Goal: Task Accomplishment & Management: Complete application form

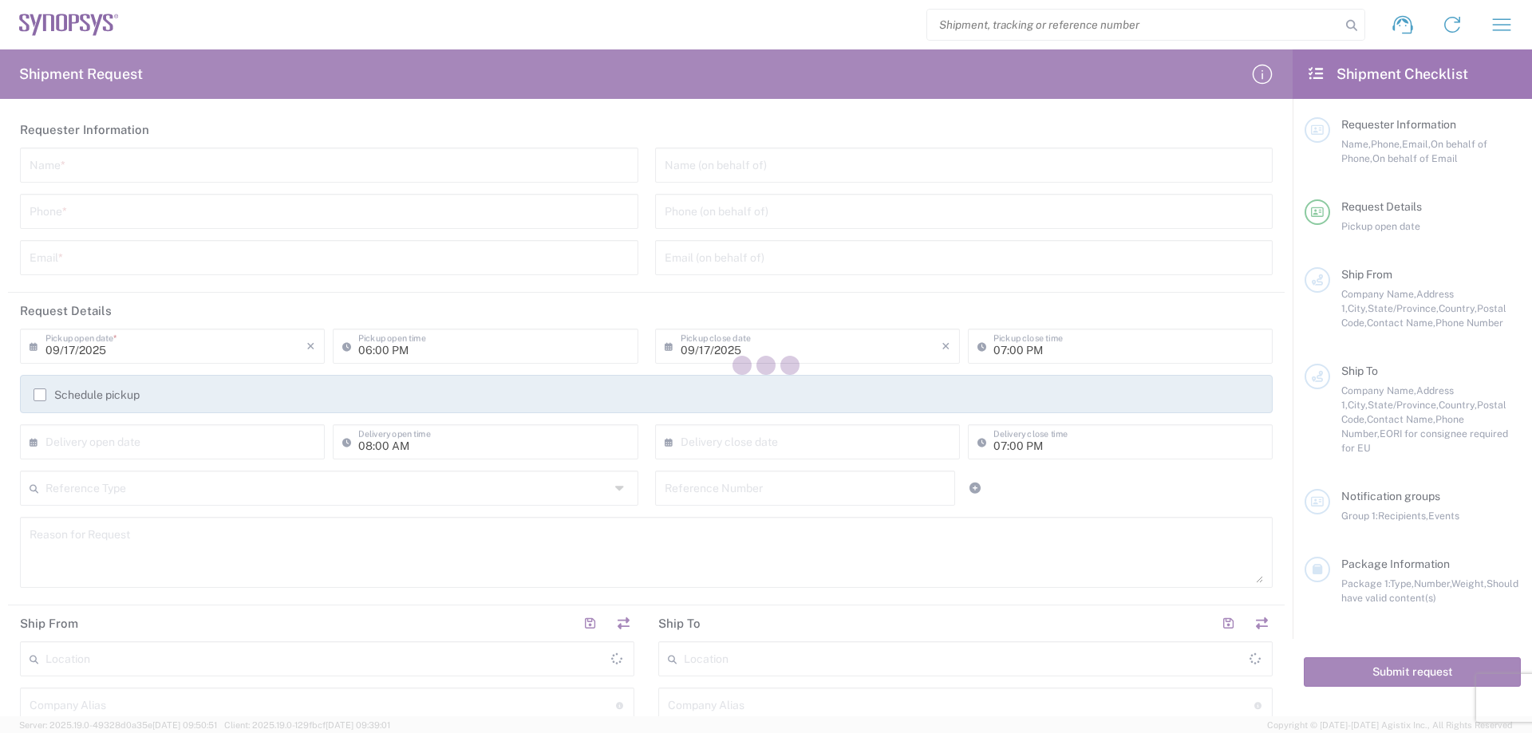
type input "[GEOGRAPHIC_DATA]"
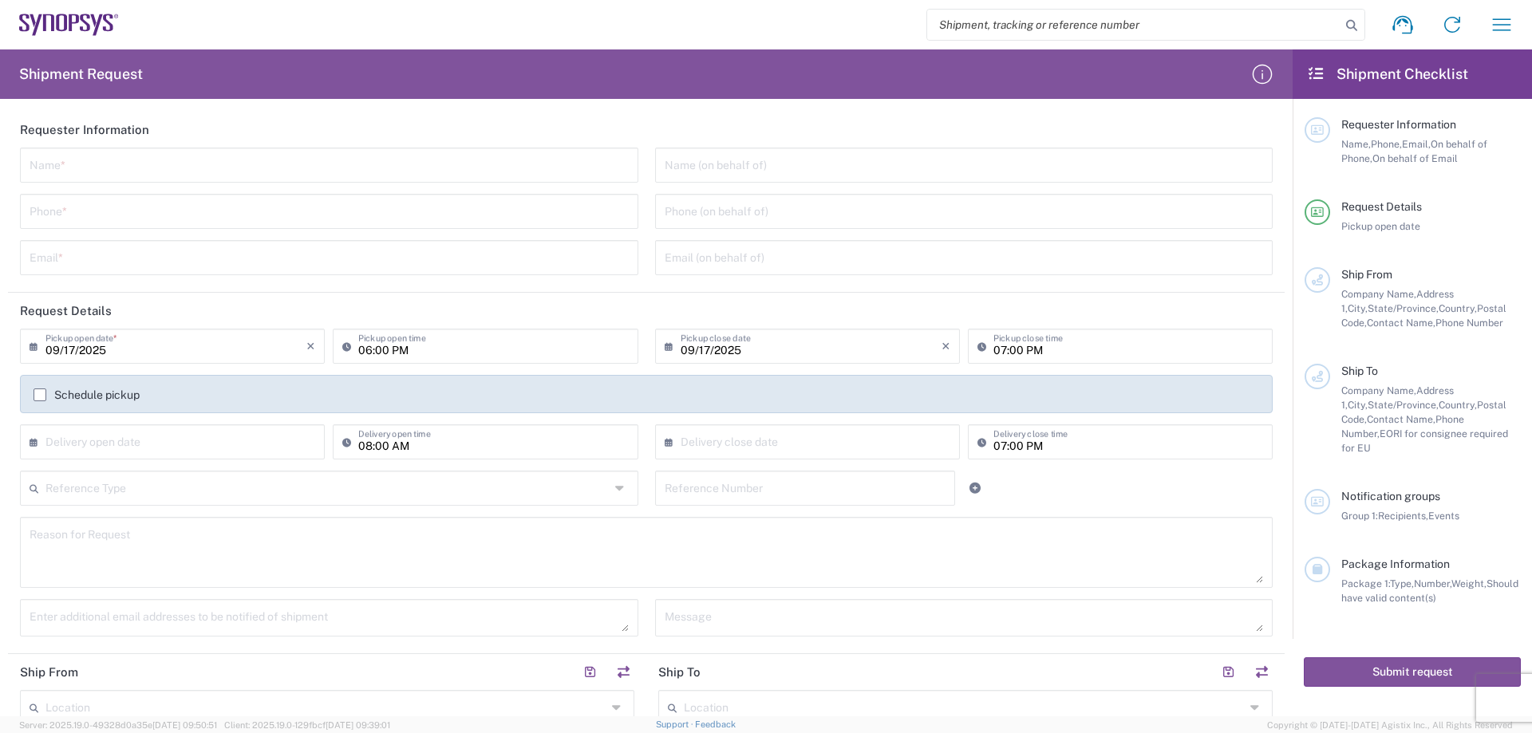
click at [1317, 71] on icon at bounding box center [1316, 73] width 18 height 14
click at [1410, 22] on icon at bounding box center [1402, 25] width 20 height 18
click at [1501, 26] on icon "button" at bounding box center [1502, 25] width 26 height 26
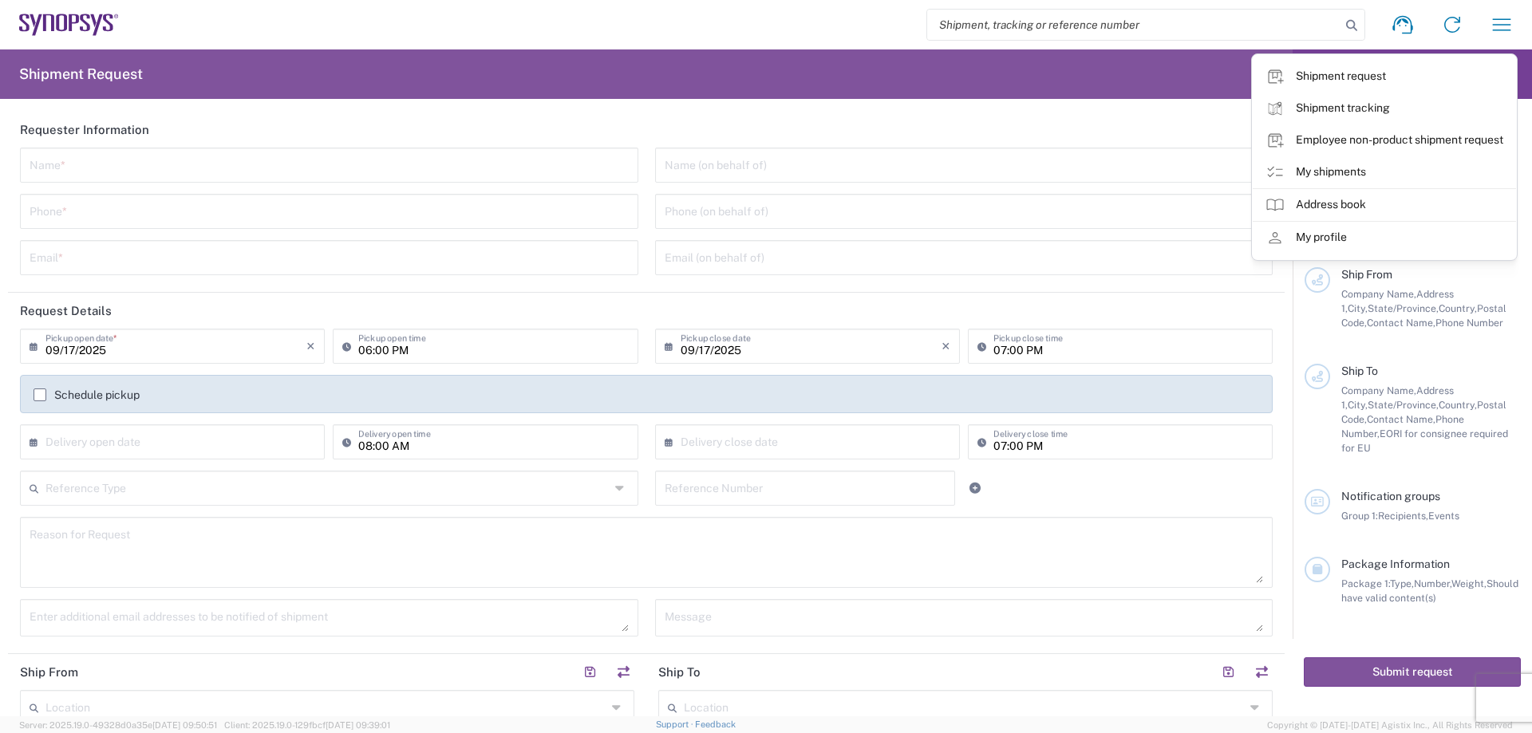
click at [1456, 287] on div "Company Name, Address 1, City, State/Province, Country, Postal Code, Contact Na…" at bounding box center [1430, 308] width 179 height 43
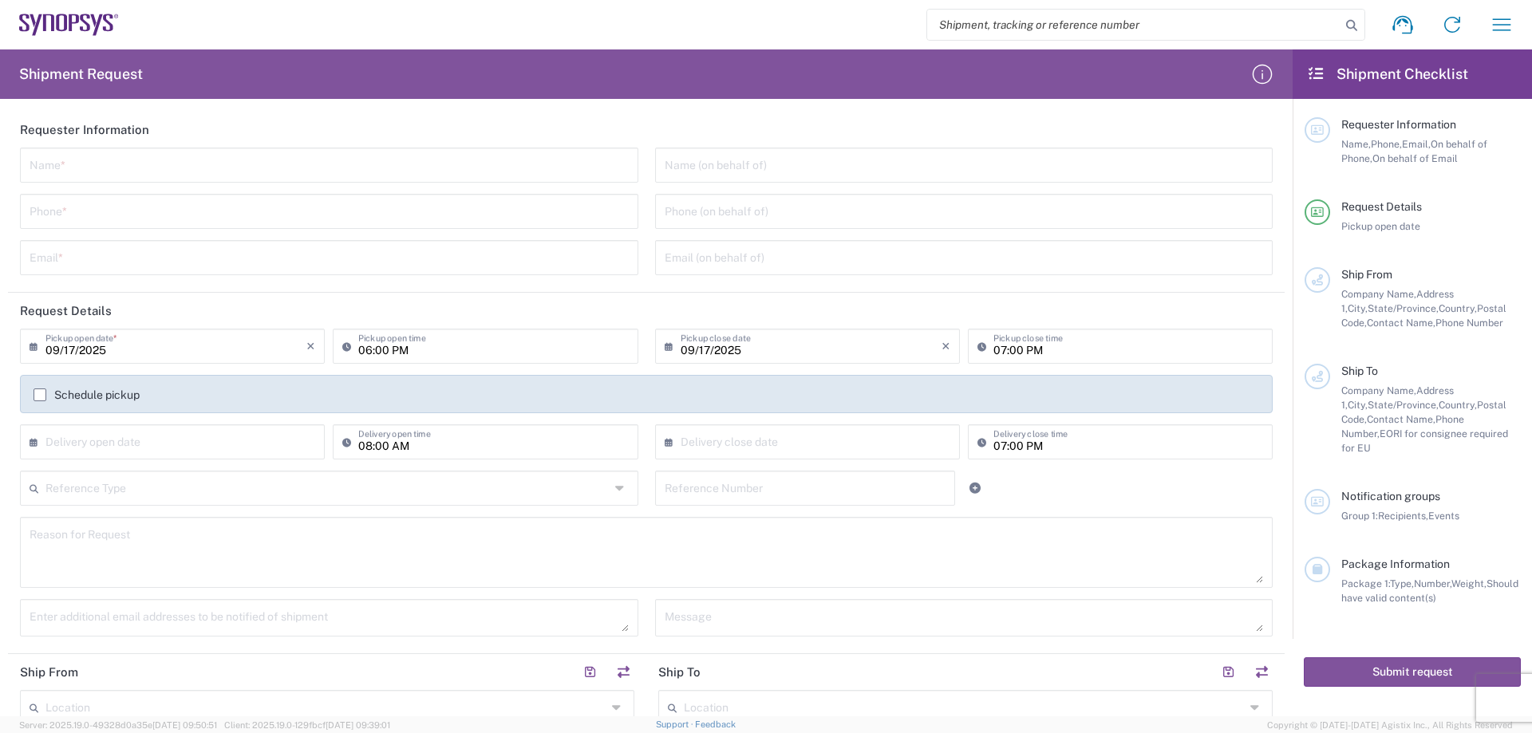
click at [1322, 77] on icon at bounding box center [1316, 73] width 18 height 14
click at [1319, 73] on icon at bounding box center [1316, 73] width 18 height 14
click at [1259, 72] on icon "button" at bounding box center [1262, 74] width 26 height 26
click at [61, 75] on h2 "Shipment Request" at bounding box center [81, 74] width 124 height 19
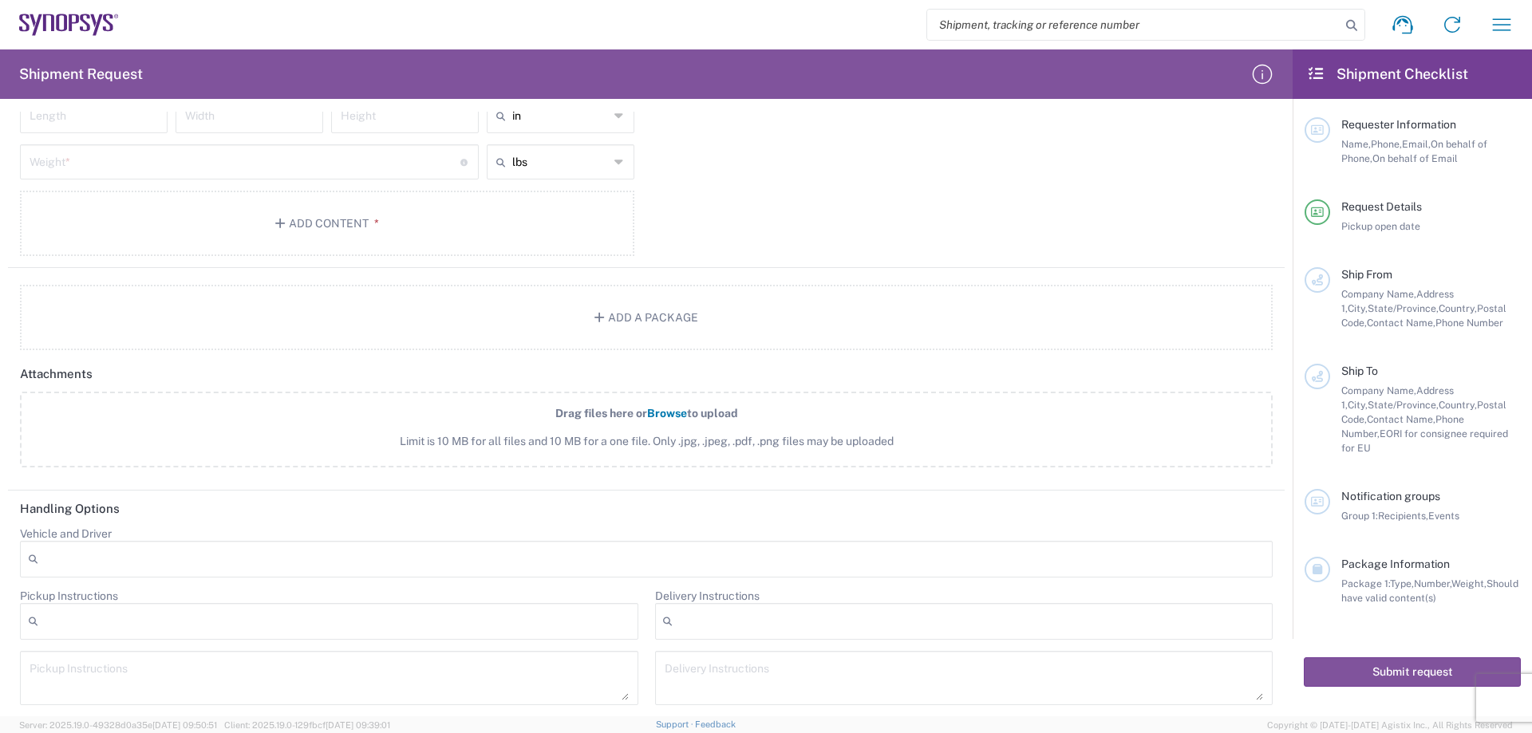
scroll to position [1450, 0]
click at [786, 649] on textarea at bounding box center [964, 671] width 599 height 45
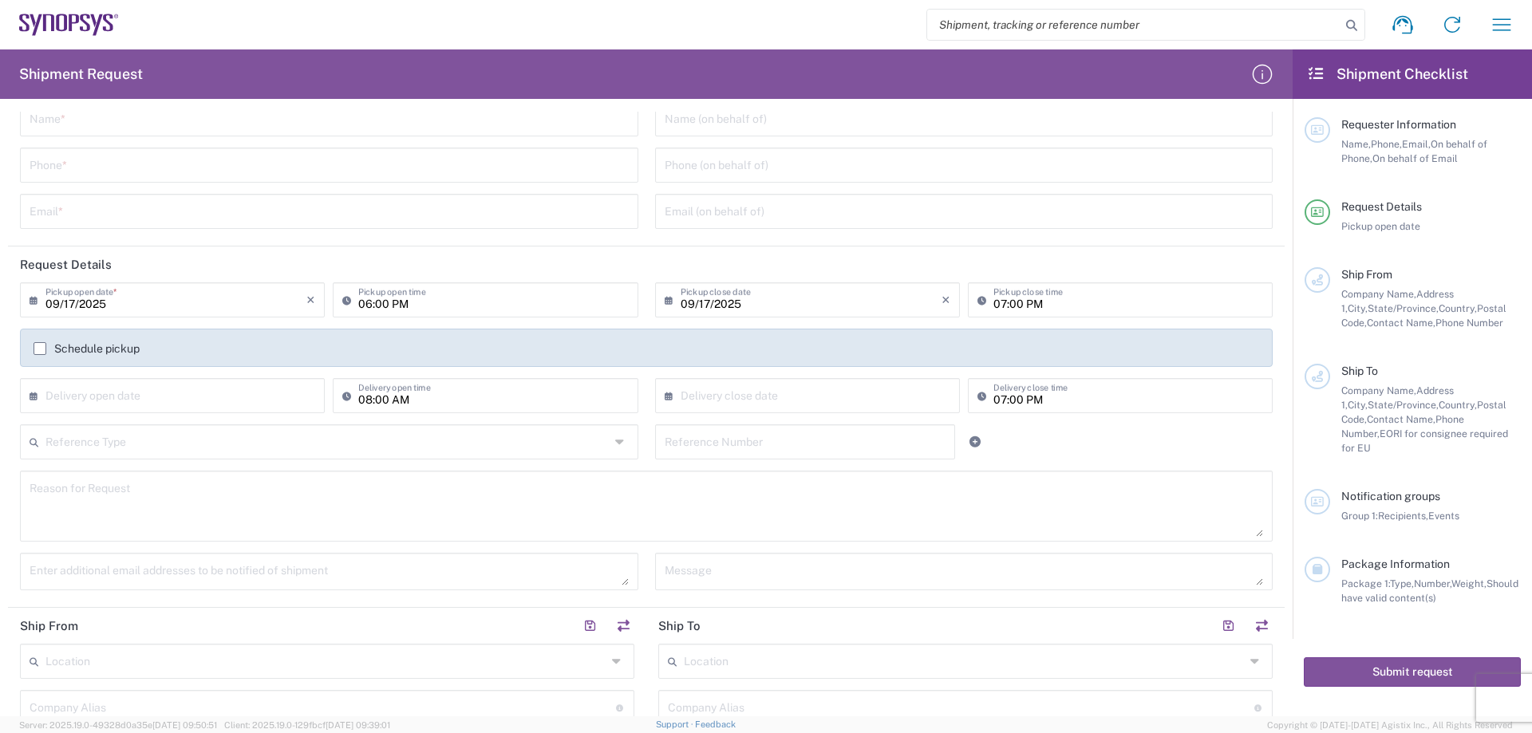
scroll to position [0, 0]
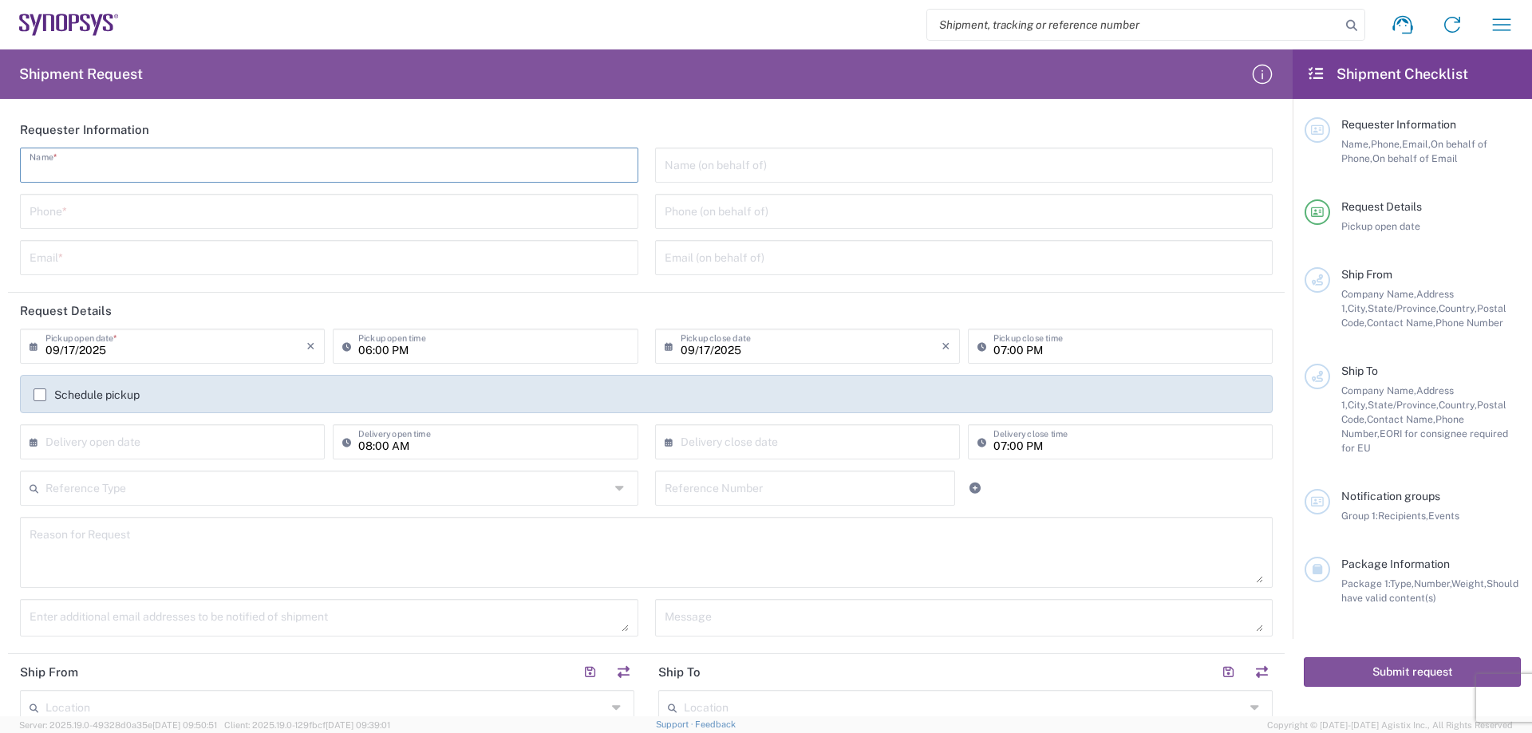
click at [164, 169] on input "text" at bounding box center [329, 164] width 599 height 28
type input "GORILLA CIRCUITS"
click at [87, 213] on input "tel" at bounding box center [329, 210] width 599 height 28
type input "4082949897-434"
click at [108, 267] on input "text" at bounding box center [329, 257] width 599 height 28
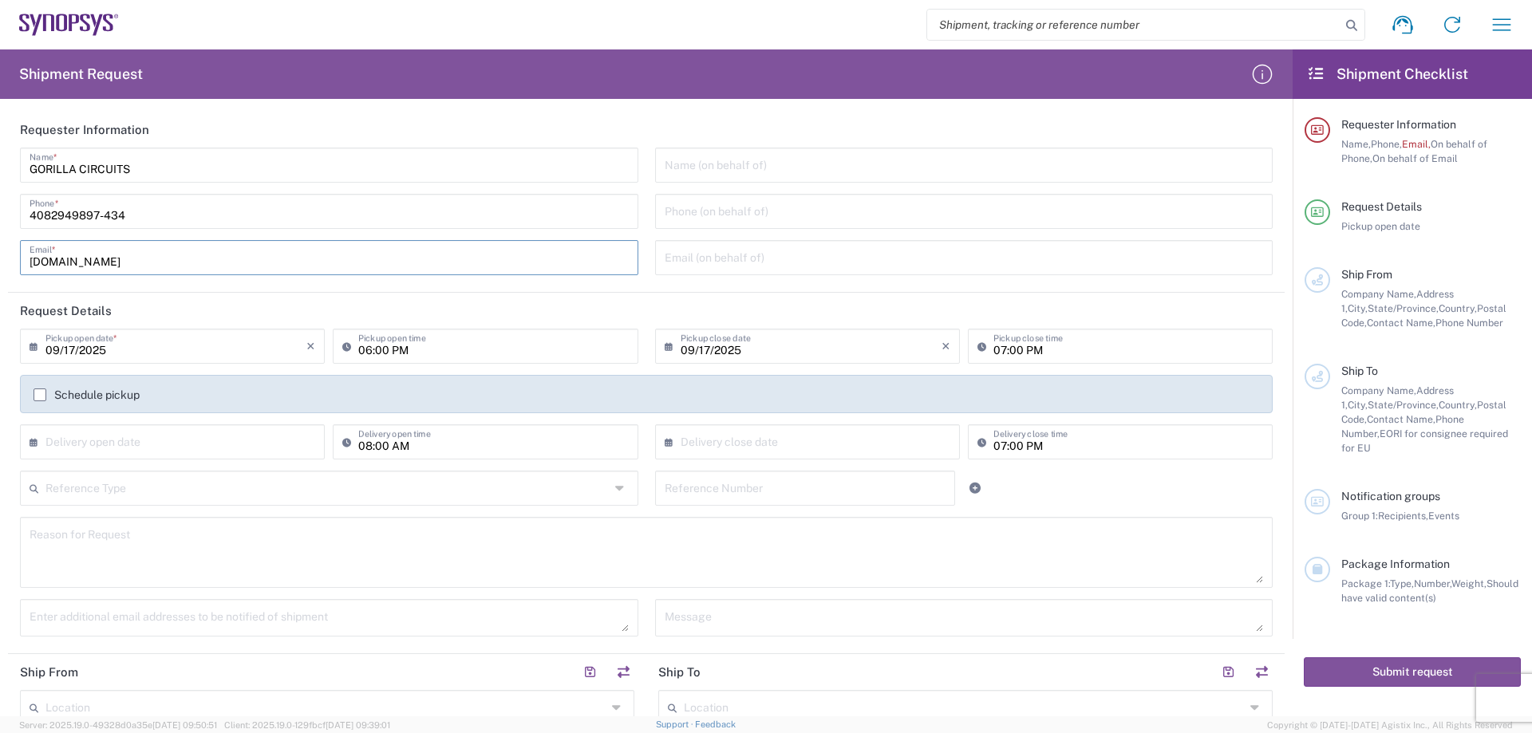
click at [31, 262] on input "[DOMAIN_NAME]" at bounding box center [329, 257] width 599 height 28
click at [260, 261] on input "[EMAIL_ADDRESS][DOMAIN_NAME]" at bounding box center [329, 257] width 599 height 28
type input "[EMAIL_ADDRESS][DOMAIN_NAME]"
click at [246, 302] on header "Request Details" at bounding box center [646, 311] width 1276 height 36
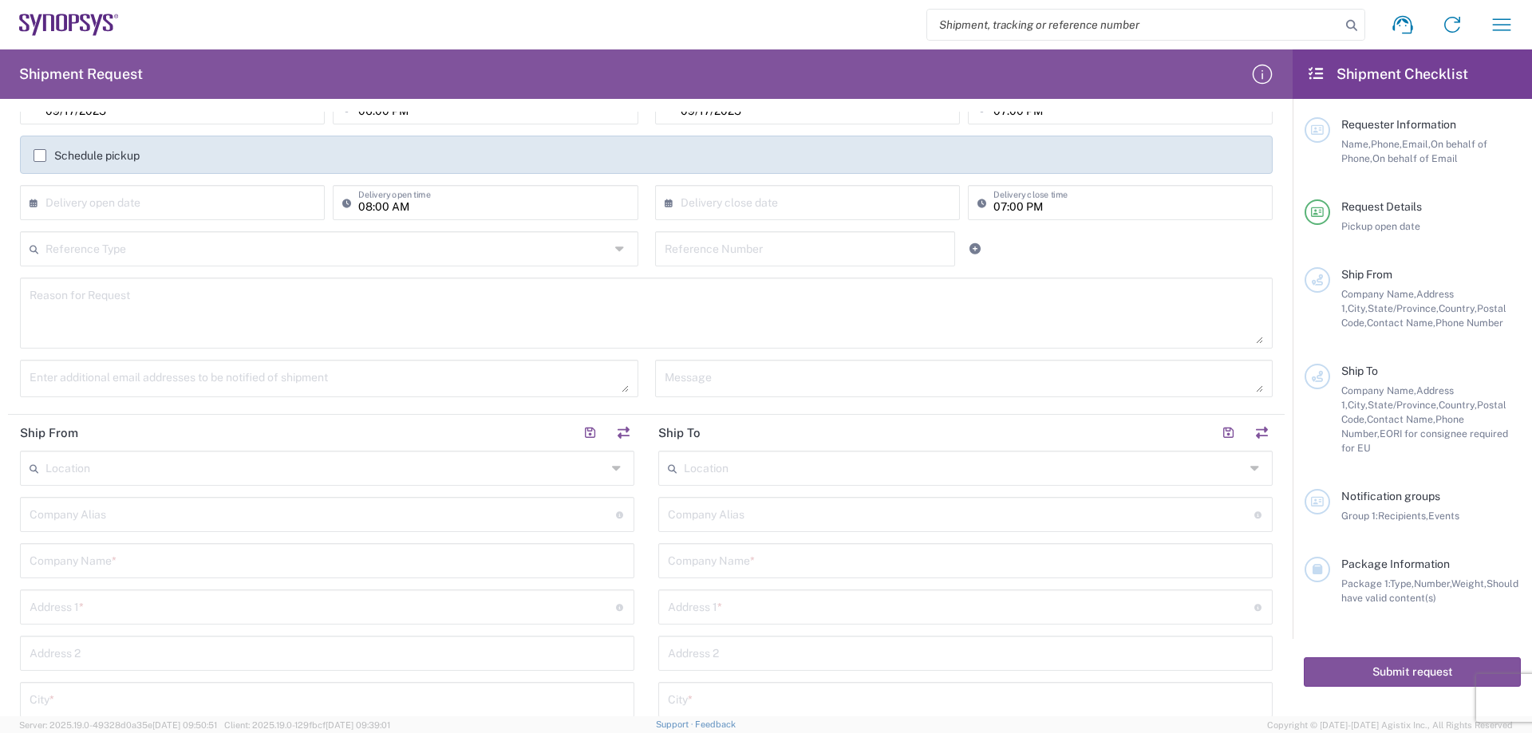
scroll to position [319, 0]
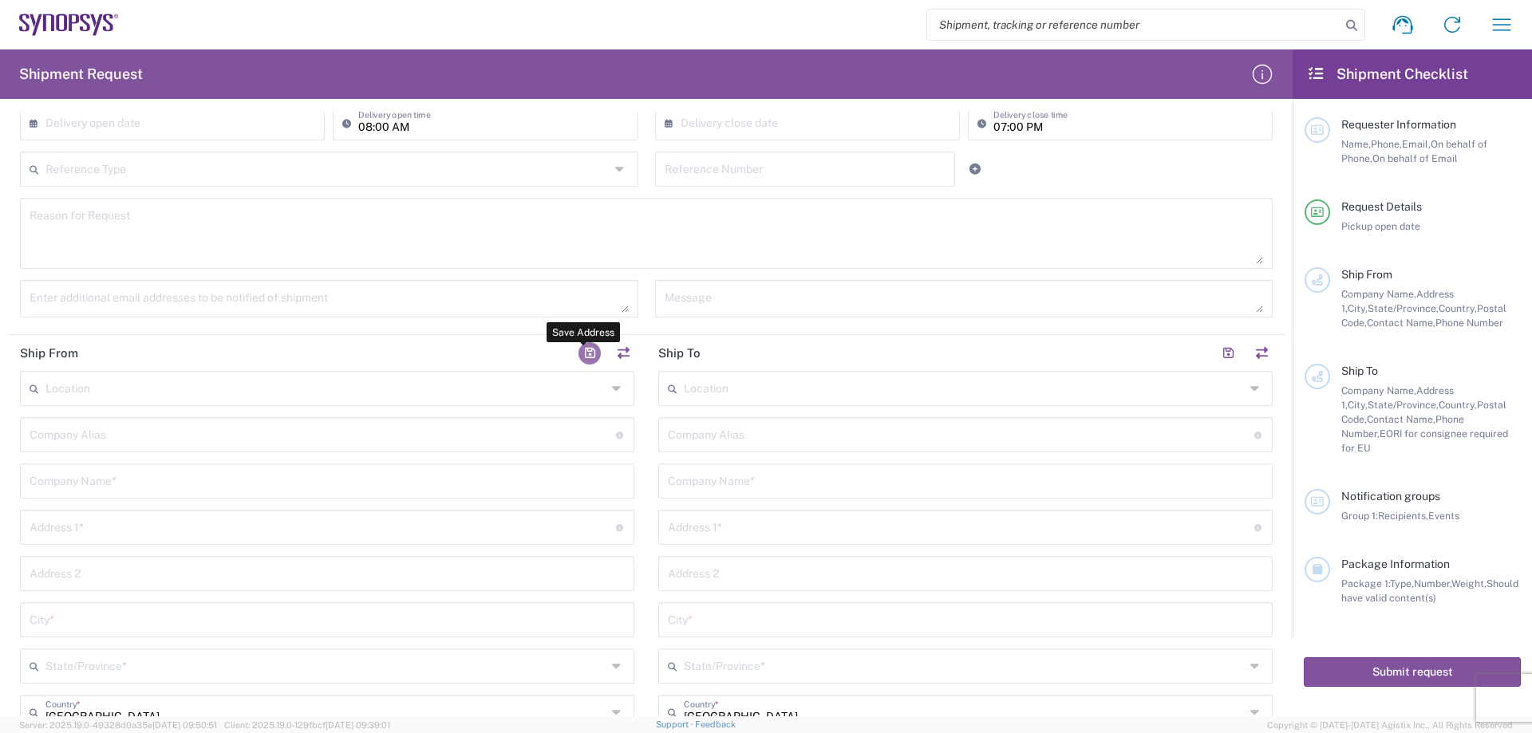
click at [586, 355] on button "button" at bounding box center [589, 353] width 22 height 22
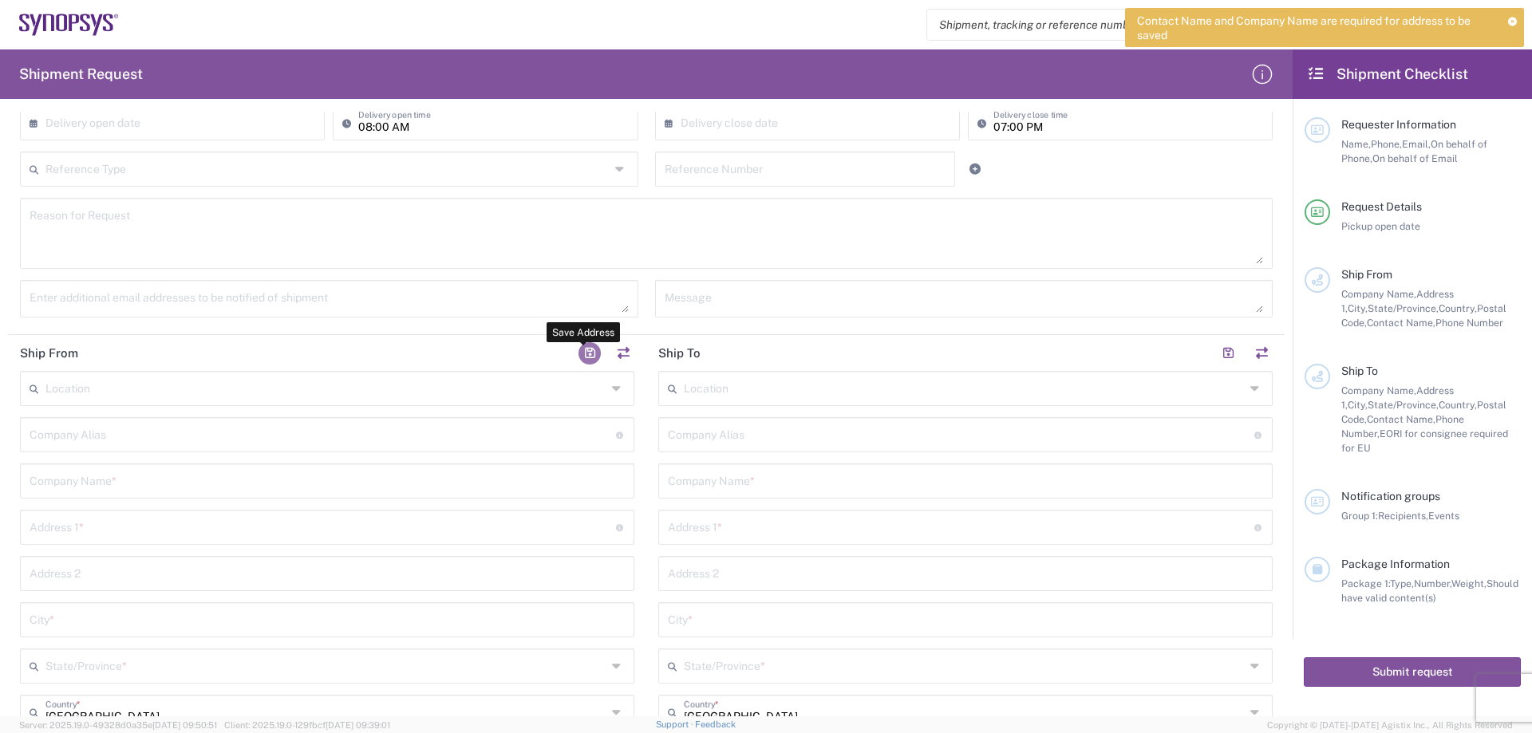
click at [586, 355] on button "button" at bounding box center [589, 353] width 22 height 22
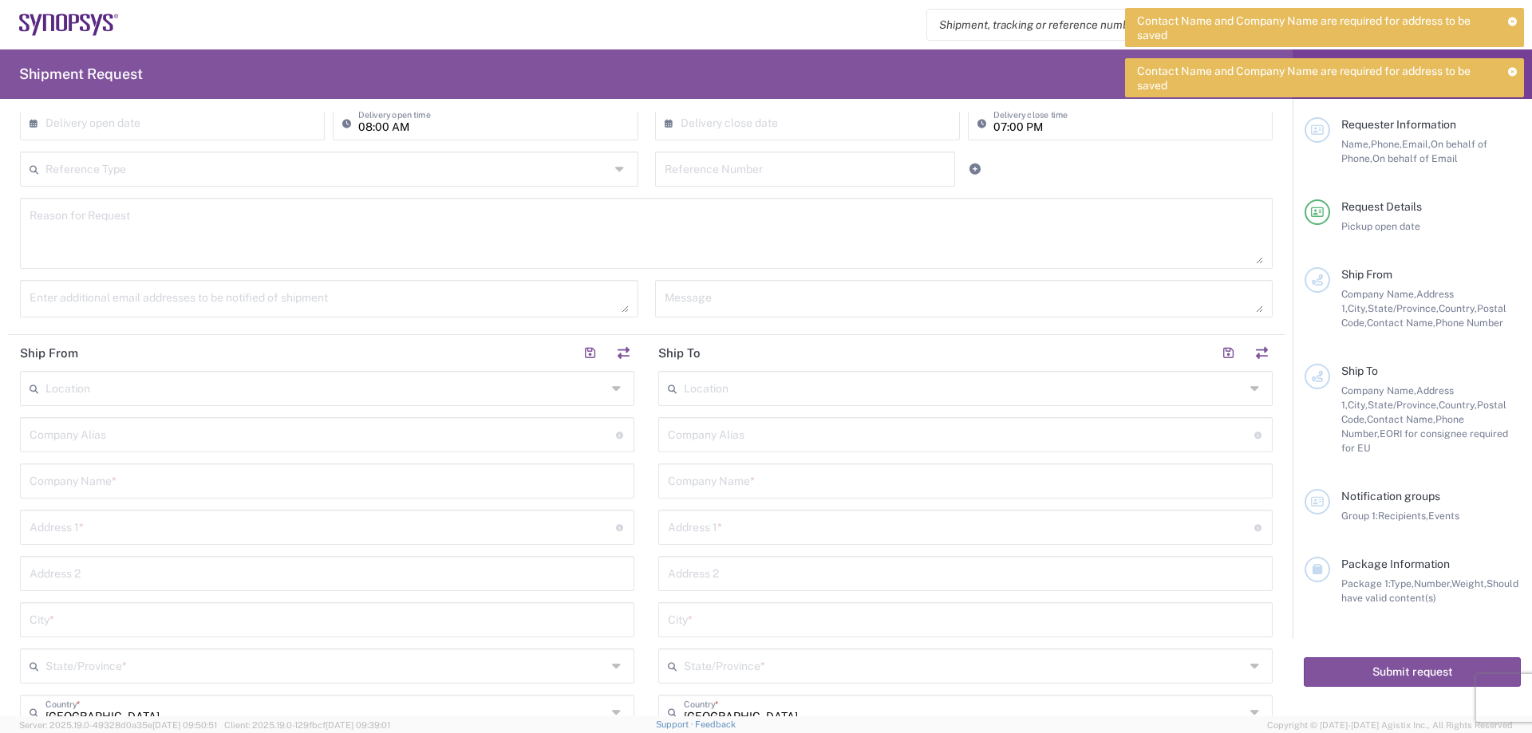
click at [612, 388] on icon at bounding box center [618, 389] width 13 height 26
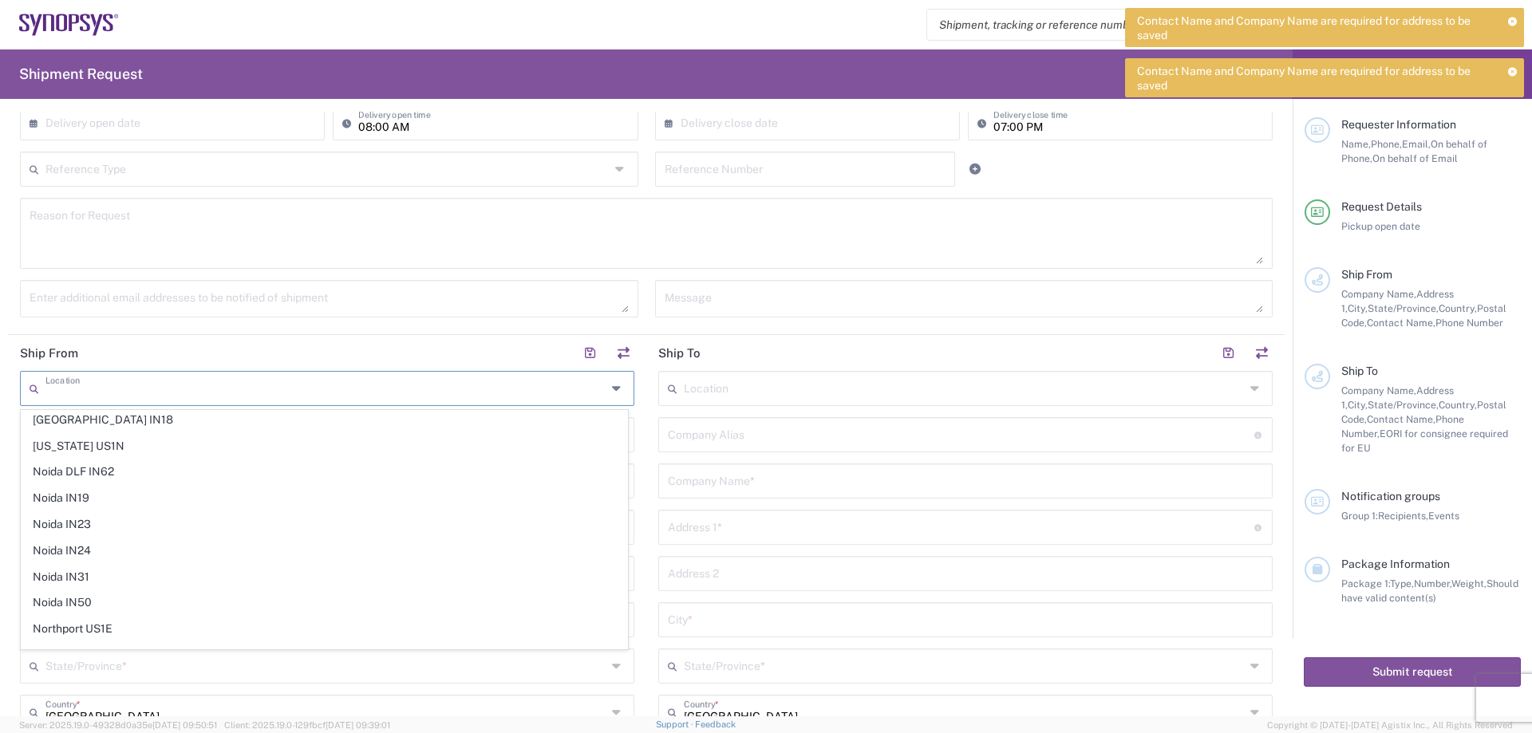
scroll to position [2591, 0]
click at [583, 350] on button "button" at bounding box center [589, 353] width 22 height 22
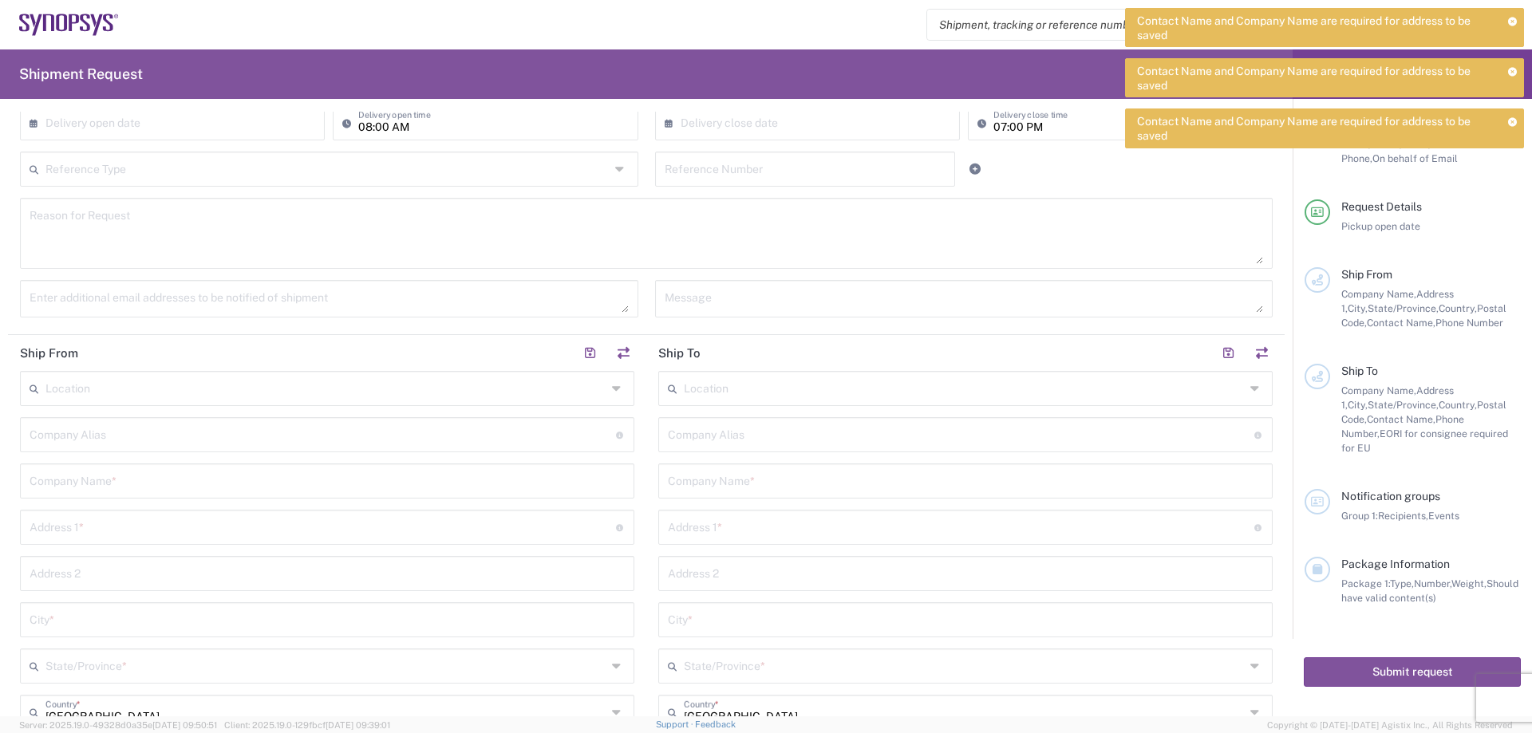
click at [84, 434] on input "text" at bounding box center [323, 434] width 586 height 28
click at [349, 502] on div "Location [GEOGRAPHIC_DATA] DE04 Agrate Brianza IT01 [GEOGRAPHIC_DATA] DE02 [GEO…" at bounding box center [327, 693] width 614 height 645
click at [175, 482] on input "text" at bounding box center [327, 480] width 595 height 28
click at [54, 440] on input "text" at bounding box center [323, 434] width 586 height 28
click at [141, 476] on input "text" at bounding box center [327, 480] width 595 height 28
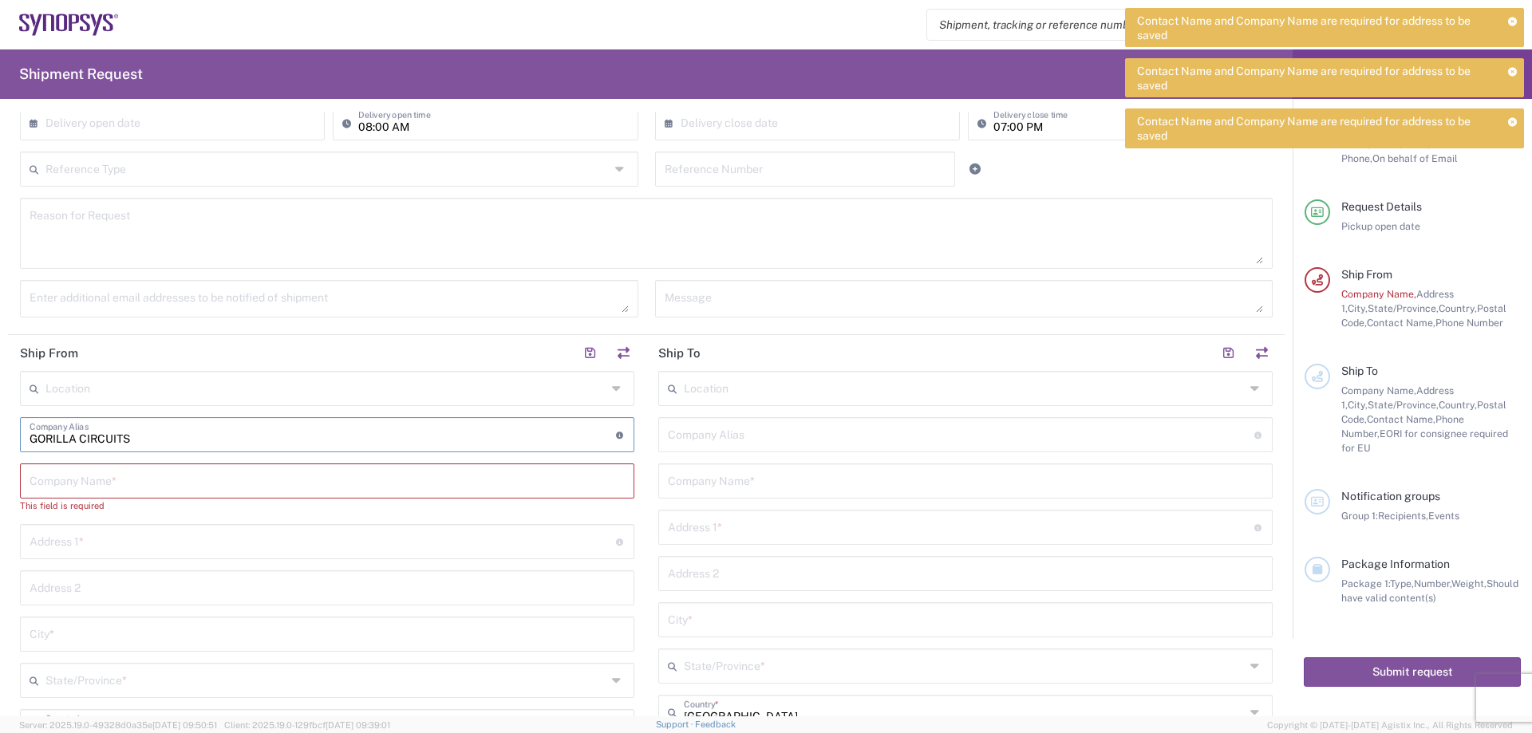
drag, startPoint x: 151, startPoint y: 441, endPoint x: 23, endPoint y: 440, distance: 127.6
click at [23, 440] on div "GORILLA CIRCUITS Company Alias Address short code to enable quick look up and a…" at bounding box center [327, 434] width 614 height 35
paste input "210015"
type input "210015"
click at [73, 481] on input "text" at bounding box center [327, 480] width 595 height 28
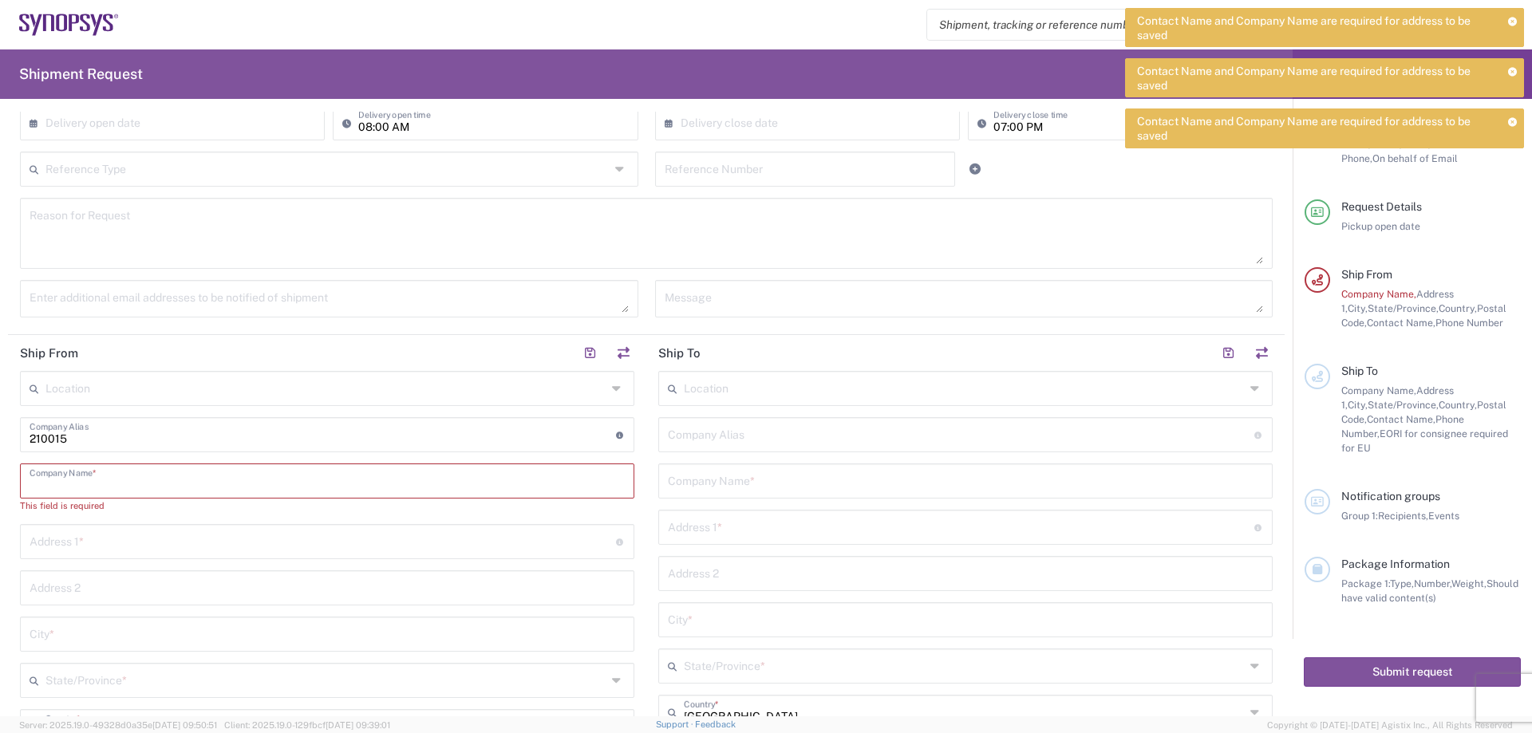
paste input "210015"
drag, startPoint x: 81, startPoint y: 491, endPoint x: 0, endPoint y: 491, distance: 80.6
click at [0, 491] on form "Requester Information GORILLA CIRCUITS Name * 4082949897-434 Phone * [EMAIL_ADD…" at bounding box center [646, 414] width 1292 height 605
type input "210015"
drag, startPoint x: 90, startPoint y: 434, endPoint x: 0, endPoint y: 434, distance: 90.1
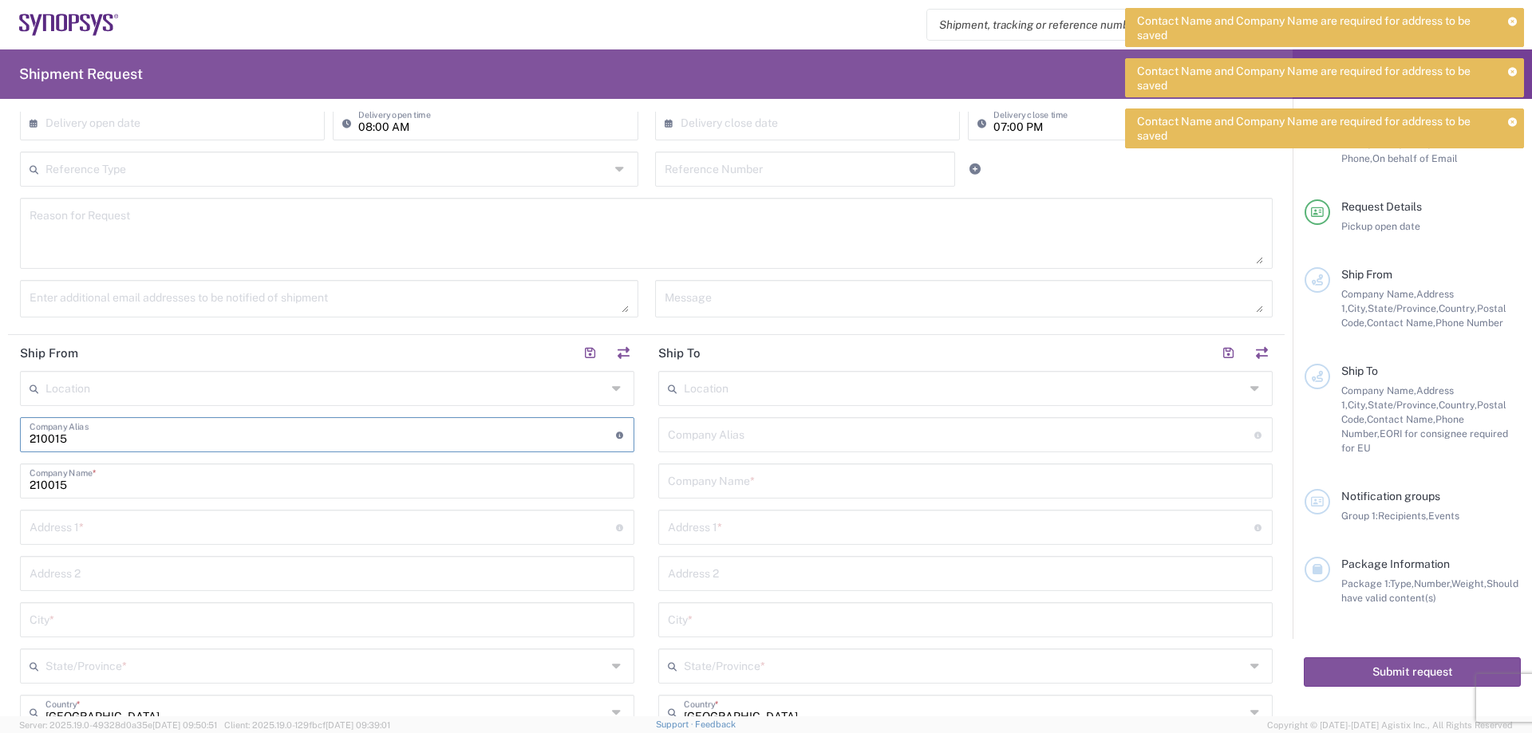
click at [0, 434] on form "Requester Information GORILLA CIRCUITS Name * 4082949897-434 Phone * [EMAIL_ADD…" at bounding box center [646, 414] width 1292 height 605
drag, startPoint x: 152, startPoint y: 440, endPoint x: 0, endPoint y: 440, distance: 152.4
click at [0, 440] on form "Requester Information GORILLA CIRCUITS Name * 4082949897-434 Phone * [EMAIL_ADD…" at bounding box center [646, 414] width 1292 height 605
type input "GORILLACIRCUITS"
click at [99, 479] on input "210015" at bounding box center [327, 480] width 595 height 28
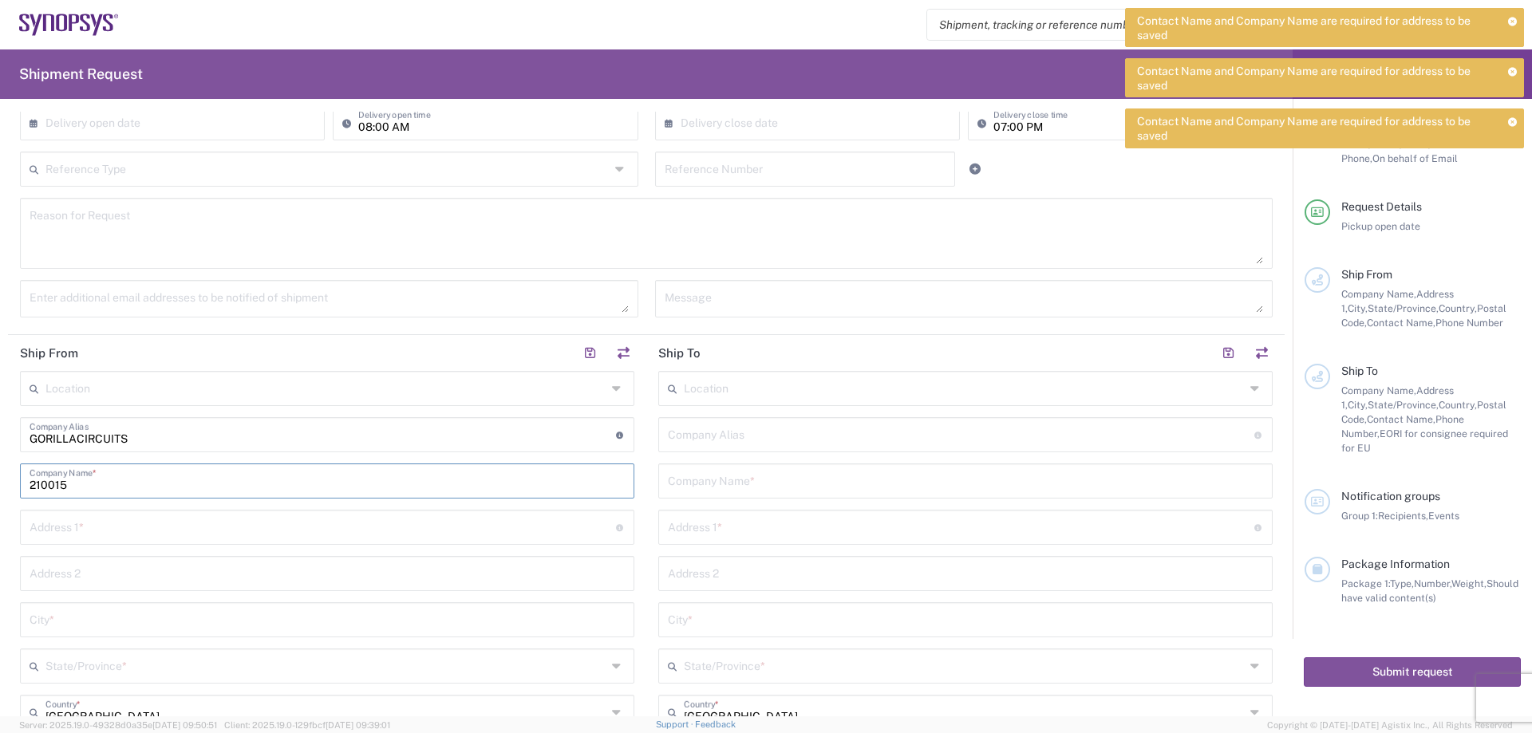
drag, startPoint x: 96, startPoint y: 486, endPoint x: 0, endPoint y: 501, distance: 96.9
click at [0, 501] on form "Requester Information GORILLA CIRCUITS Name * 4082949897-434 Phone * [EMAIL_ADD…" at bounding box center [646, 414] width 1292 height 605
paste input "GORILLACIRCUITS"
type input "GORILLACIRCUITS"
click at [79, 523] on input "text" at bounding box center [323, 526] width 586 height 28
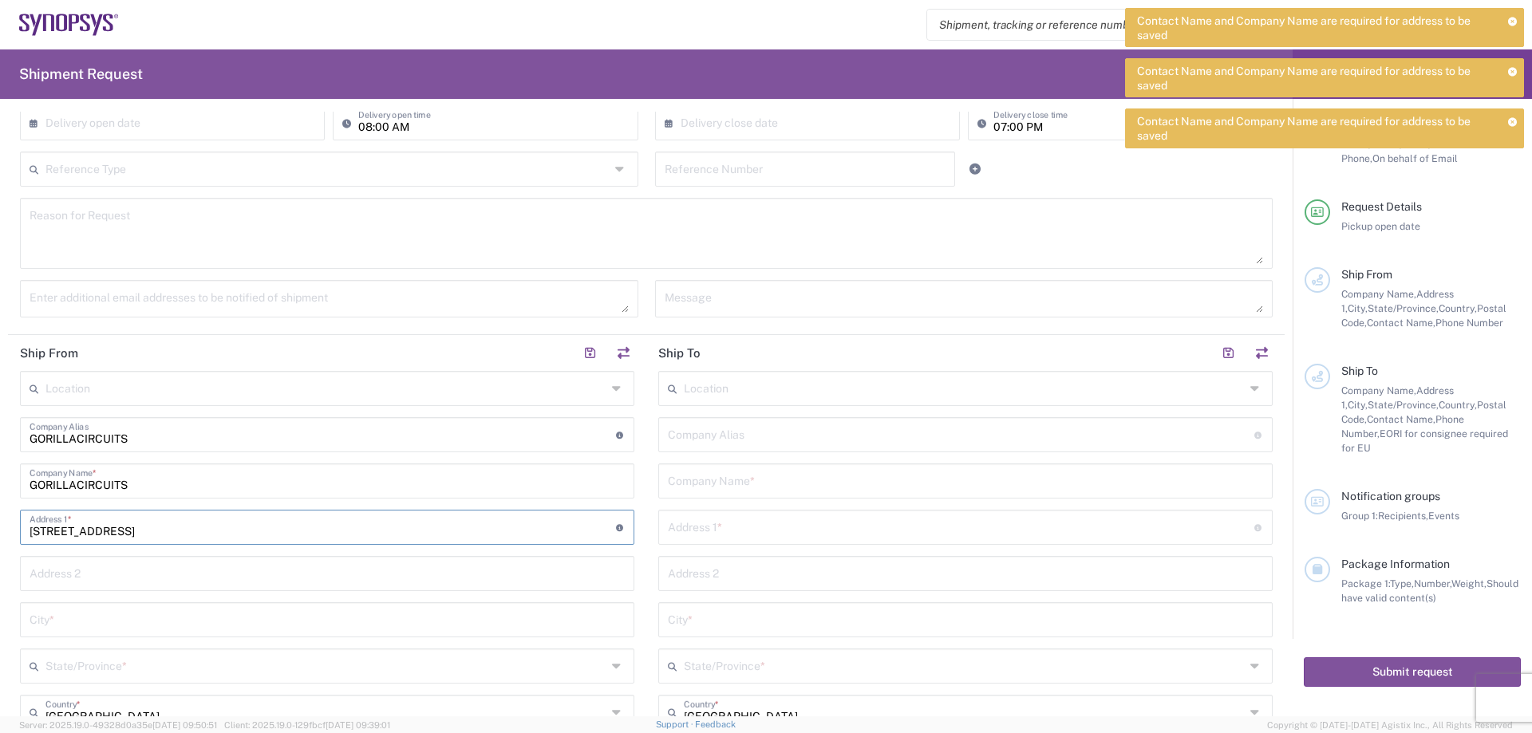
type input "[STREET_ADDRESS]"
click at [151, 574] on input "text" at bounding box center [327, 572] width 595 height 28
click at [116, 625] on input "text" at bounding box center [327, 619] width 595 height 28
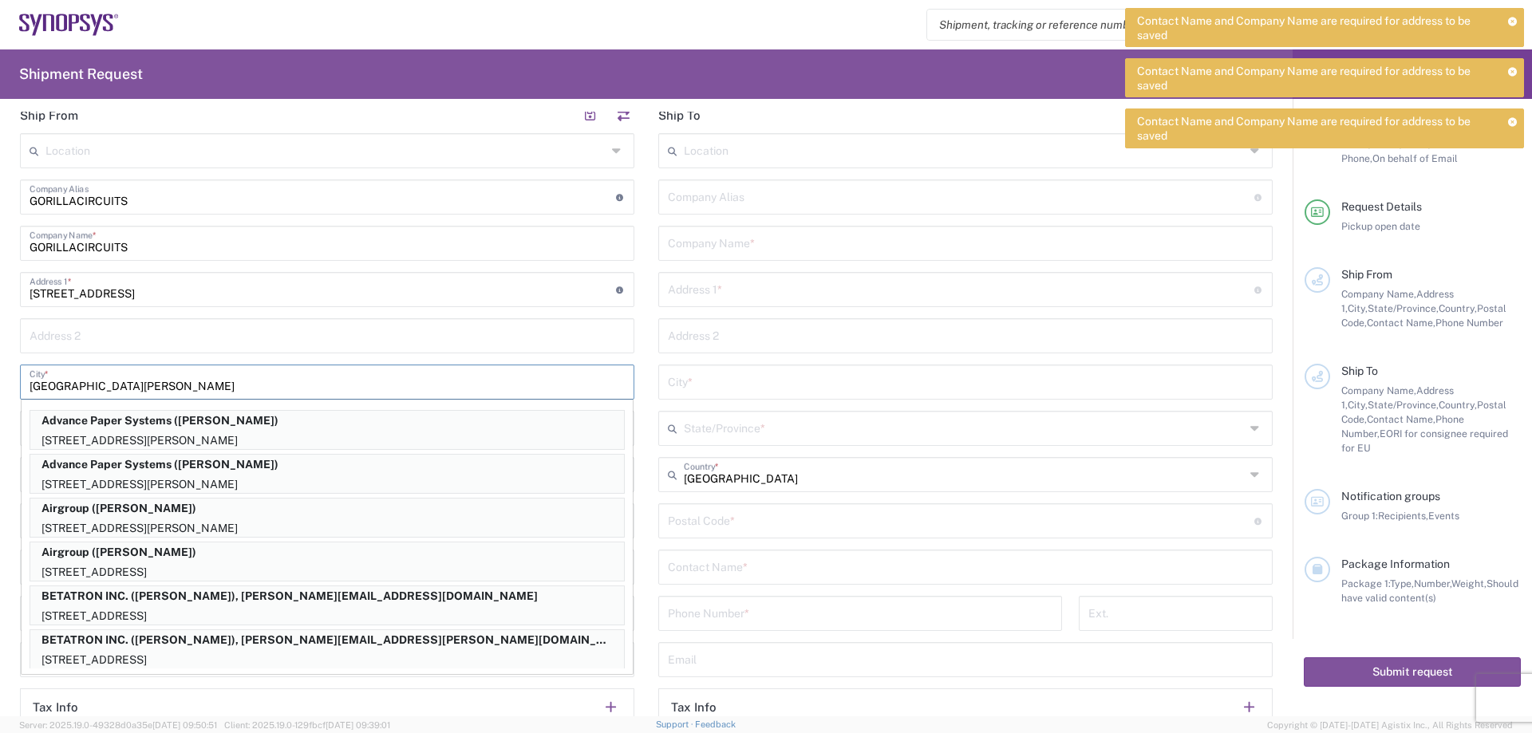
scroll to position [558, 0]
type input "[GEOGRAPHIC_DATA][PERSON_NAME]"
click at [823, 390] on input "text" at bounding box center [965, 379] width 595 height 28
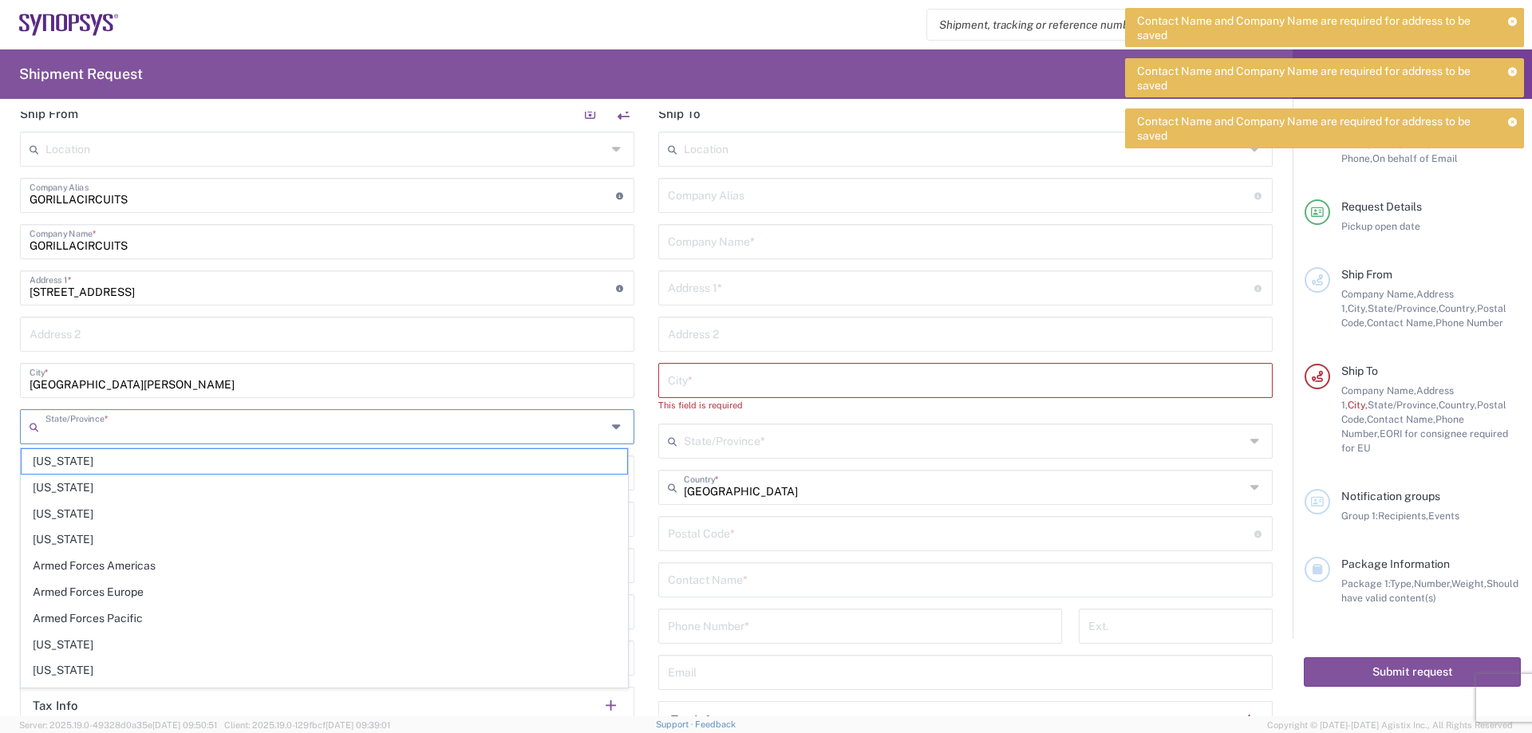
click at [93, 432] on input "text" at bounding box center [325, 426] width 561 height 28
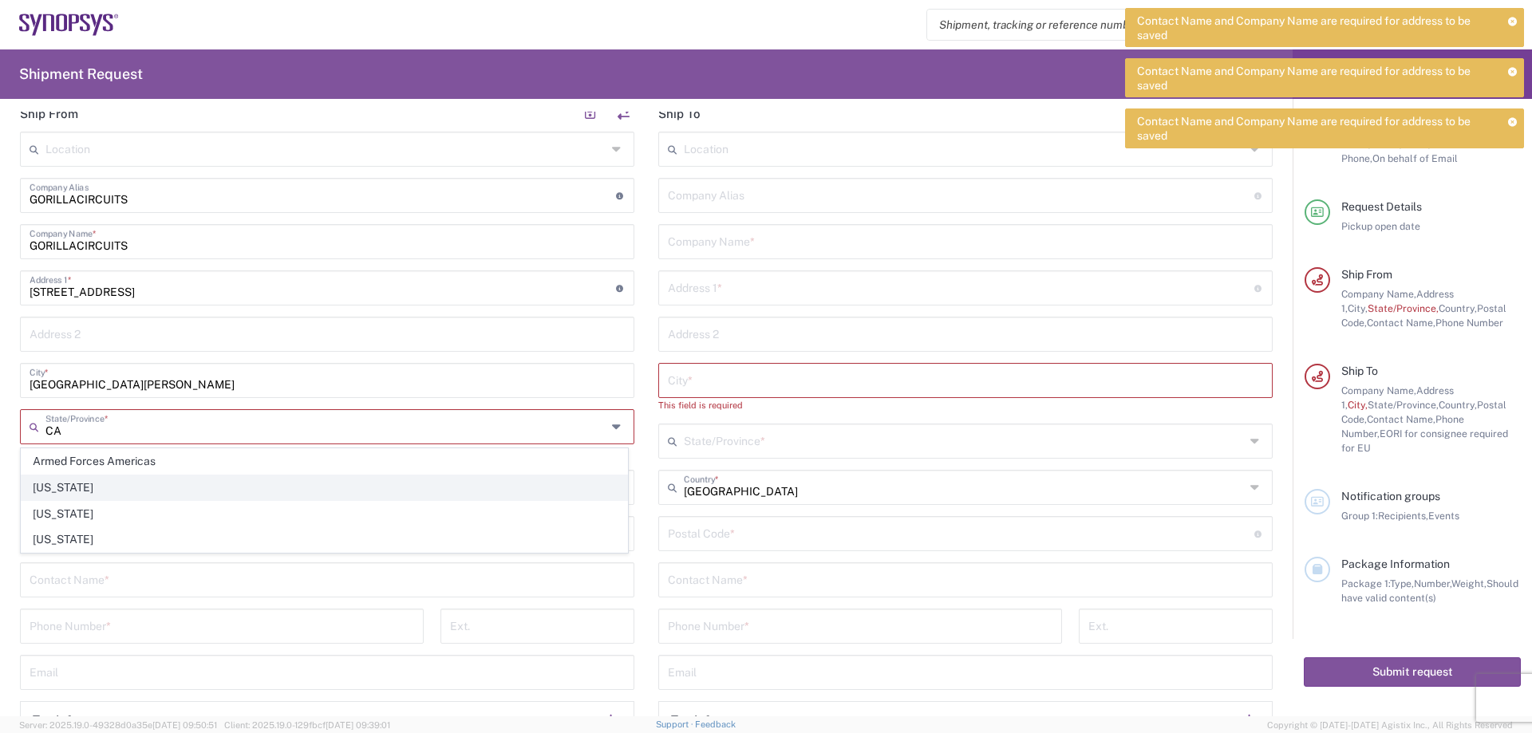
click at [75, 481] on span "[US_STATE]" at bounding box center [324, 487] width 605 height 25
type input "[US_STATE]"
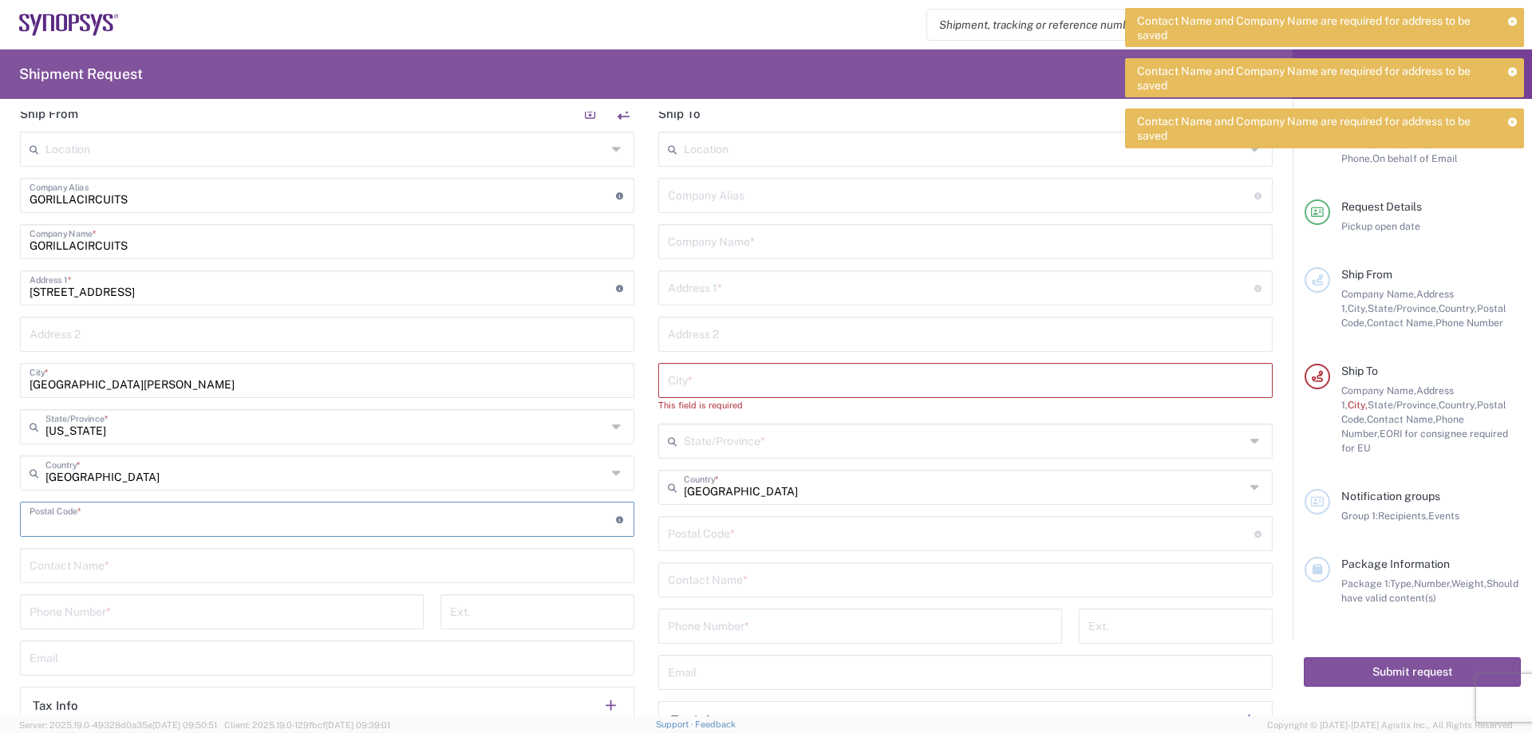
click at [133, 520] on input "undefined" at bounding box center [323, 518] width 586 height 28
type input "95131"
click at [152, 562] on input "text" at bounding box center [327, 564] width 595 height 28
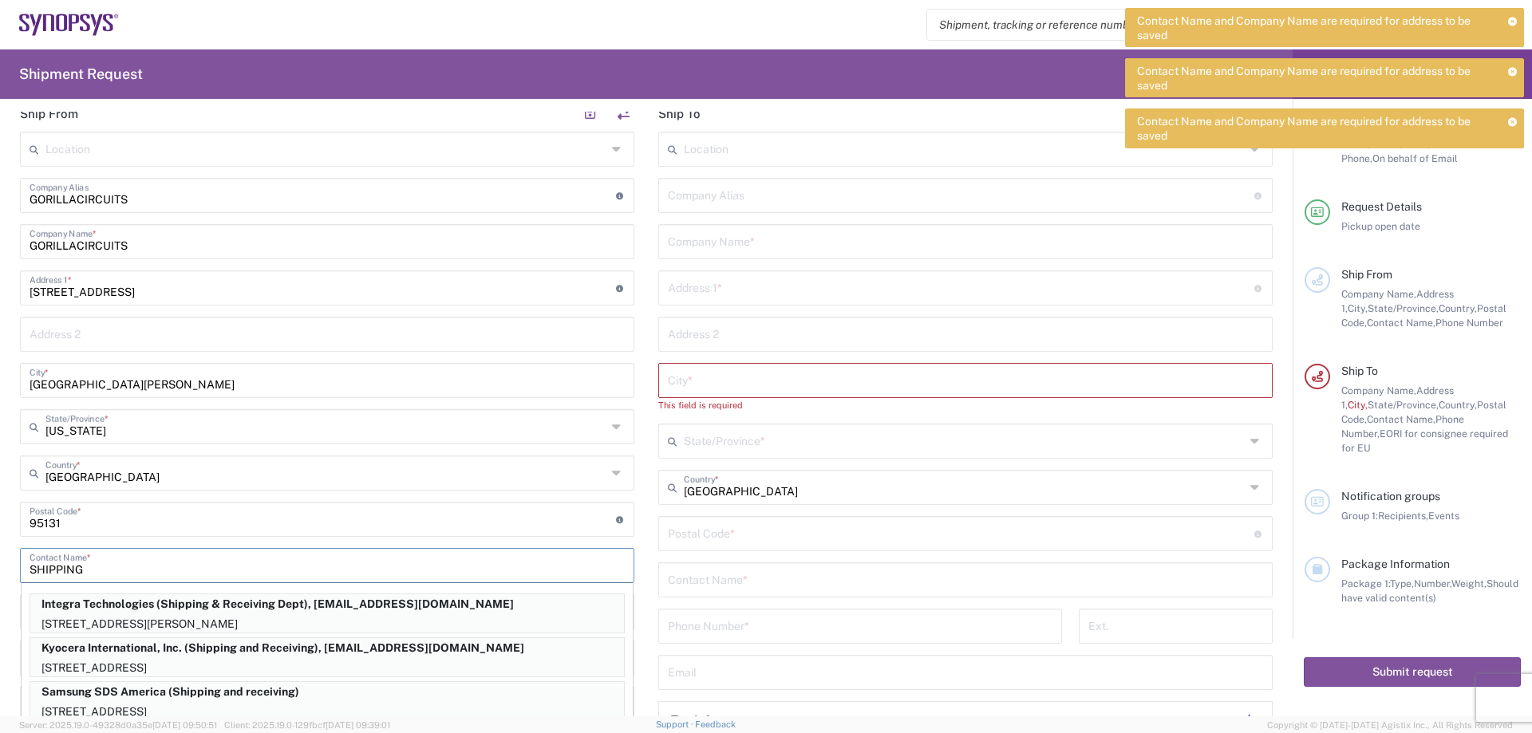
type input "SHIPPING"
click at [183, 519] on input "undefined" at bounding box center [323, 518] width 586 height 28
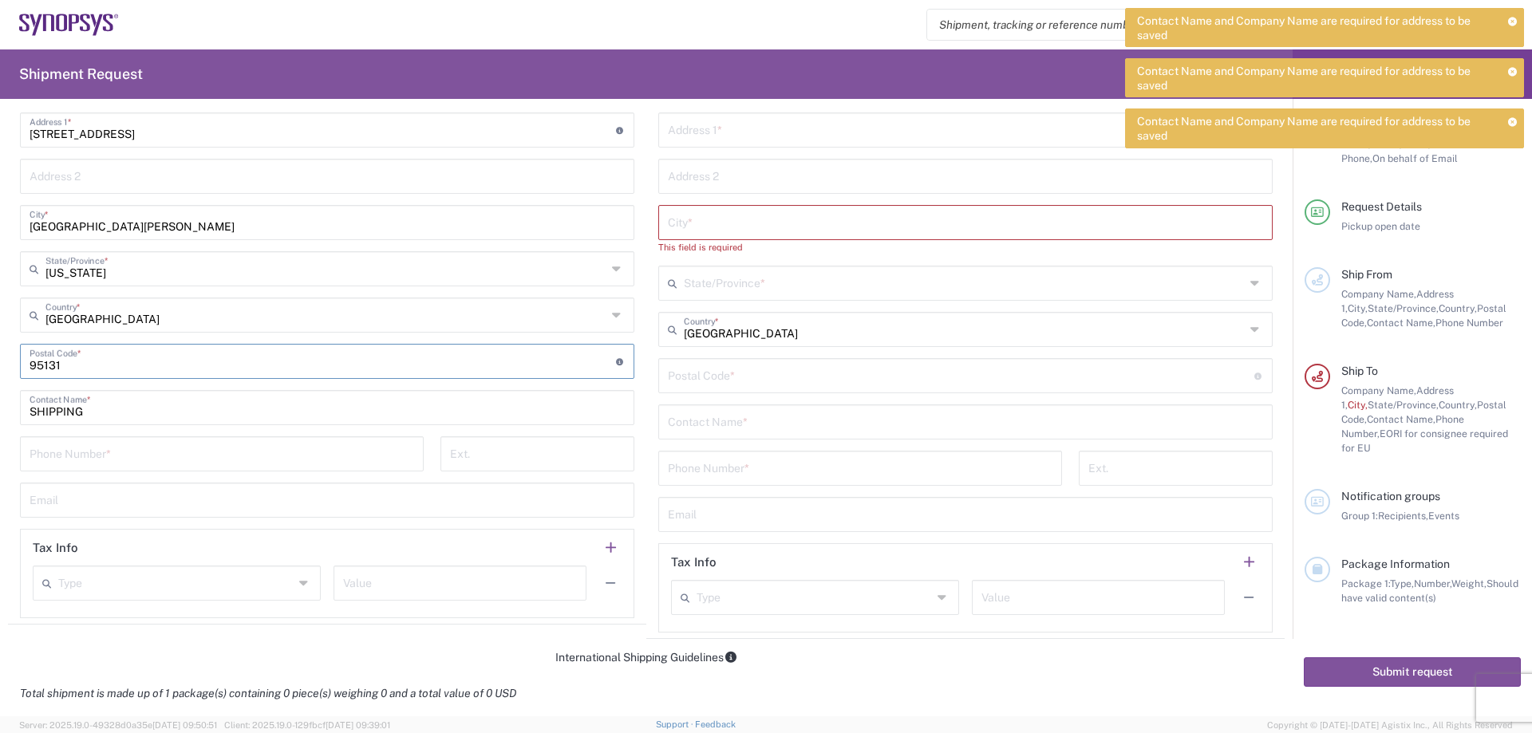
scroll to position [718, 0]
click at [124, 452] on input "tel" at bounding box center [222, 451] width 385 height 28
type input "4082949897"
click at [149, 498] on input "text" at bounding box center [327, 497] width 595 height 28
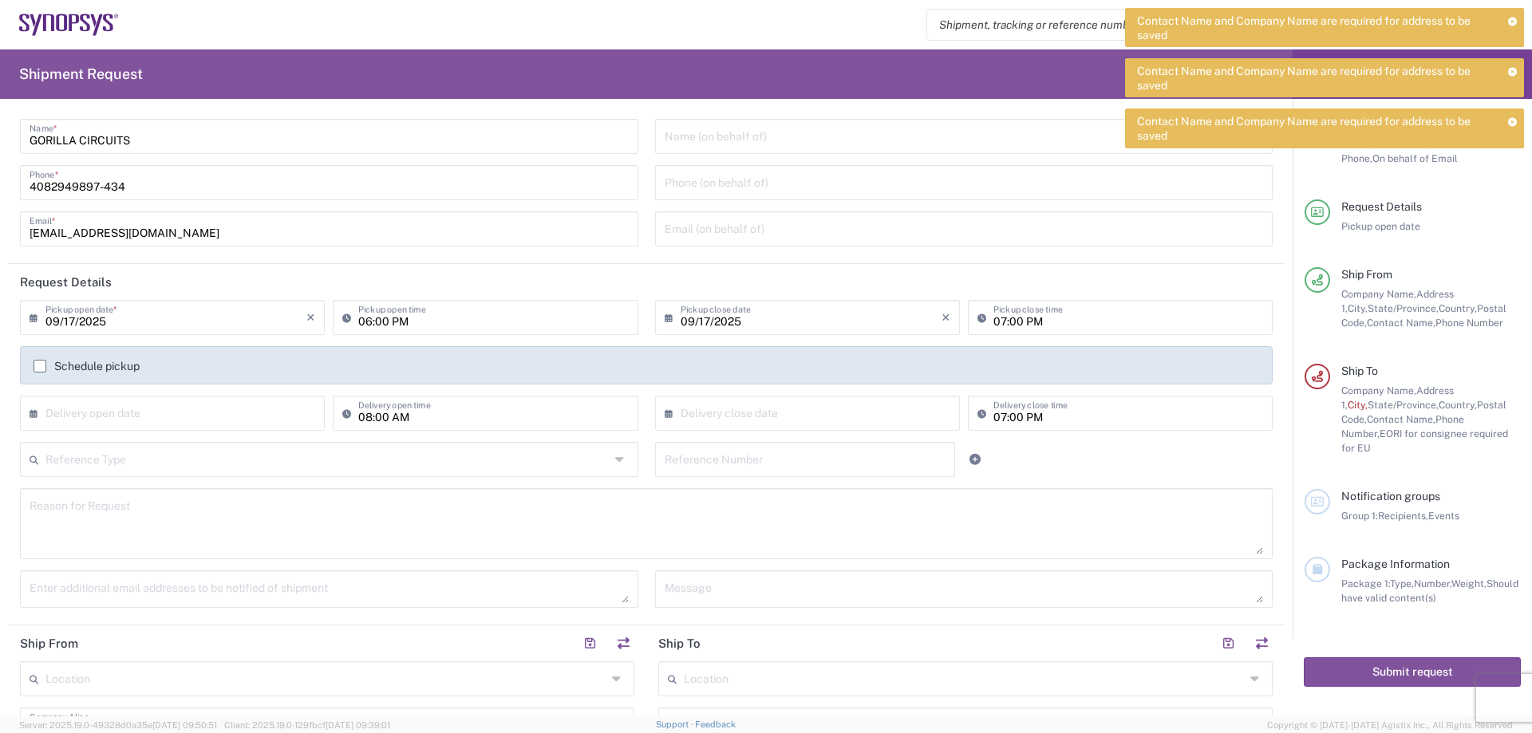
scroll to position [0, 0]
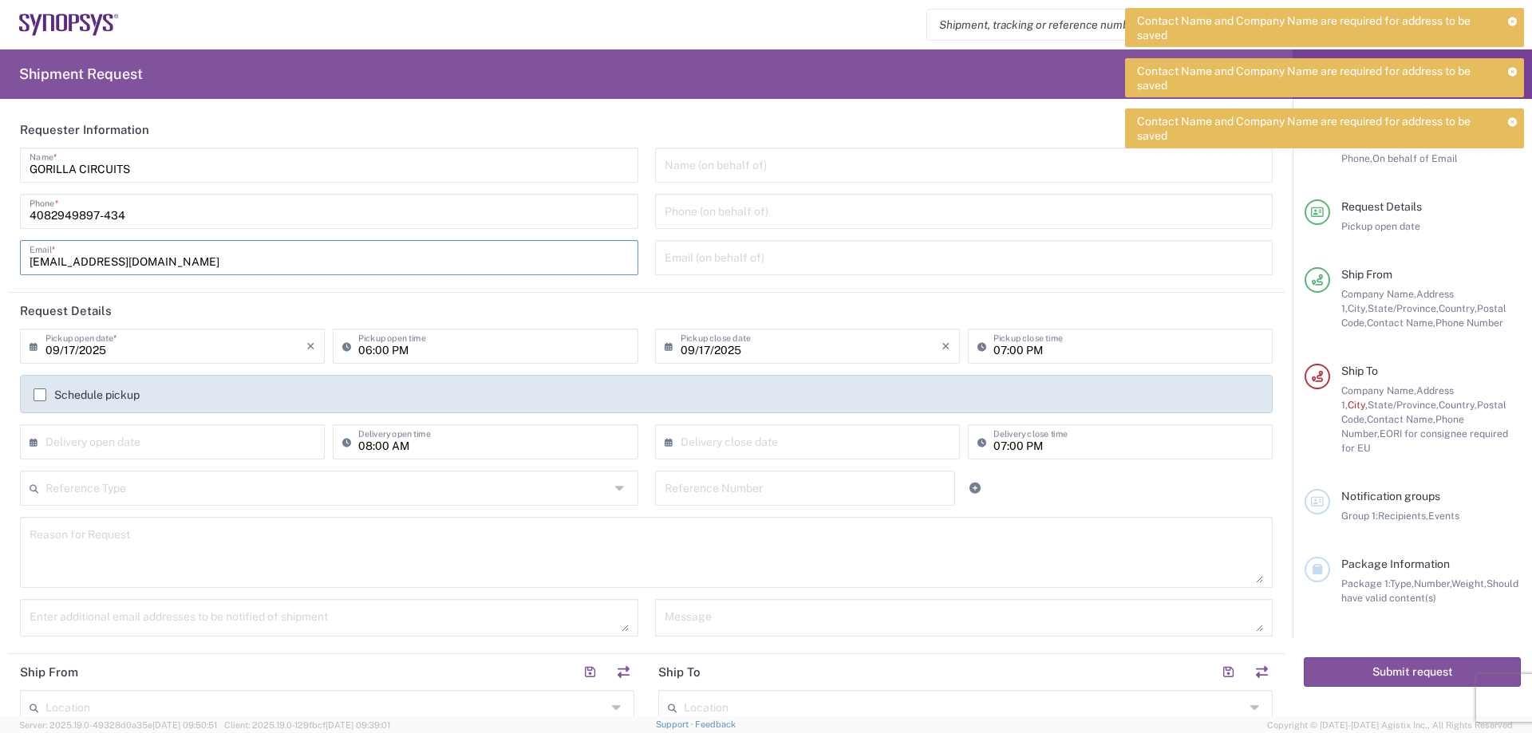
drag, startPoint x: 232, startPoint y: 257, endPoint x: 3, endPoint y: 258, distance: 229.0
click at [3, 258] on form "Requester Information GORILLA CIRCUITS Name * 4082949897-434 Phone * [EMAIL_ADD…" at bounding box center [646, 414] width 1292 height 605
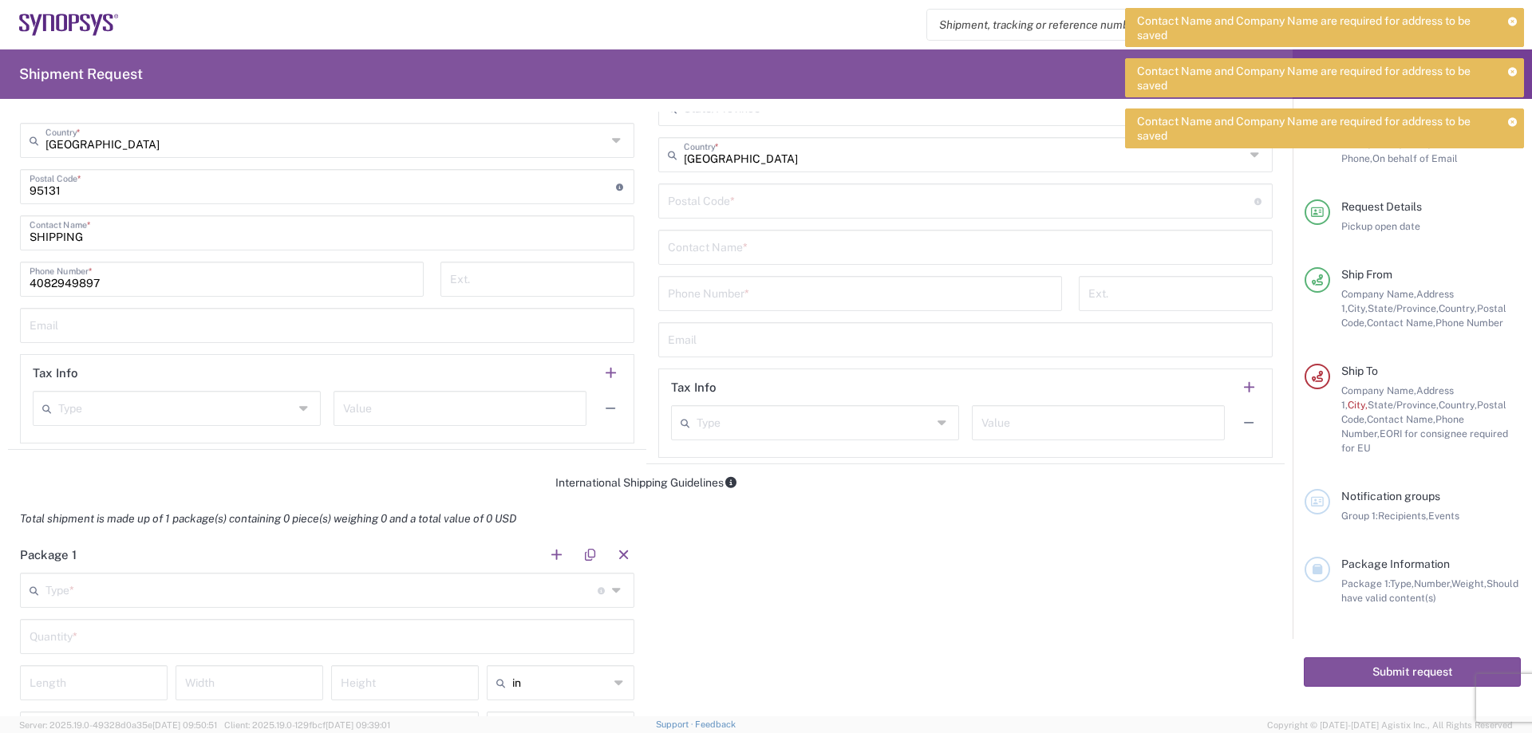
scroll to position [798, 0]
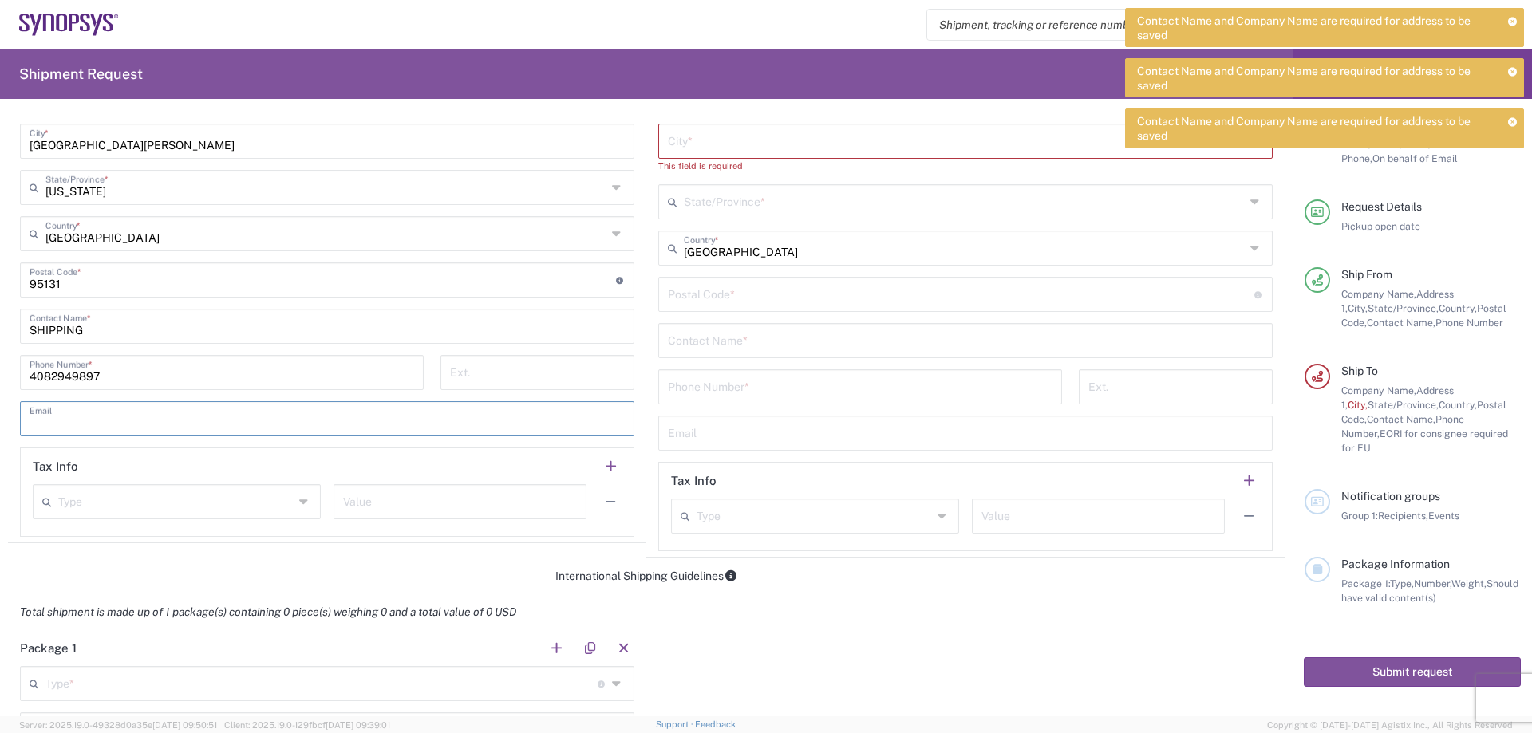
click at [92, 414] on input "text" at bounding box center [327, 418] width 595 height 28
paste input "[EMAIL_ADDRESS][DOMAIN_NAME]"
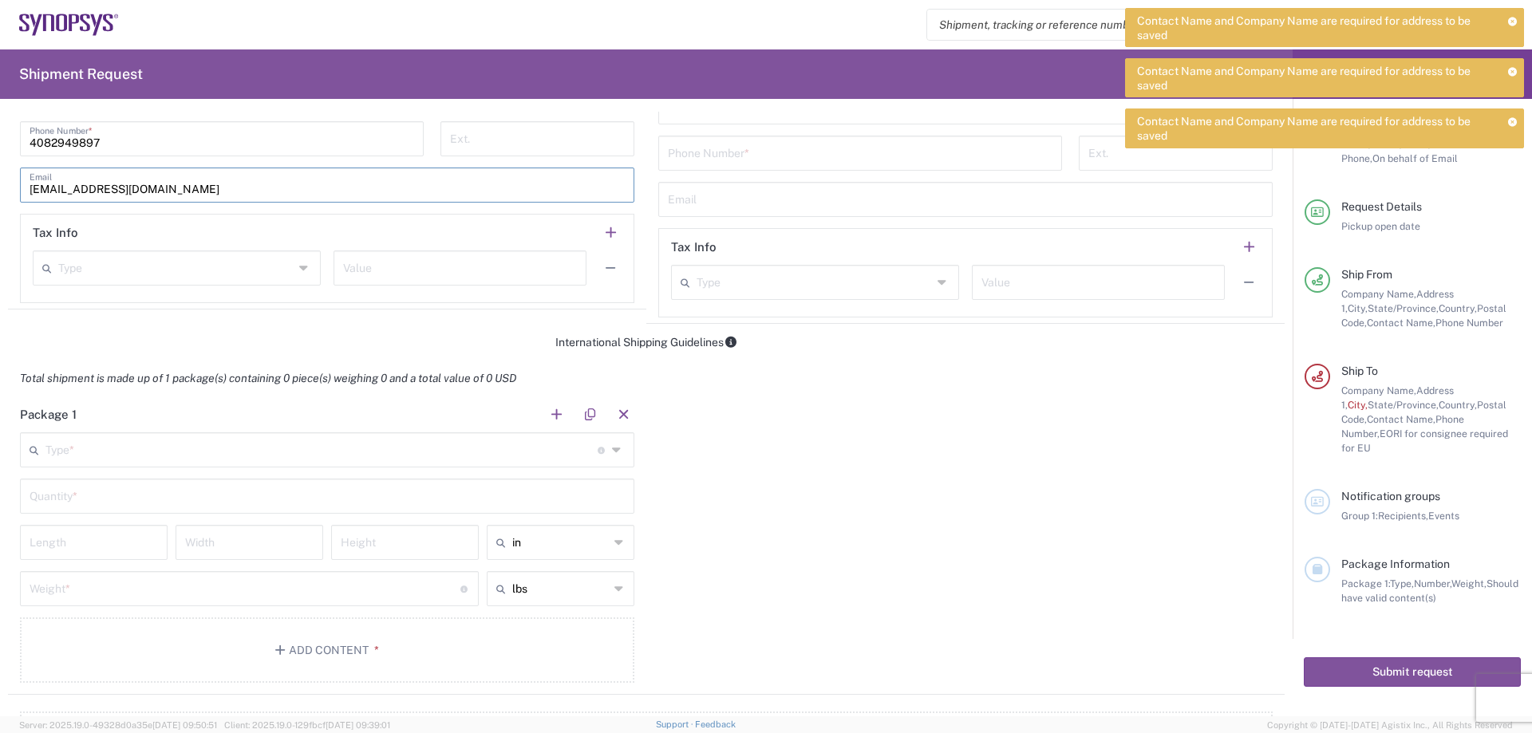
scroll to position [1037, 0]
type input "[EMAIL_ADDRESS][DOMAIN_NAME]"
click at [301, 267] on icon at bounding box center [305, 263] width 12 height 26
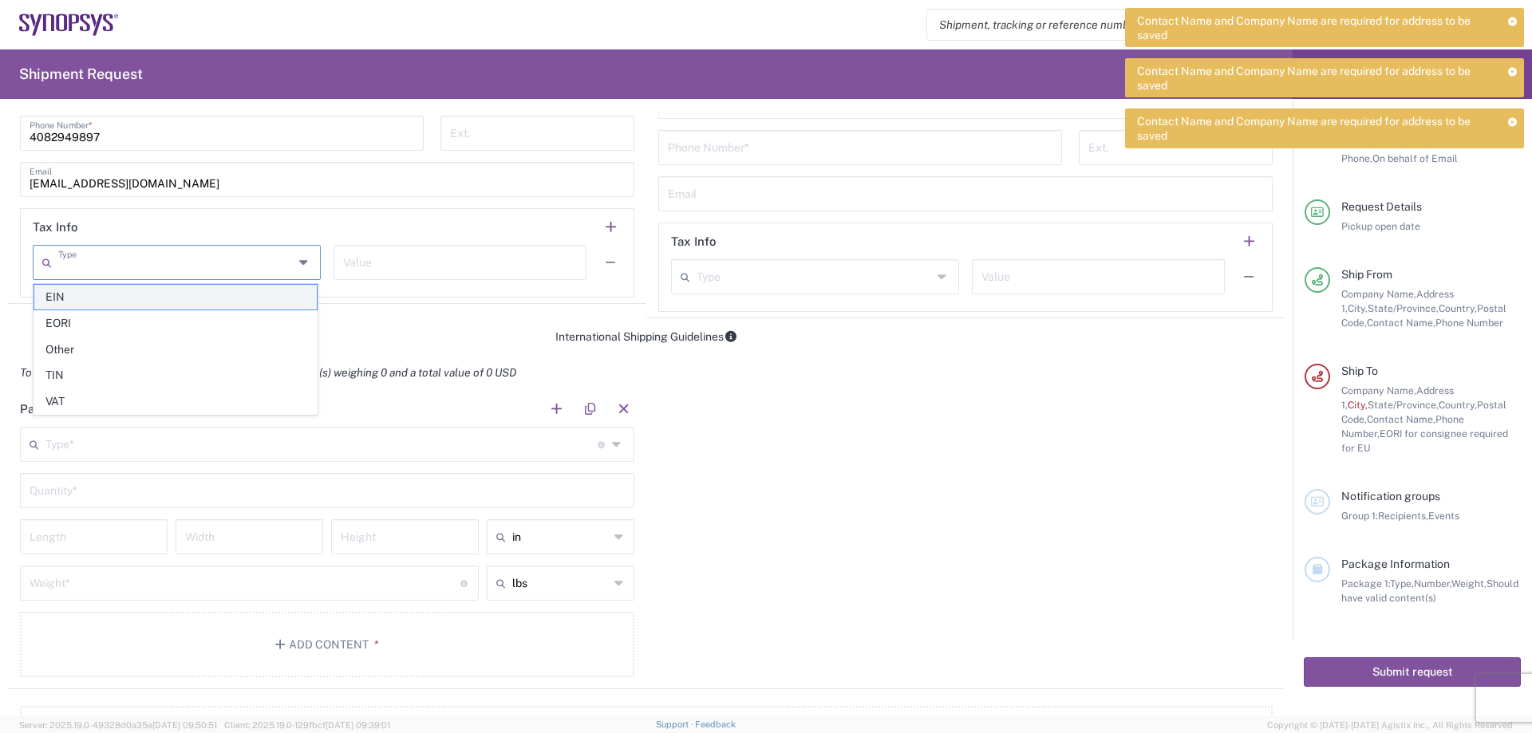
click at [119, 299] on span "EIN" at bounding box center [175, 297] width 282 height 25
type input "EIN"
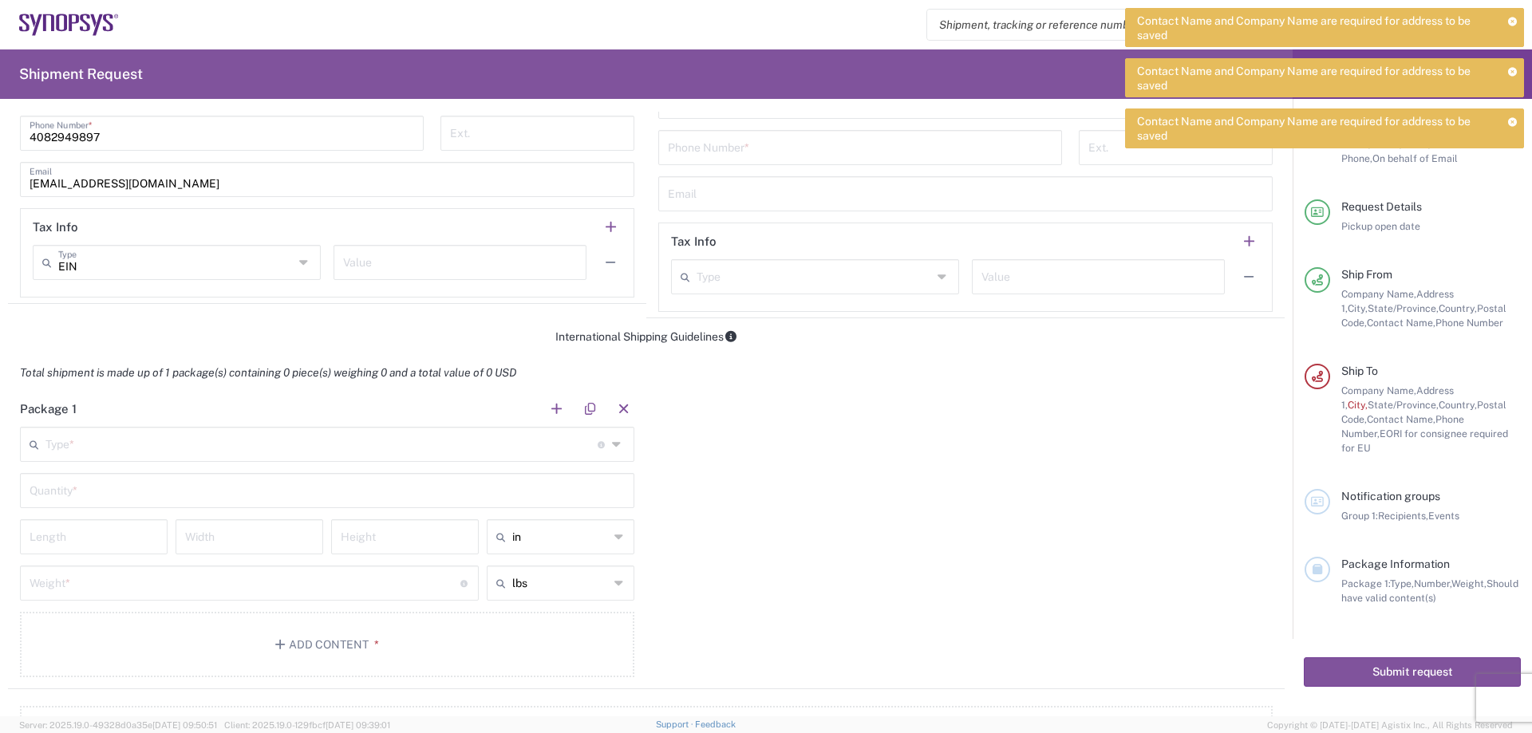
click at [487, 263] on input "text" at bounding box center [460, 261] width 234 height 28
click at [483, 258] on input "text" at bounding box center [460, 261] width 234 height 28
click at [604, 227] on button "button" at bounding box center [610, 227] width 22 height 22
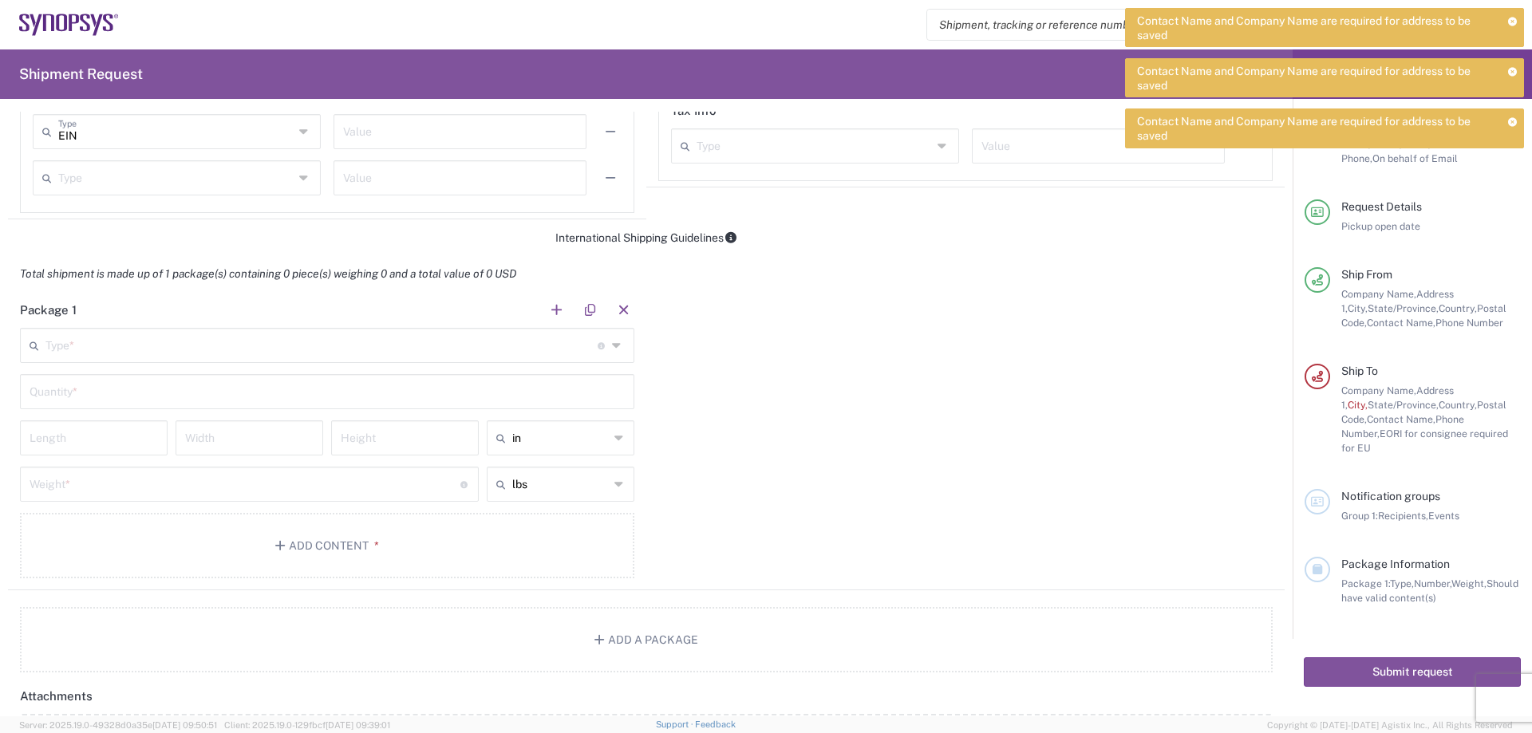
scroll to position [1197, 0]
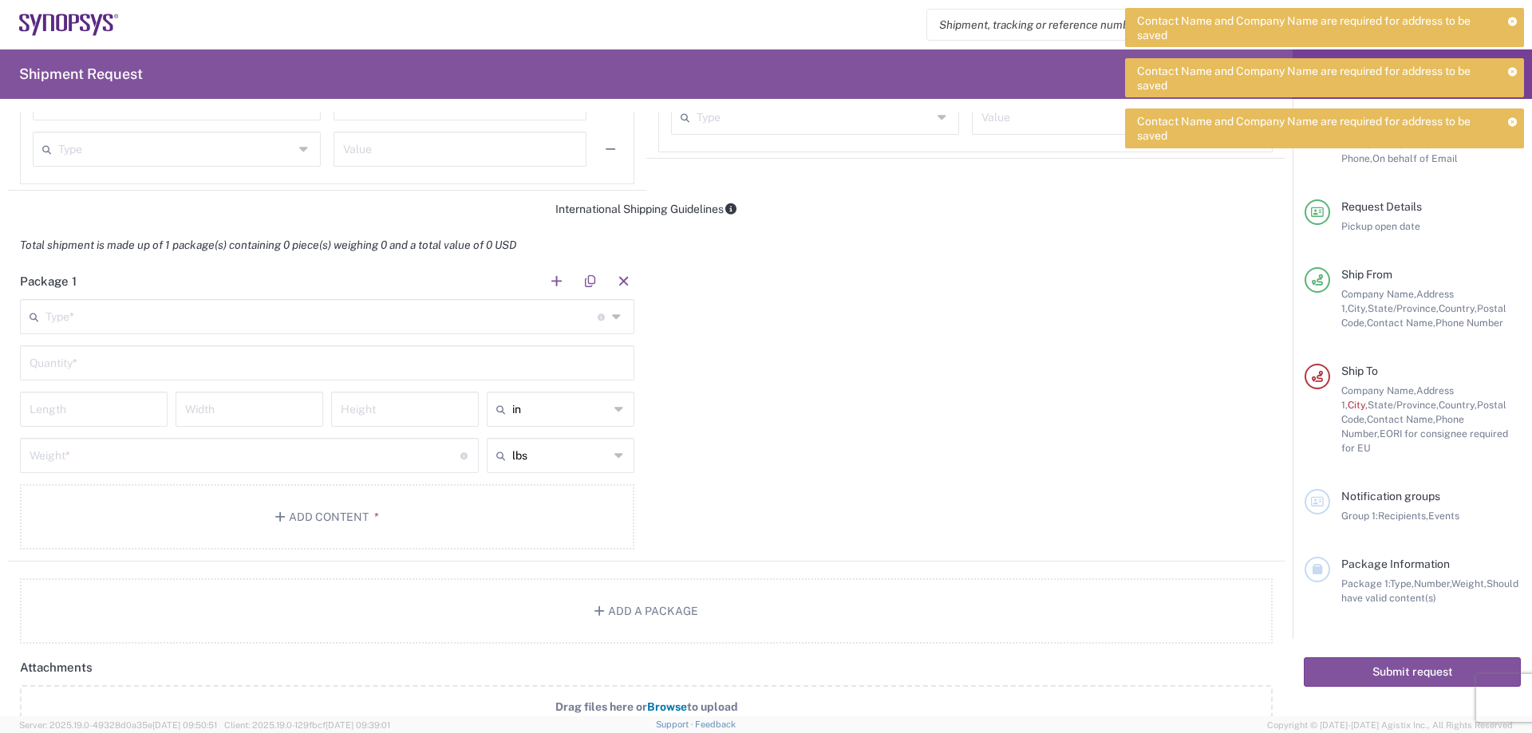
click at [168, 320] on input "text" at bounding box center [321, 316] width 552 height 28
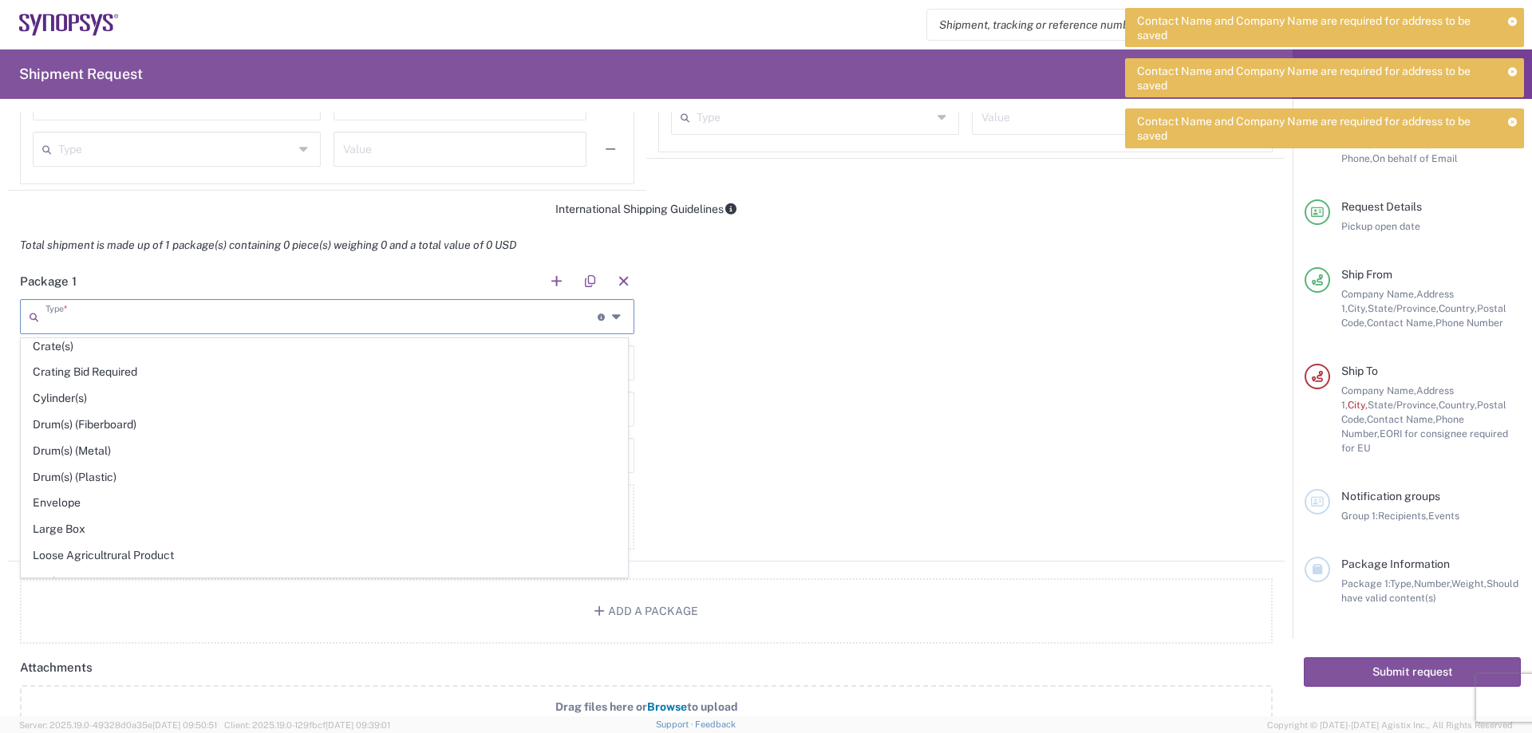
scroll to position [399, 0]
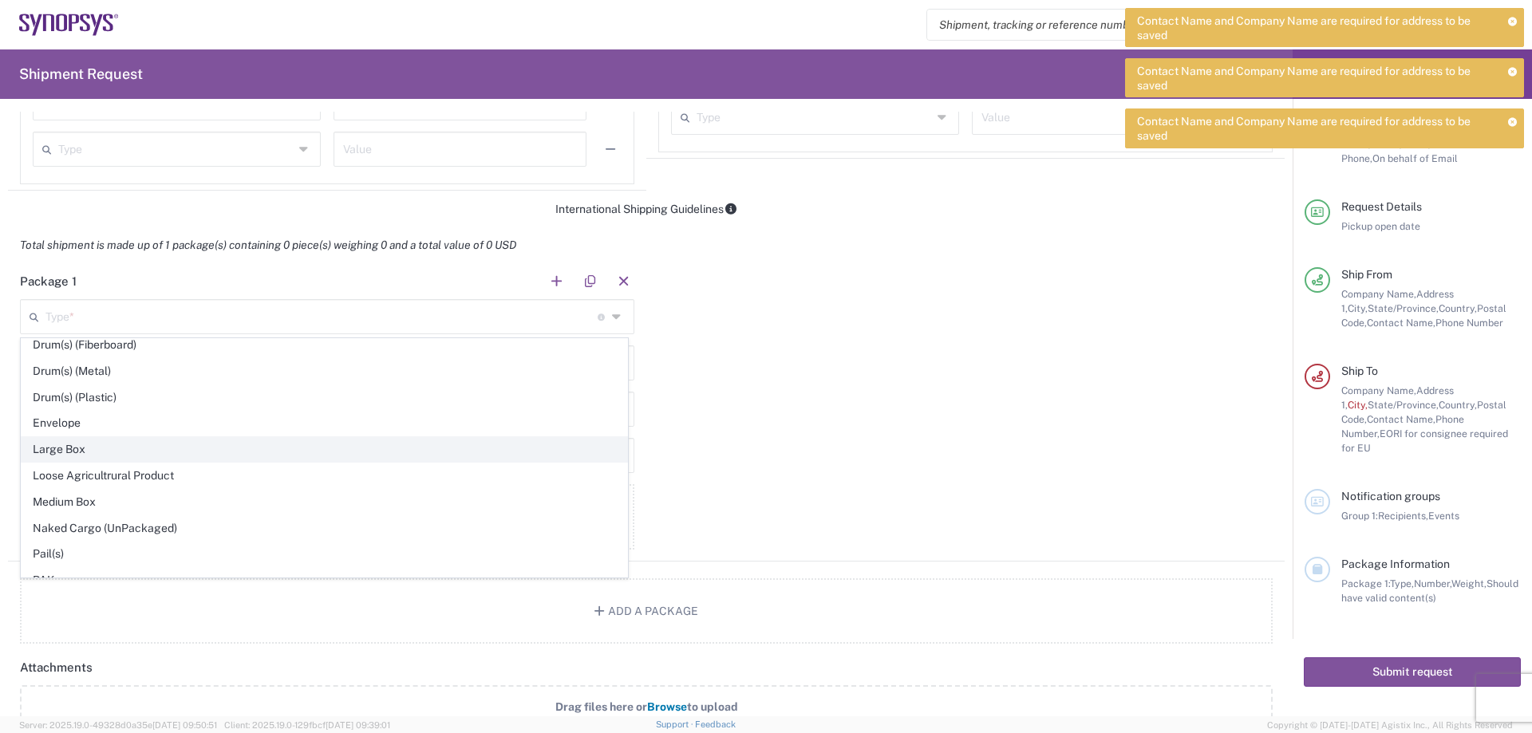
click at [99, 446] on span "Large Box" at bounding box center [324, 449] width 605 height 25
type input "Large Box"
type input "17.5"
type input "12.5"
type input "3"
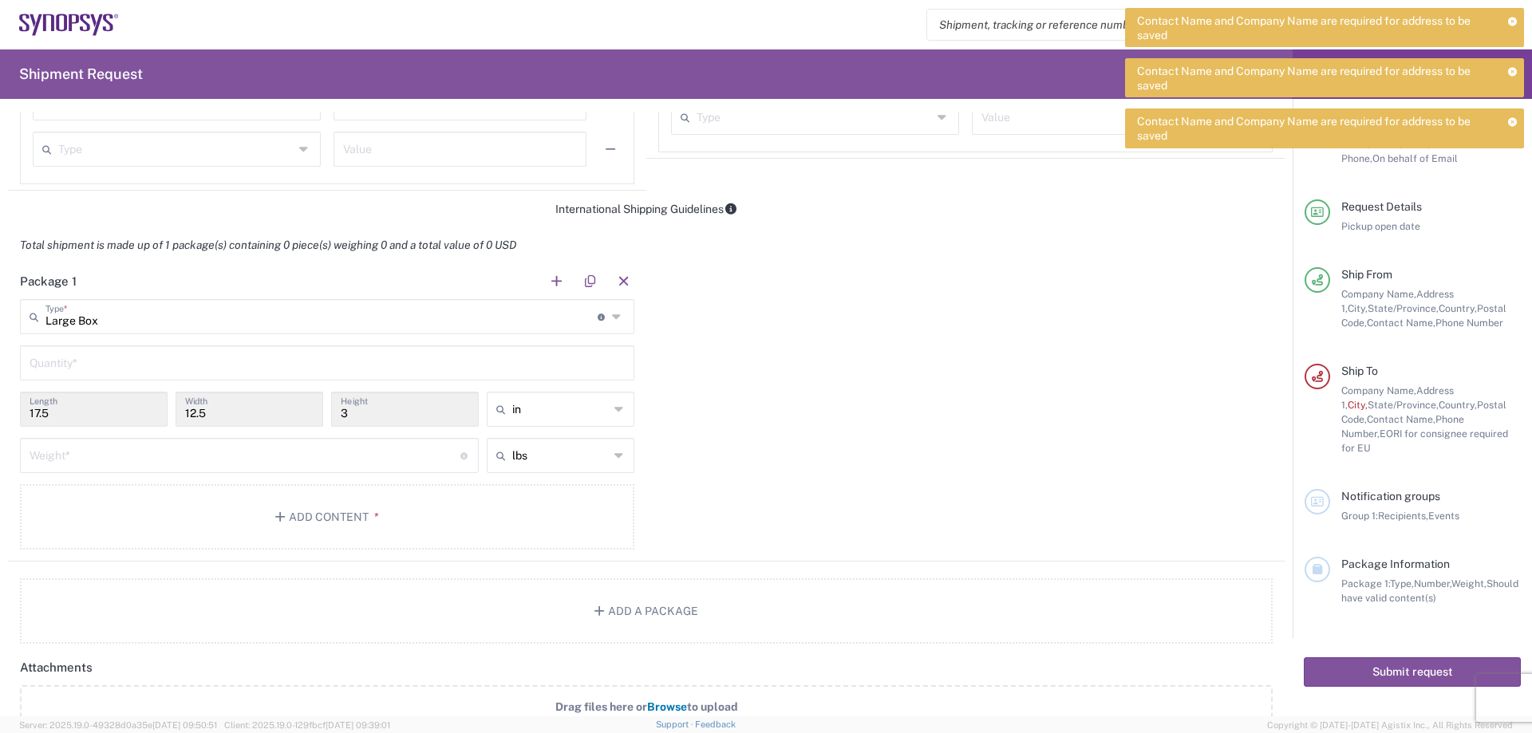
click at [613, 317] on icon at bounding box center [618, 317] width 13 height 26
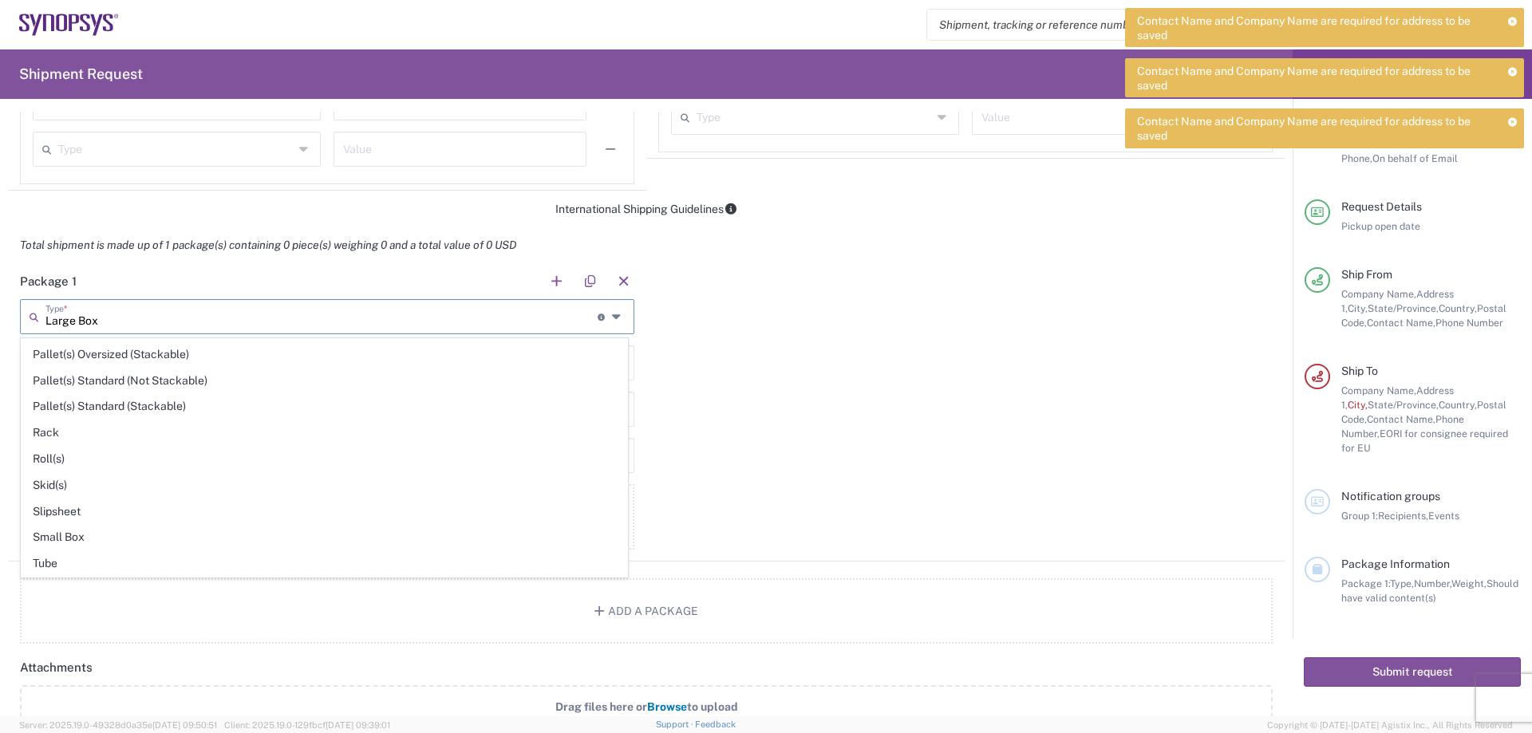
scroll to position [755, 0]
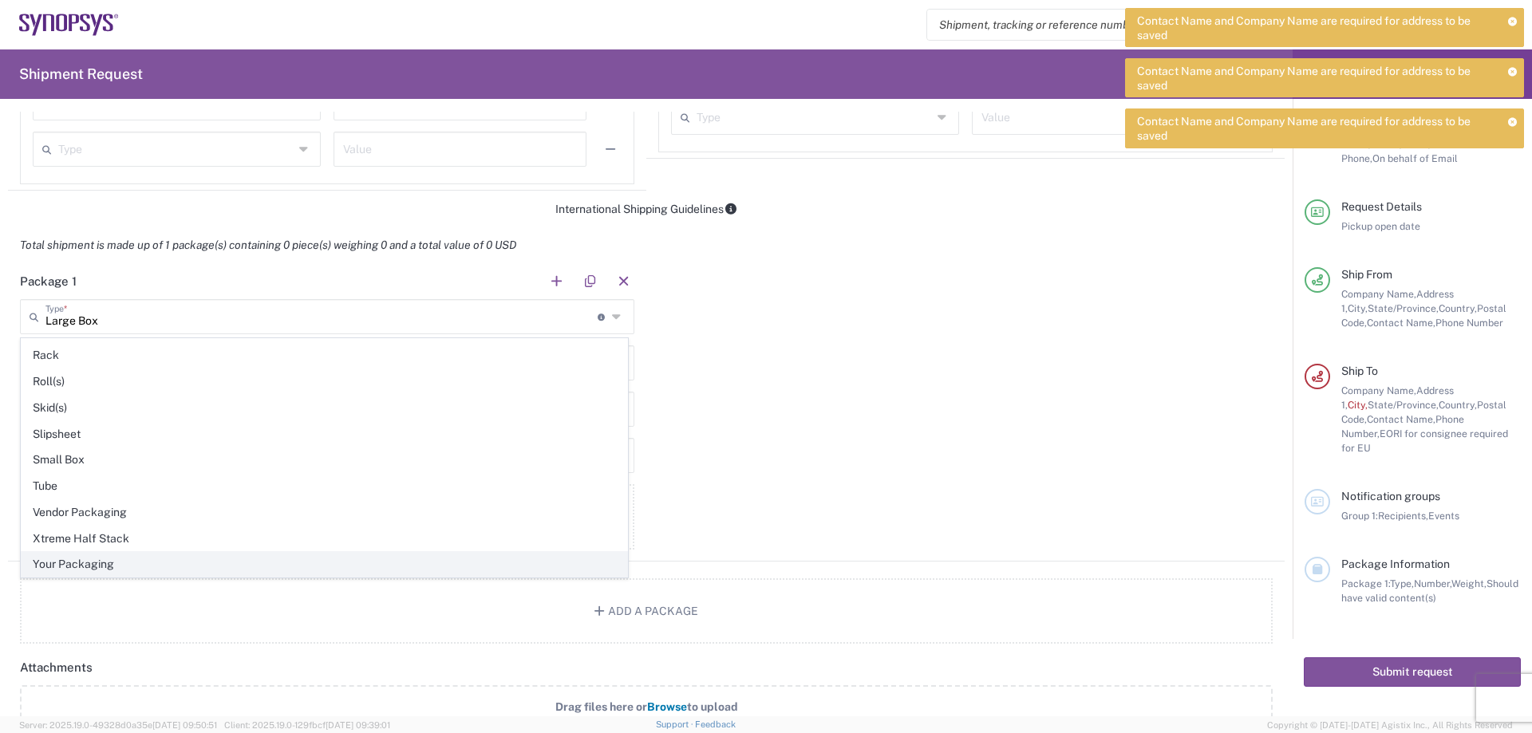
click at [97, 568] on span "Your Packaging" at bounding box center [324, 564] width 605 height 25
type input "Your Packaging"
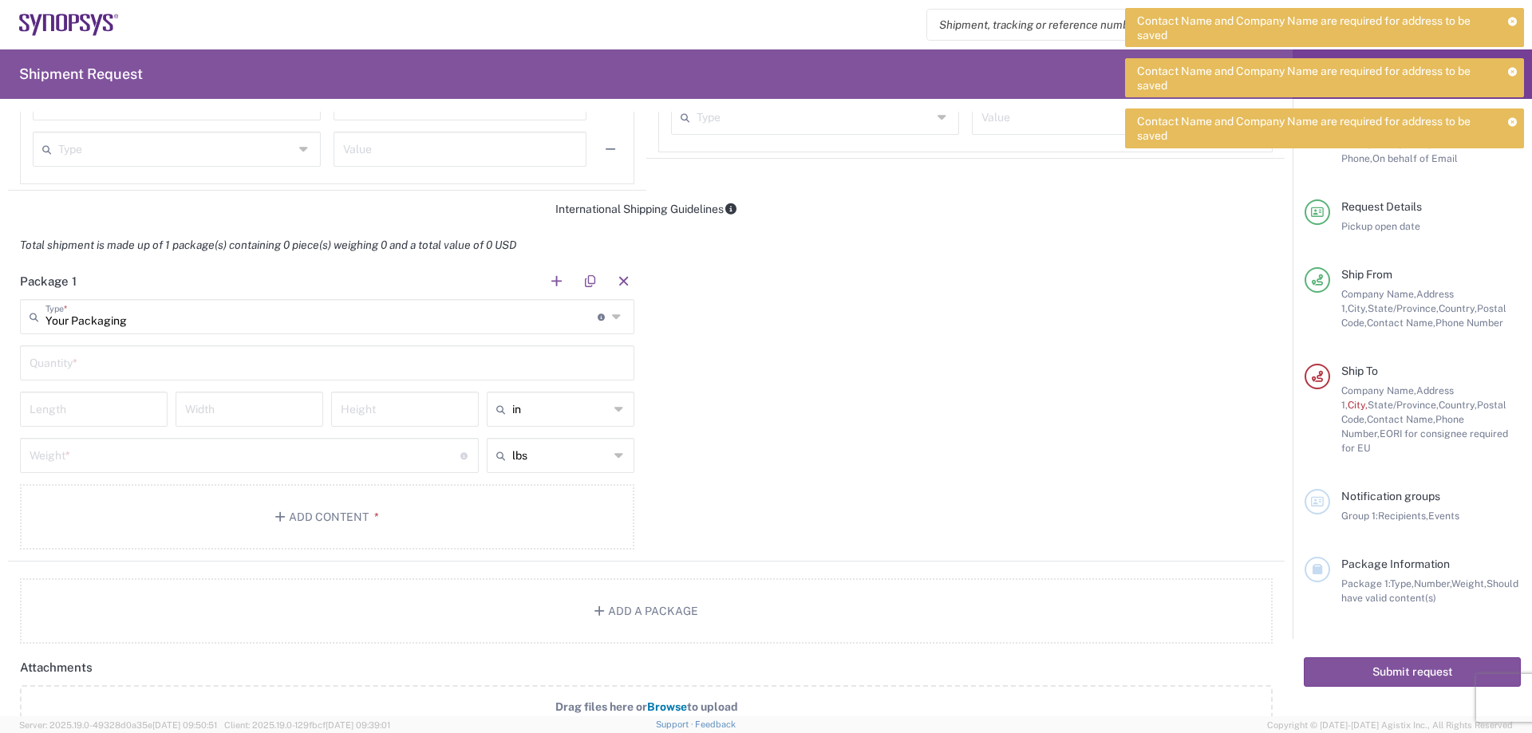
click at [121, 364] on input "text" at bounding box center [327, 362] width 595 height 28
type input "1"
click at [108, 411] on input "number" at bounding box center [94, 408] width 128 height 28
type input "16"
type input "14"
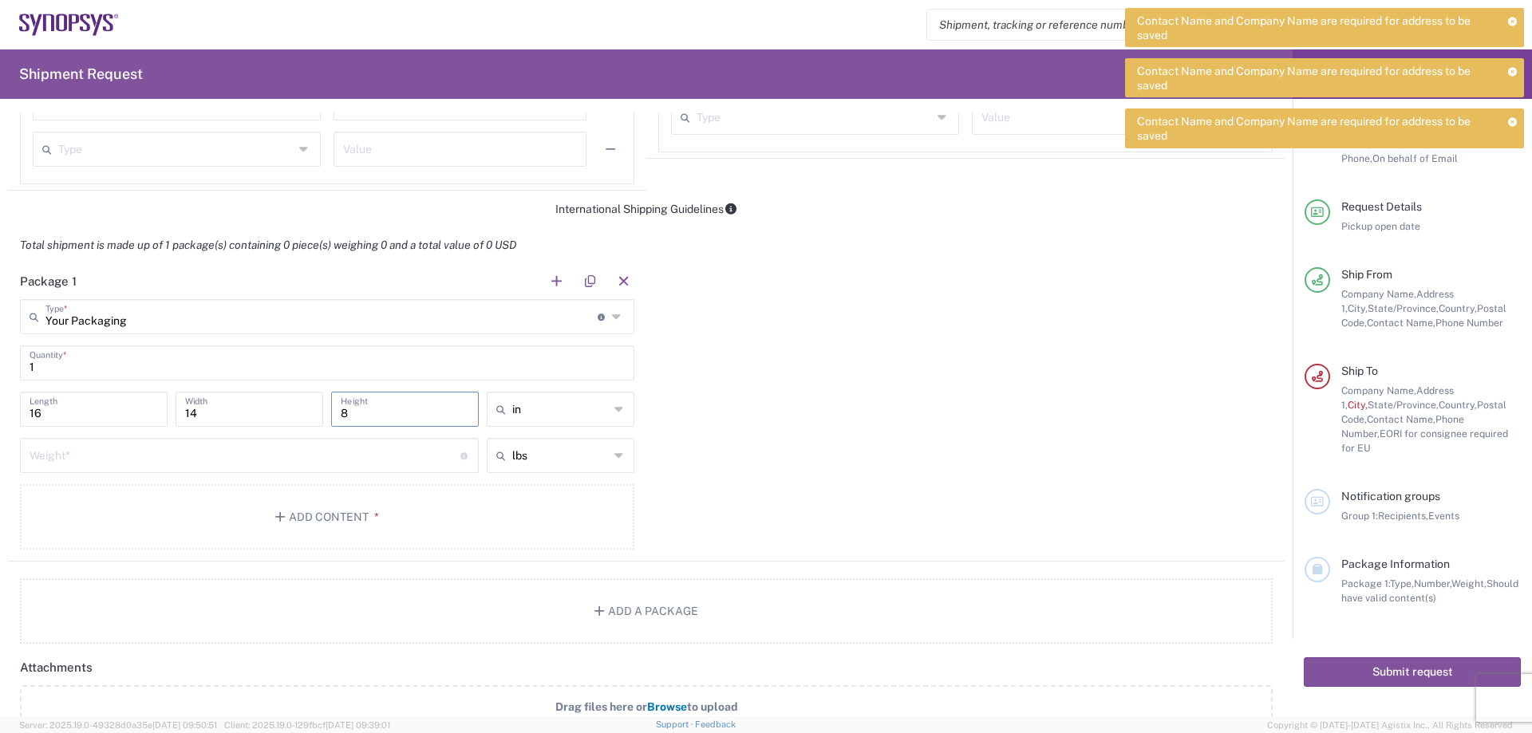
type input "8"
click at [256, 400] on input "14" at bounding box center [249, 408] width 128 height 28
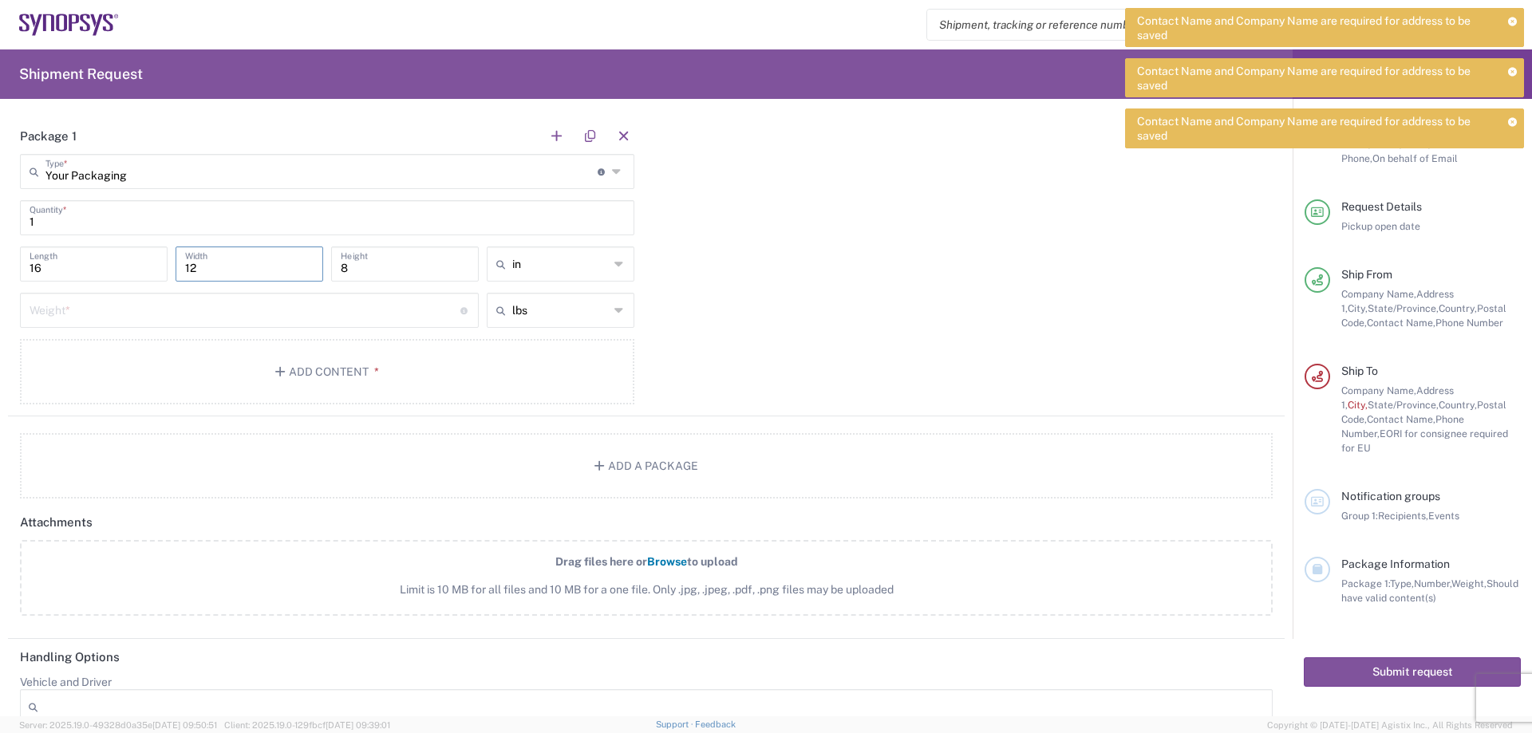
scroll to position [1356, 0]
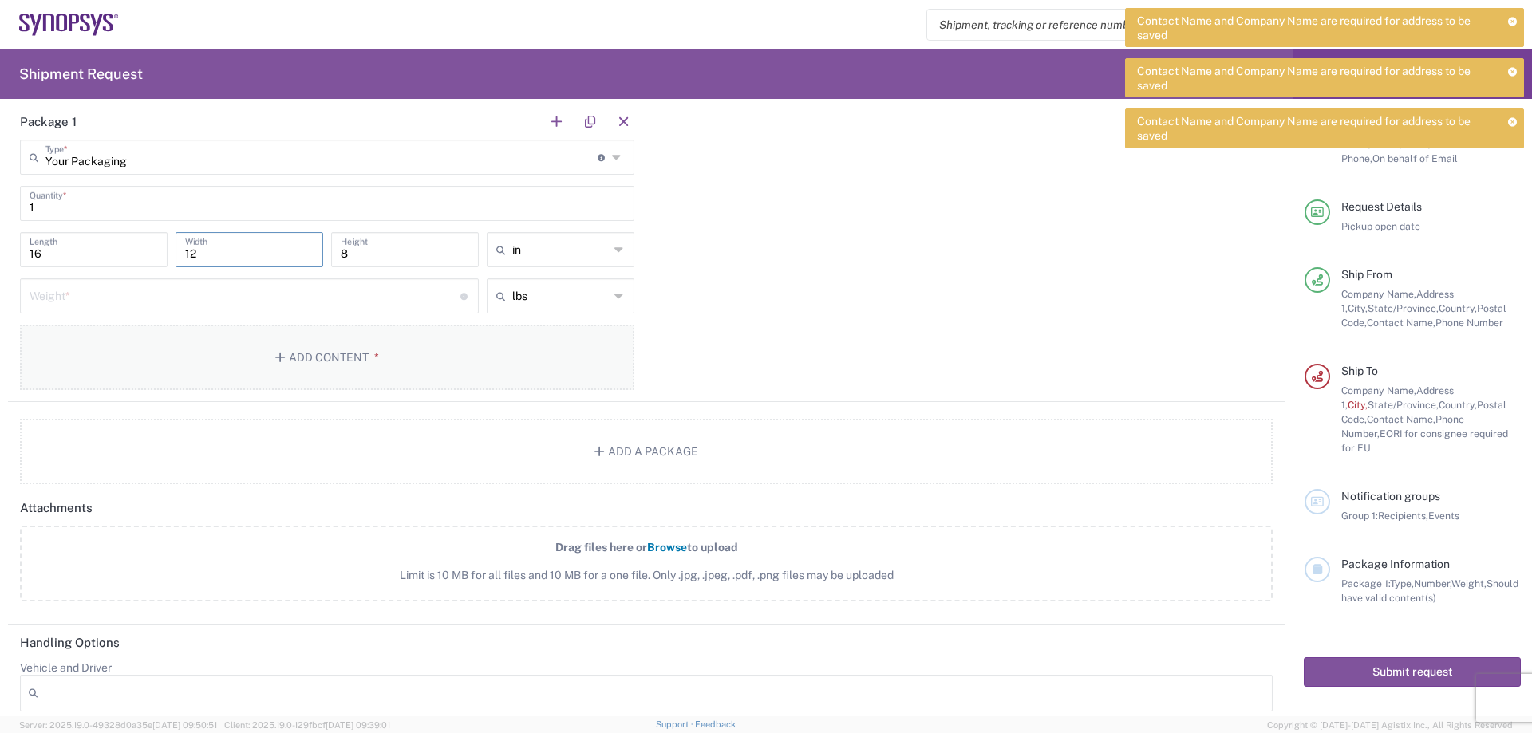
type input "12"
click at [302, 359] on button "Add Content *" at bounding box center [327, 357] width 614 height 65
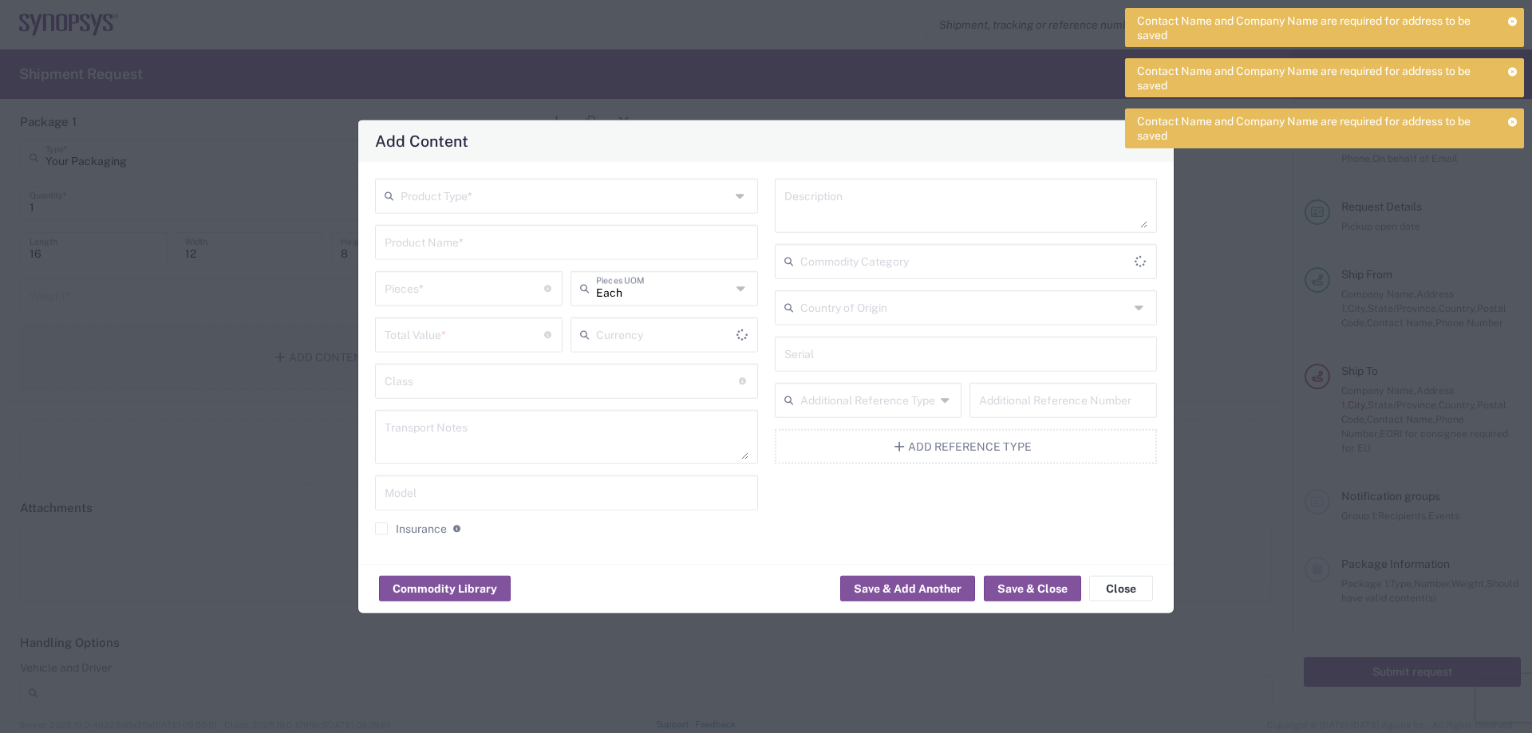
type input "US Dollar"
click at [499, 207] on input "text" at bounding box center [564, 194] width 329 height 28
click at [454, 260] on span "General Commodity" at bounding box center [567, 256] width 380 height 25
type input "General Commodity"
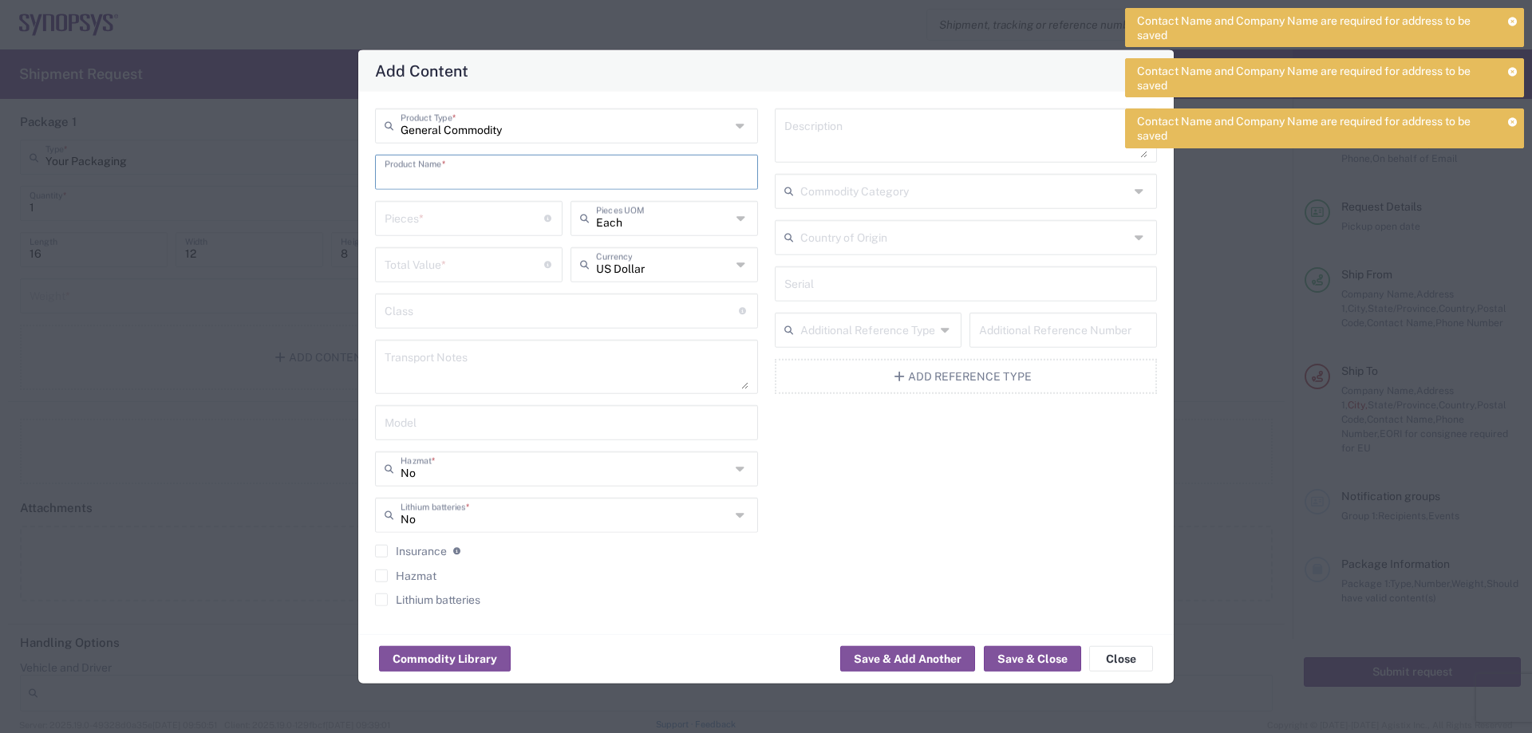
click at [494, 179] on input "text" at bounding box center [567, 170] width 364 height 28
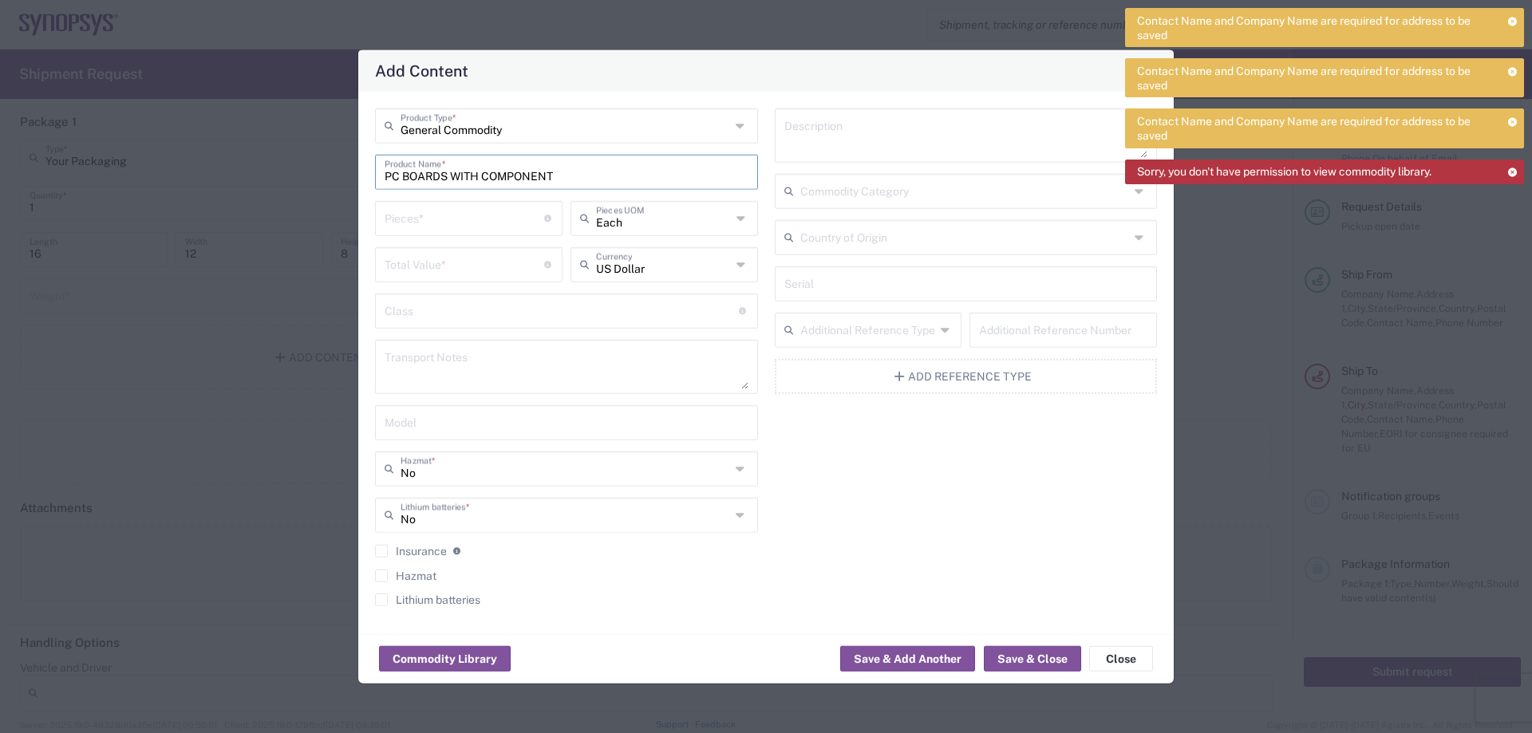
type input "PC BOARDS WITH COMPONENT"
click at [461, 224] on input "number" at bounding box center [465, 217] width 160 height 28
type input "5"
click at [737, 224] on icon at bounding box center [741, 218] width 11 height 26
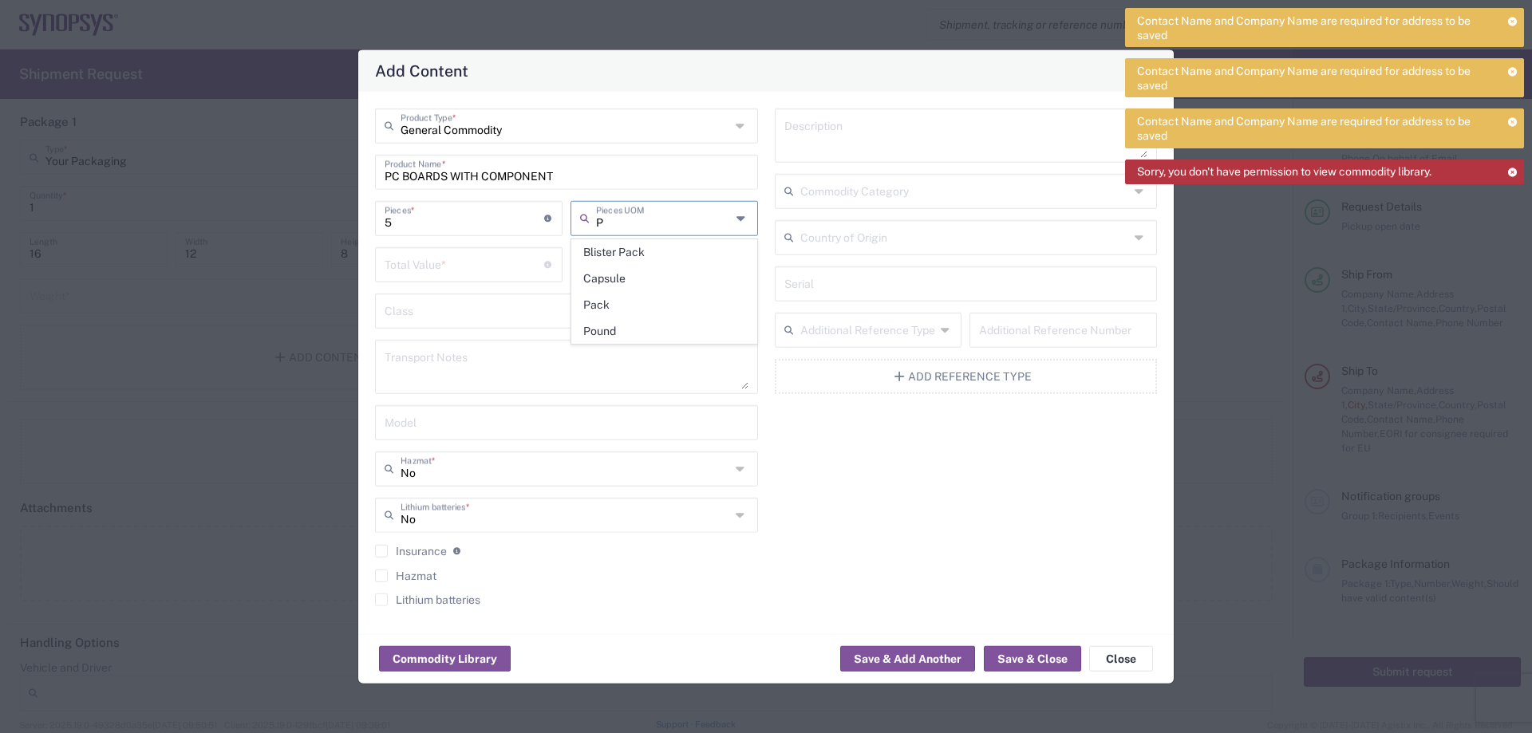
type input "P"
click at [740, 220] on icon at bounding box center [741, 218] width 11 height 26
click at [743, 221] on icon at bounding box center [741, 218] width 11 height 26
click at [613, 250] on span "Each" at bounding box center [664, 252] width 184 height 25
click at [507, 262] on input "number" at bounding box center [465, 263] width 160 height 28
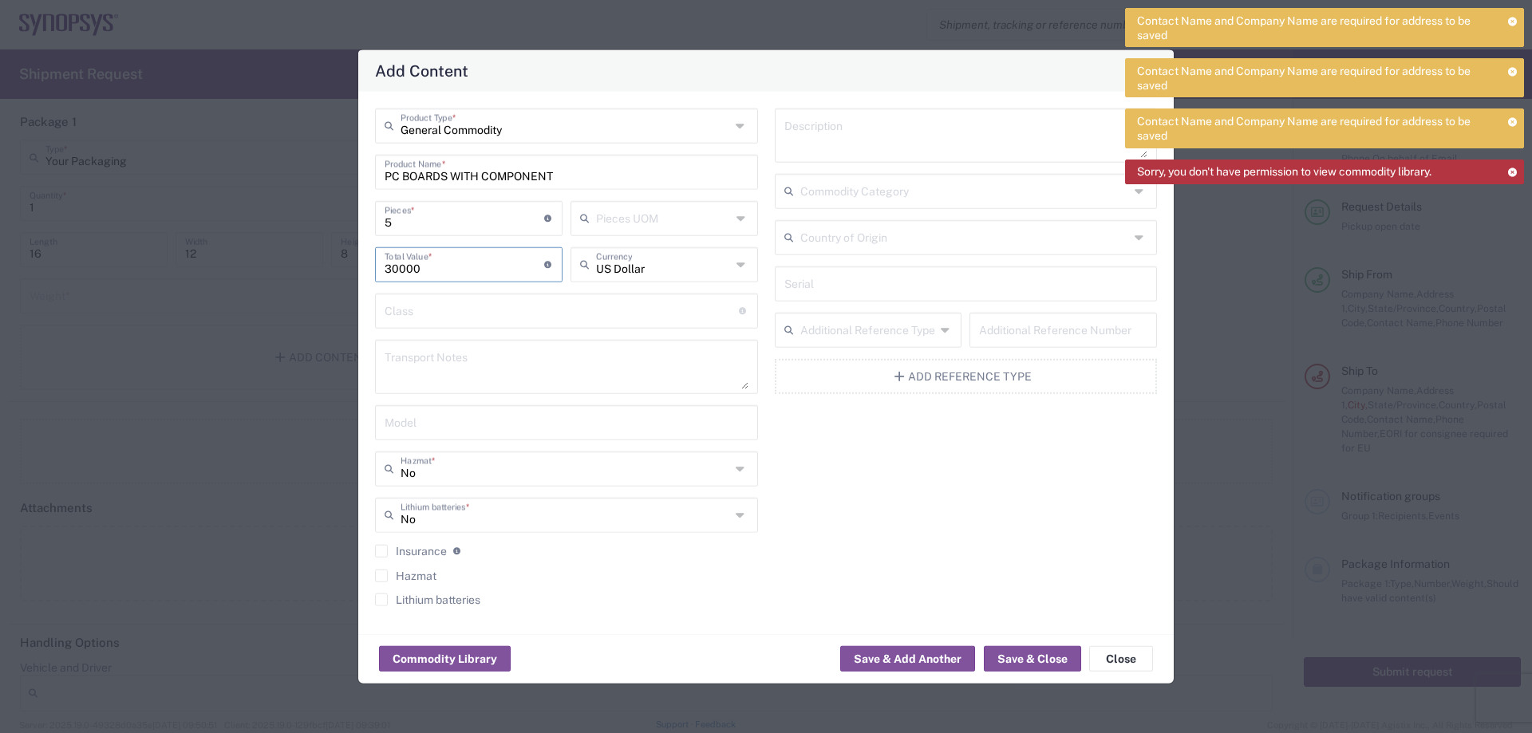
type input "30000"
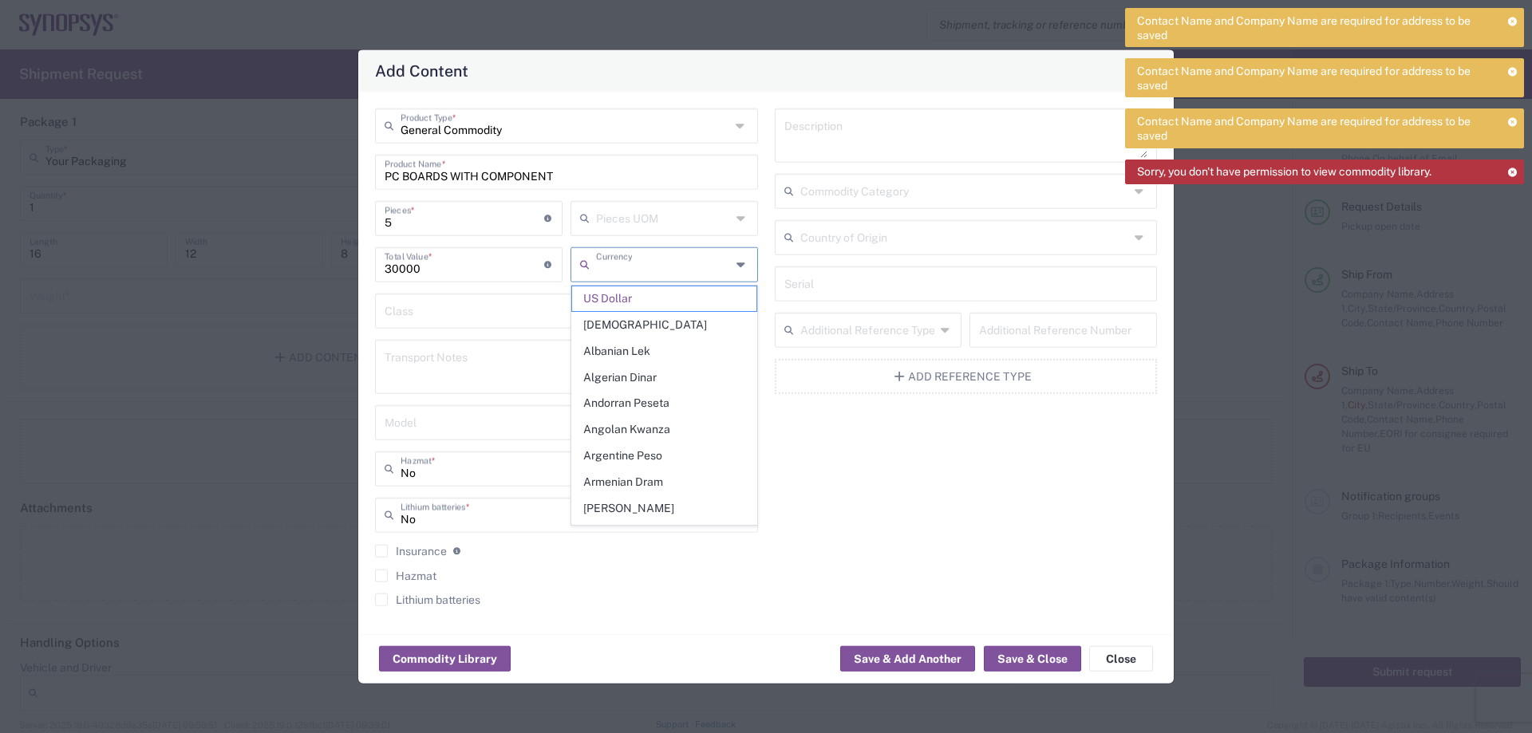
click at [693, 269] on input "text" at bounding box center [664, 263] width 136 height 28
click at [451, 314] on input "text" at bounding box center [562, 309] width 354 height 28
type input "US Dollar"
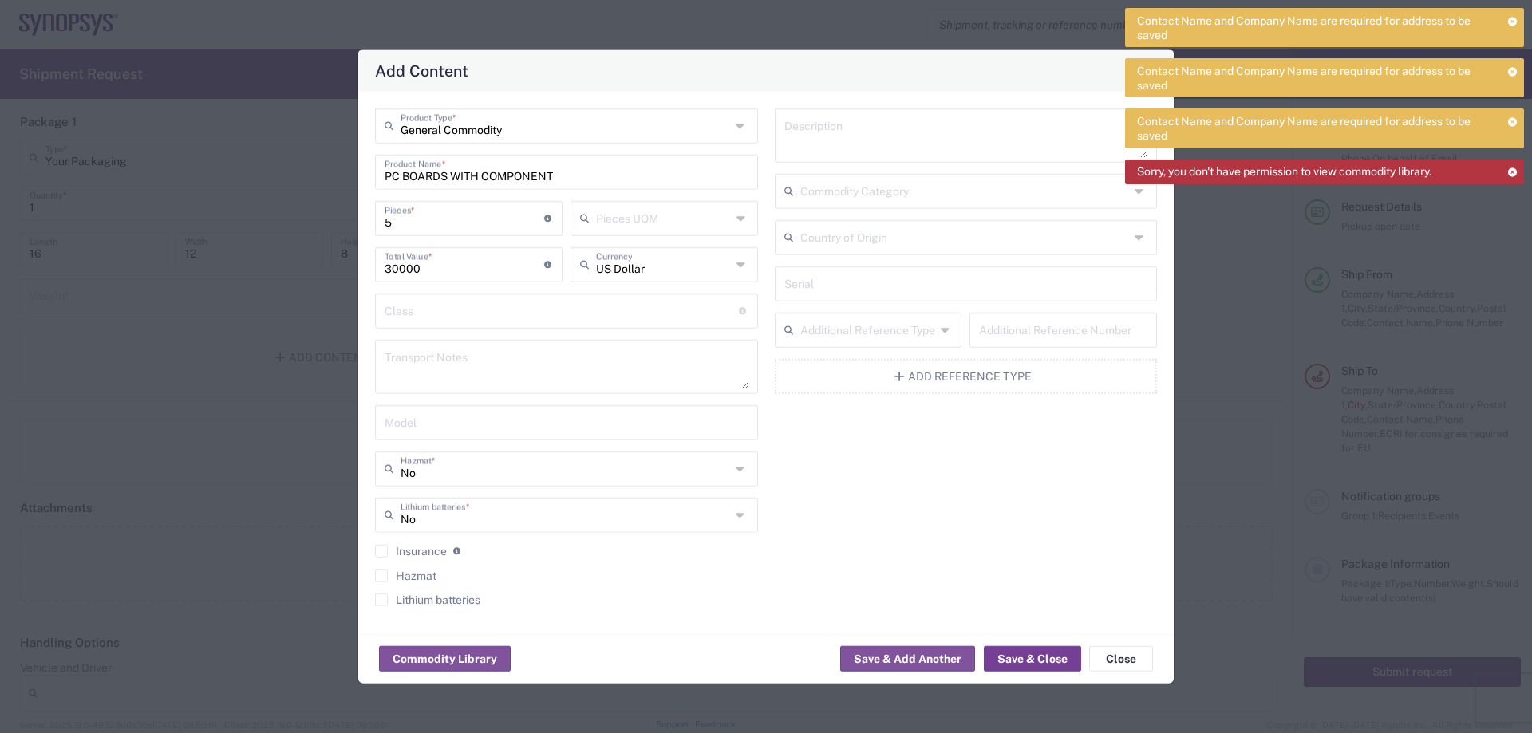
click at [1021, 665] on button "Save & Close" at bounding box center [1032, 659] width 97 height 26
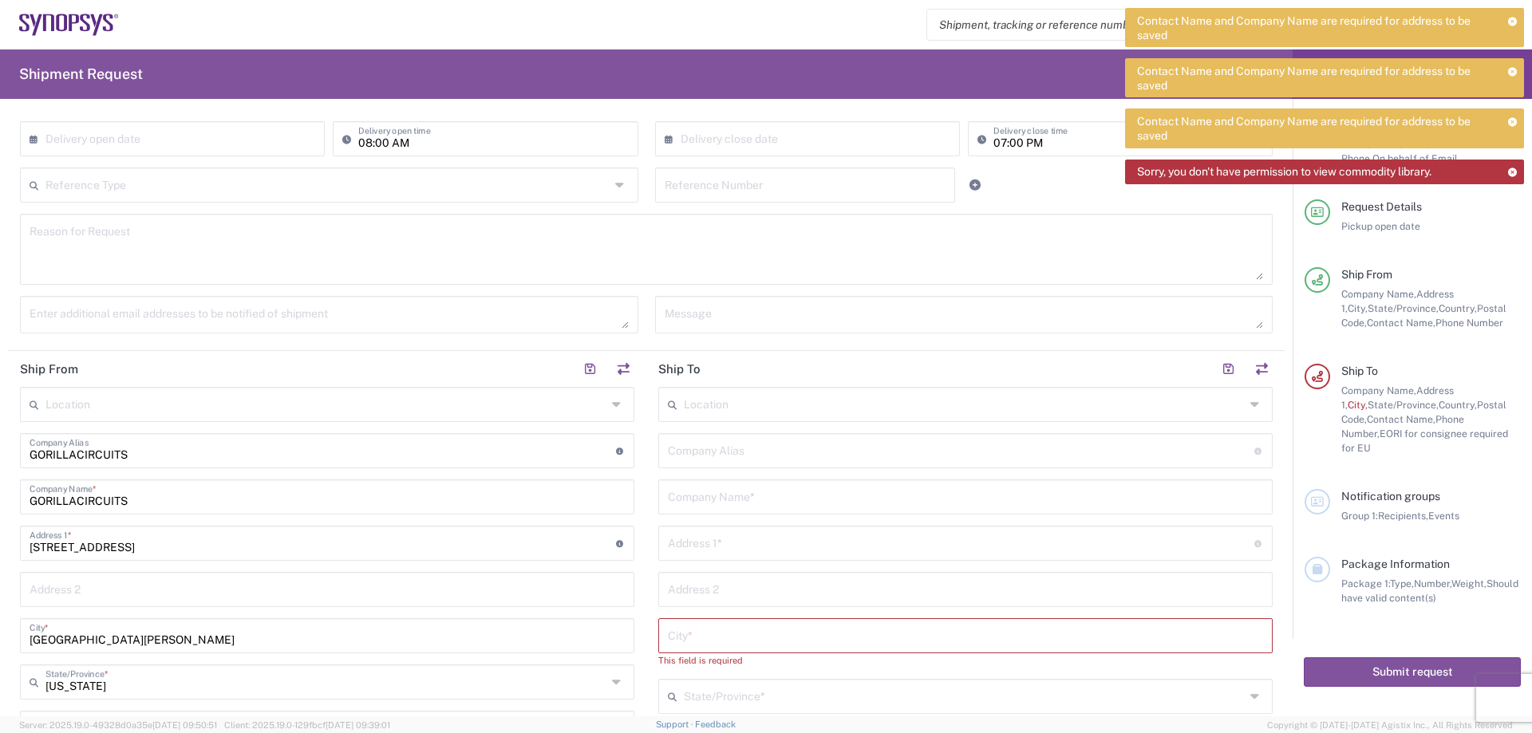
scroll to position [319, 0]
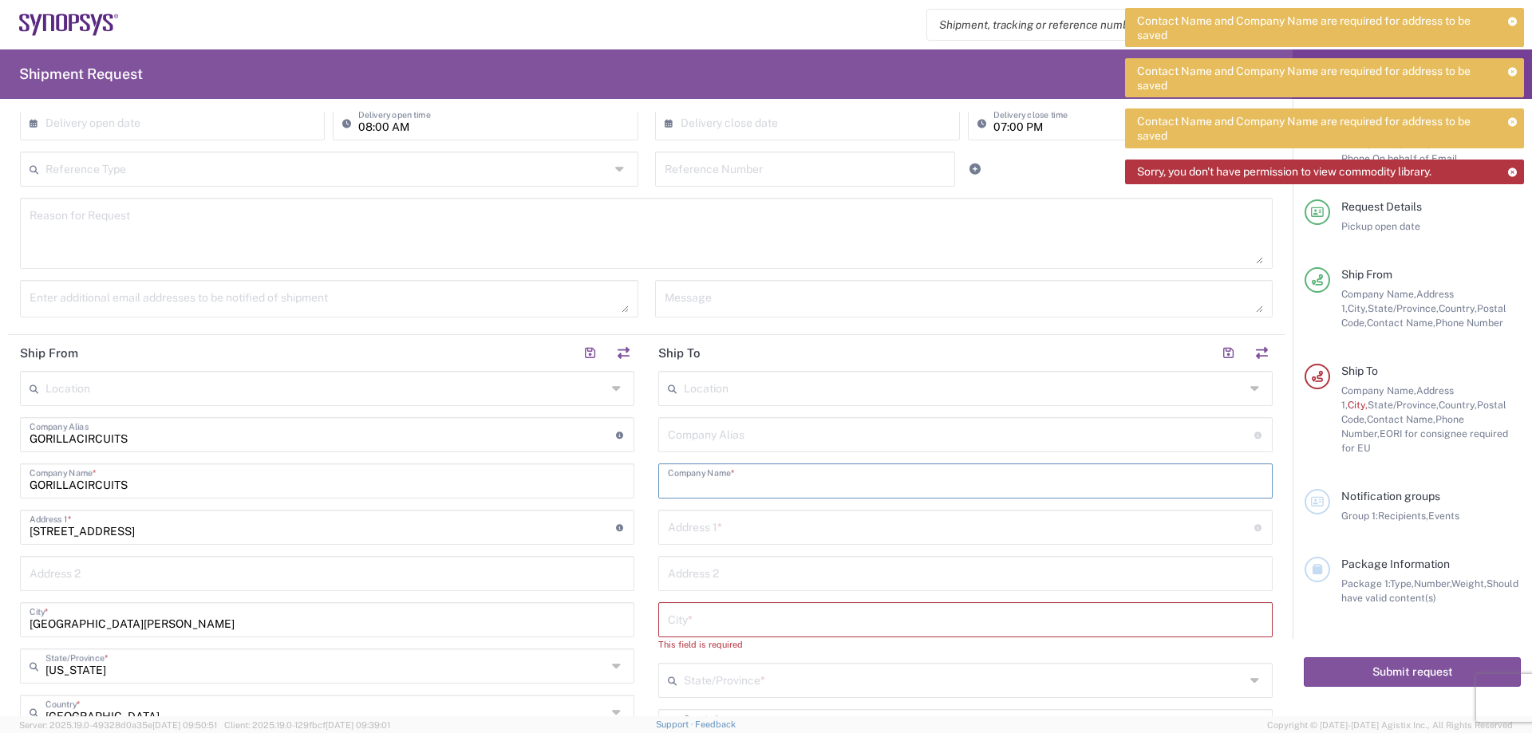
click at [767, 479] on input "text" at bounding box center [965, 480] width 595 height 28
paste input "Synopsys Inc"
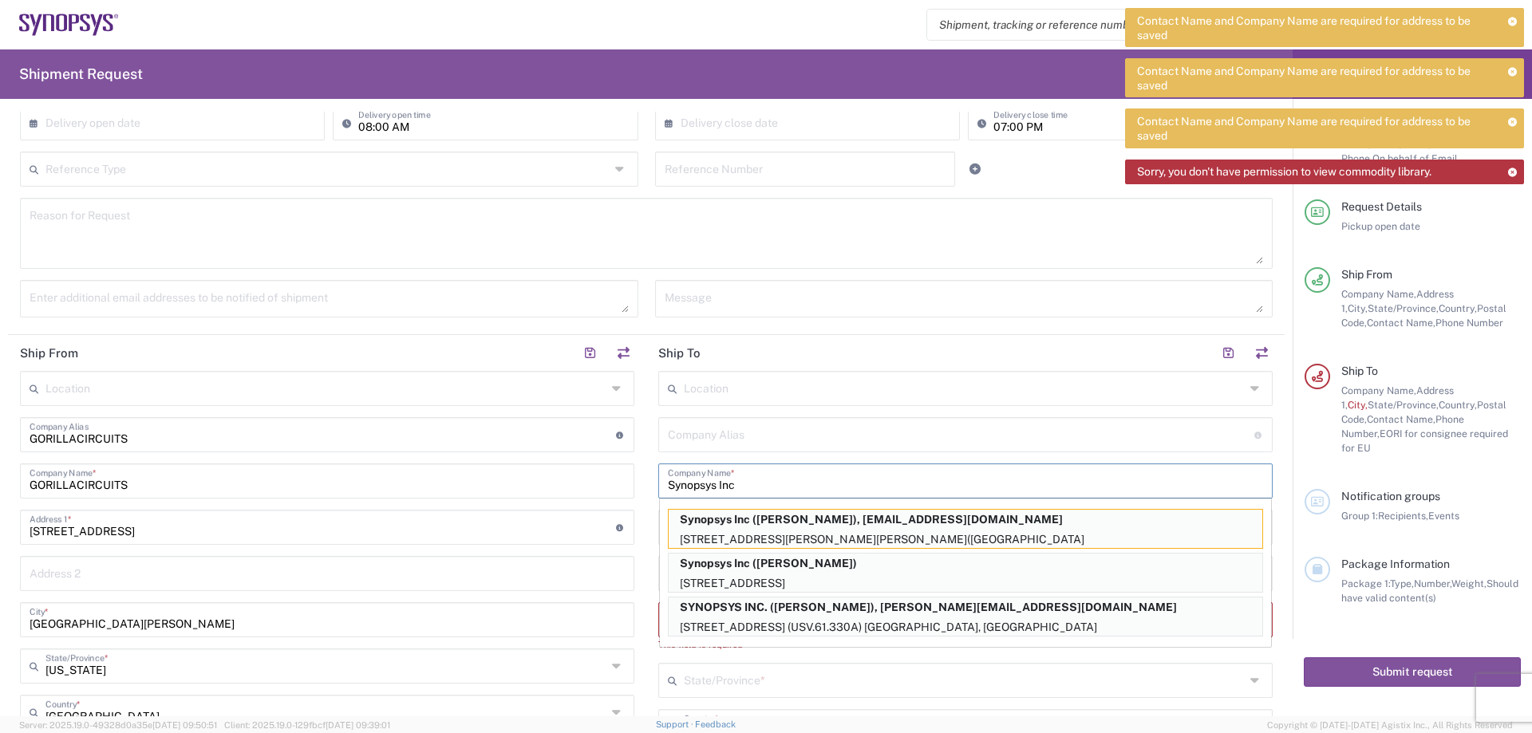
type input "Synopsys Inc"
click at [900, 409] on div "Location [GEOGRAPHIC_DATA] DE04 Agrate Brianza IT01 [GEOGRAPHIC_DATA] DE02 [GEO…" at bounding box center [965, 700] width 614 height 659
click at [713, 432] on input "text" at bounding box center [961, 434] width 586 height 28
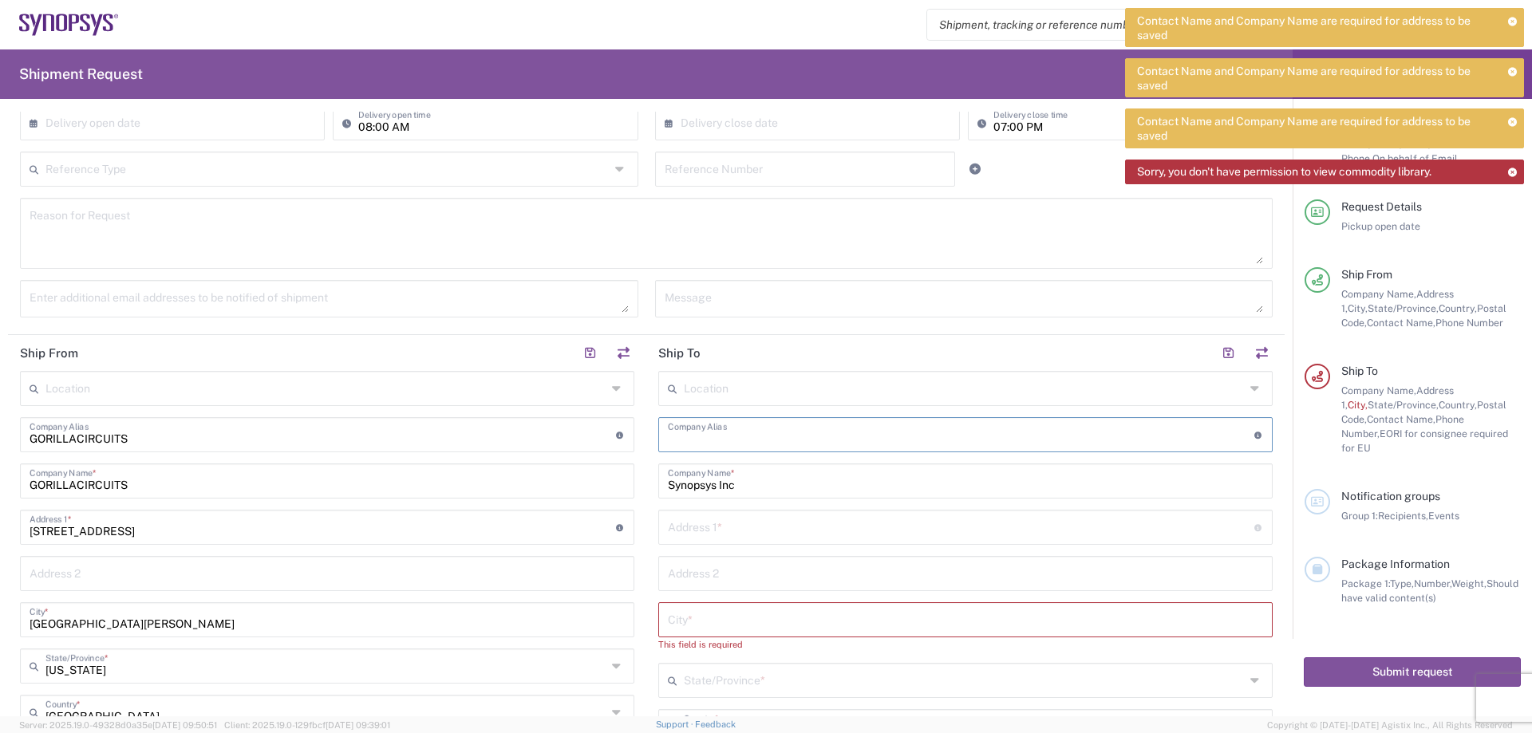
paste input "Attn [PERSON_NAME]"
type input "Attn [PERSON_NAME]"
click at [735, 531] on input "text" at bounding box center [961, 526] width 586 height 28
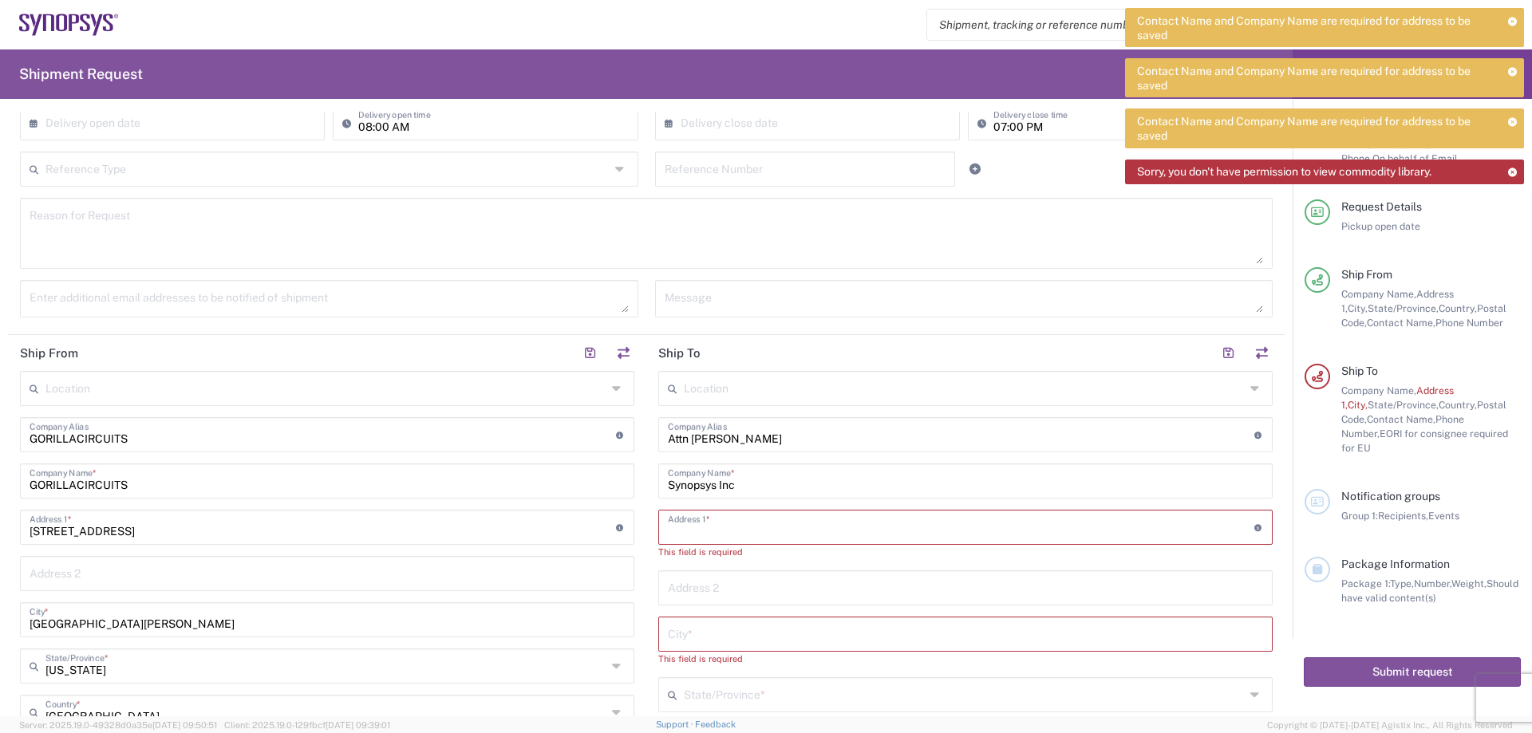
paste input "[STREET_ADDRESS][PERSON_NAME]"
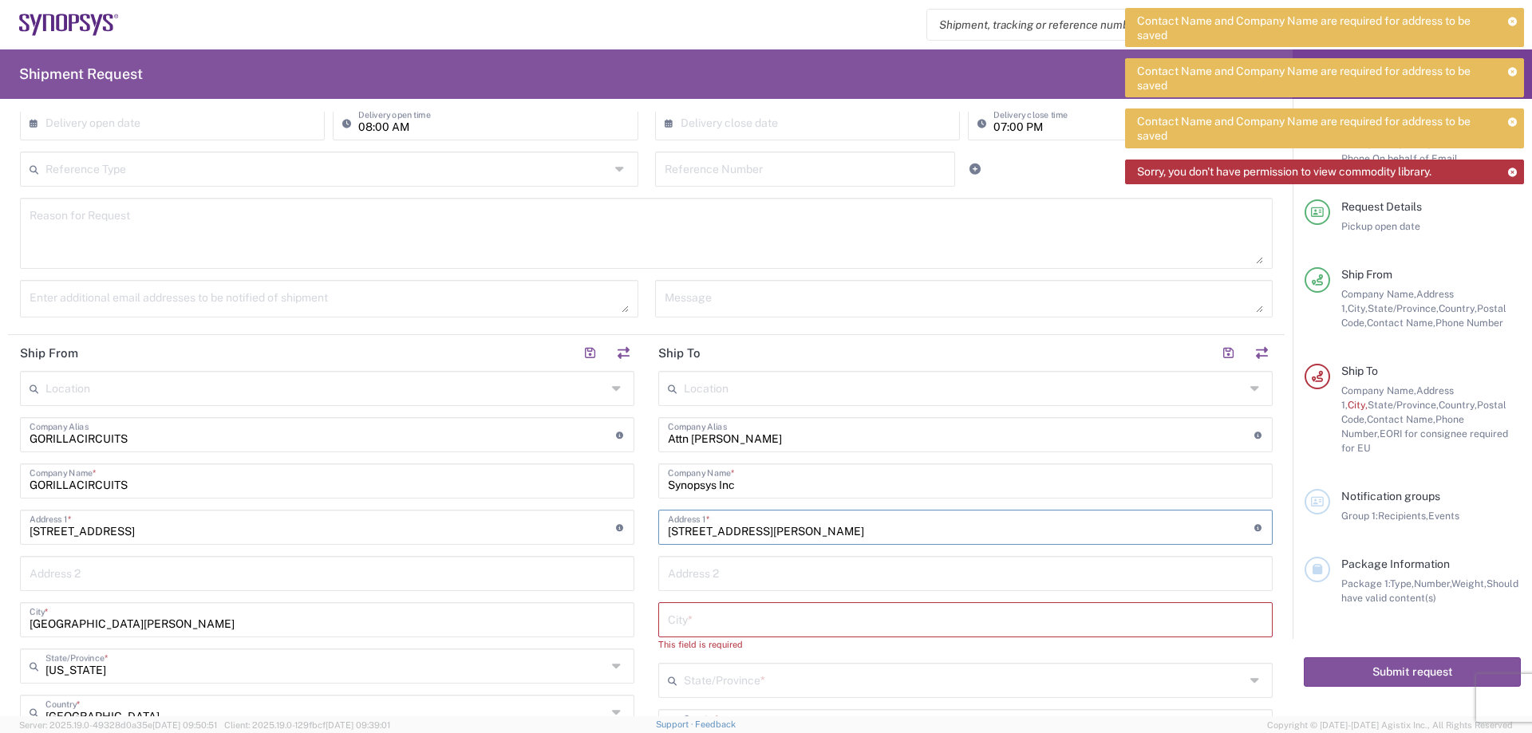
type input "[STREET_ADDRESS][PERSON_NAME]"
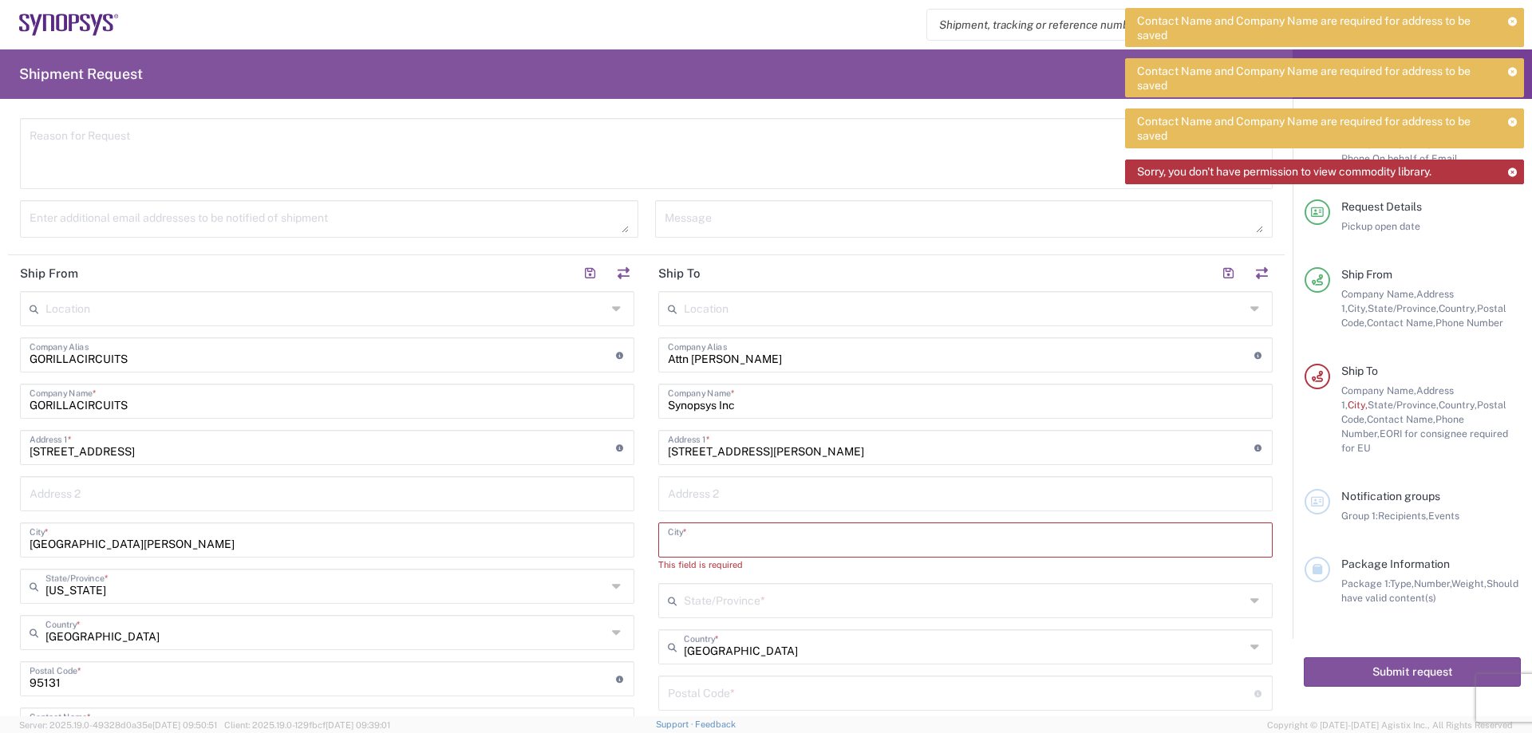
paste input "Hillsboro"
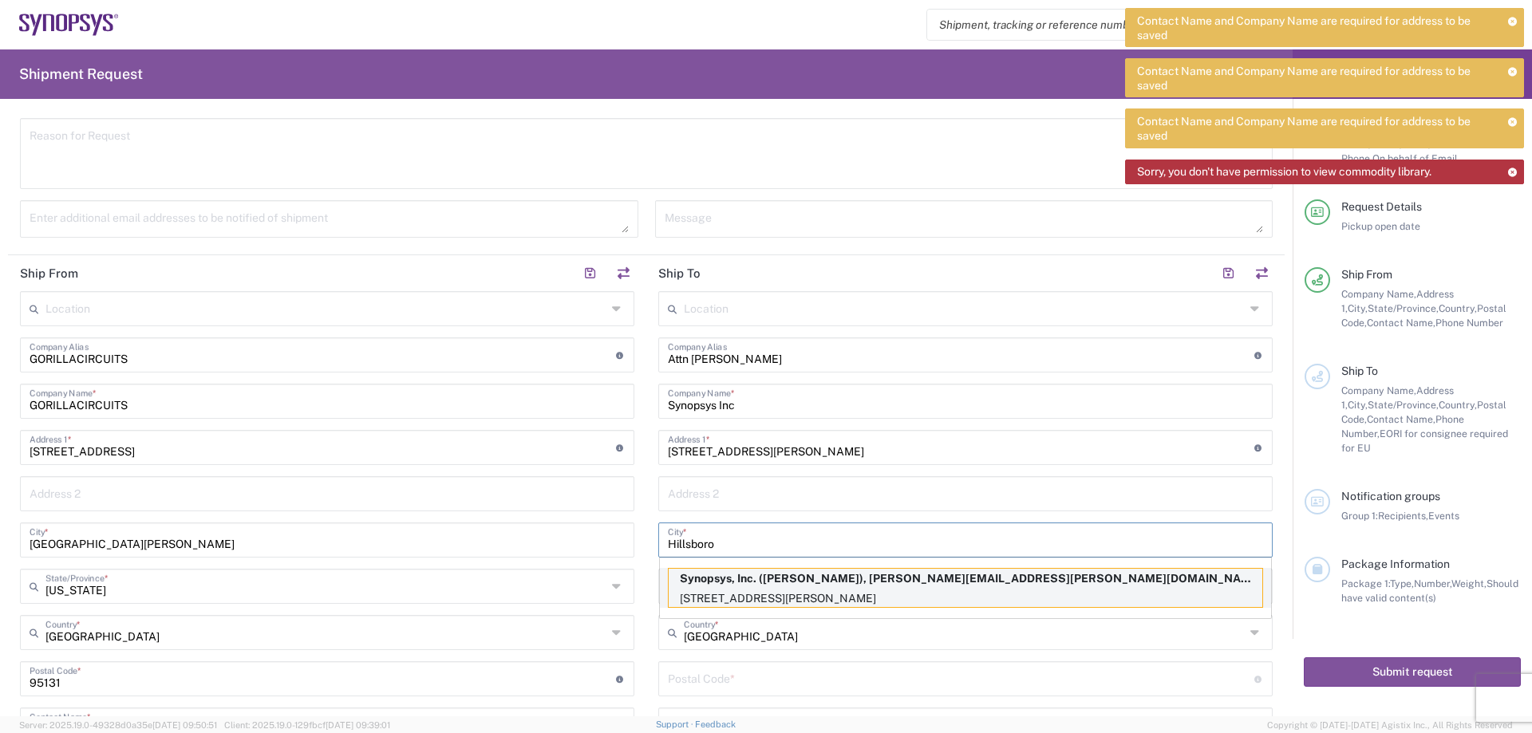
type input "Hillsboro"
click at [876, 592] on p "[STREET_ADDRESS][PERSON_NAME]" at bounding box center [965, 599] width 594 height 20
type input "Synopsys Hillsboro"
type input "Synopsys, Inc."
type input "[STREET_ADDRESS][PERSON_NAME]"
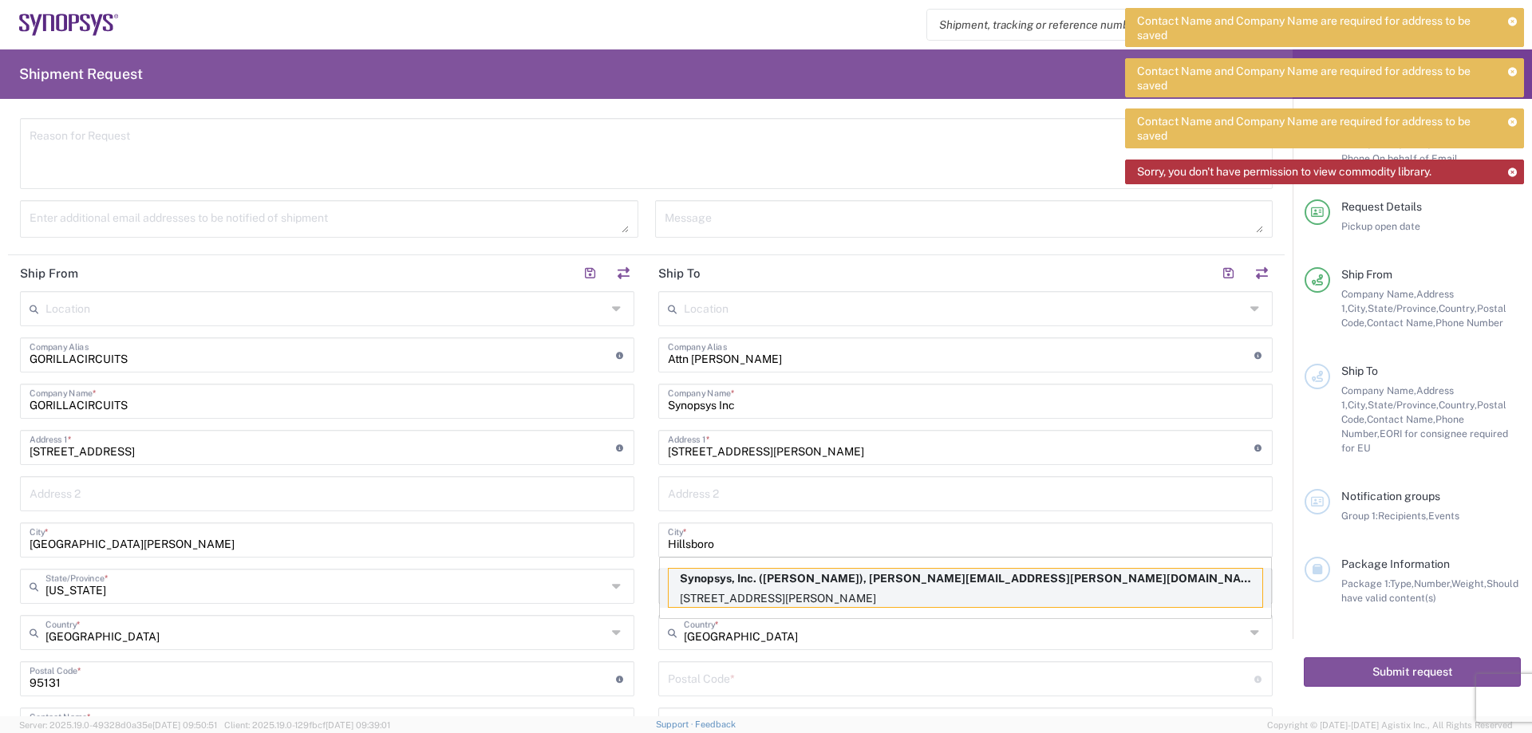
type input "Suite 400"
type input "[US_STATE]"
type input "97124"
type input "[PERSON_NAME]"
type input "5038808195"
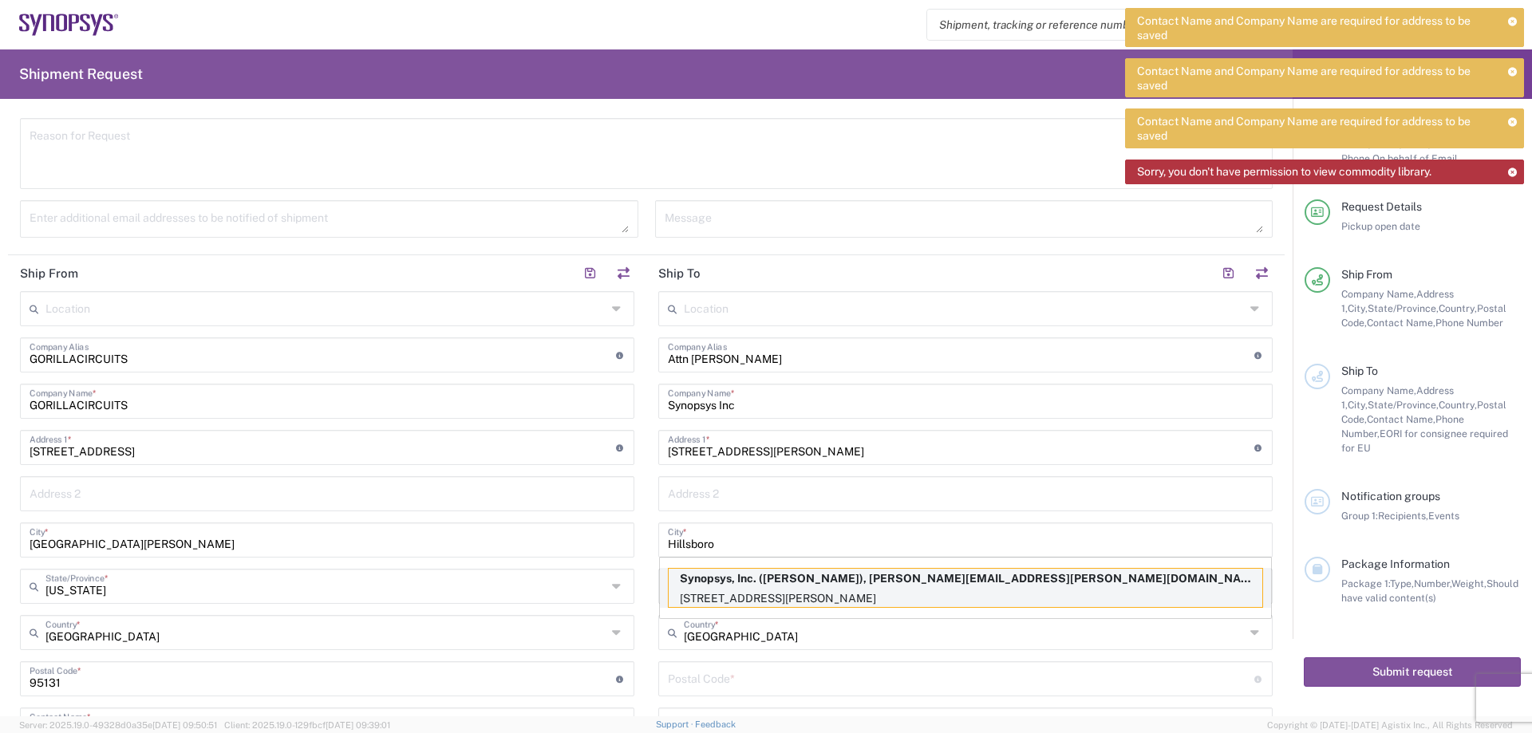
type input "[PERSON_NAME][EMAIL_ADDRESS][PERSON_NAME][DOMAIN_NAME]"
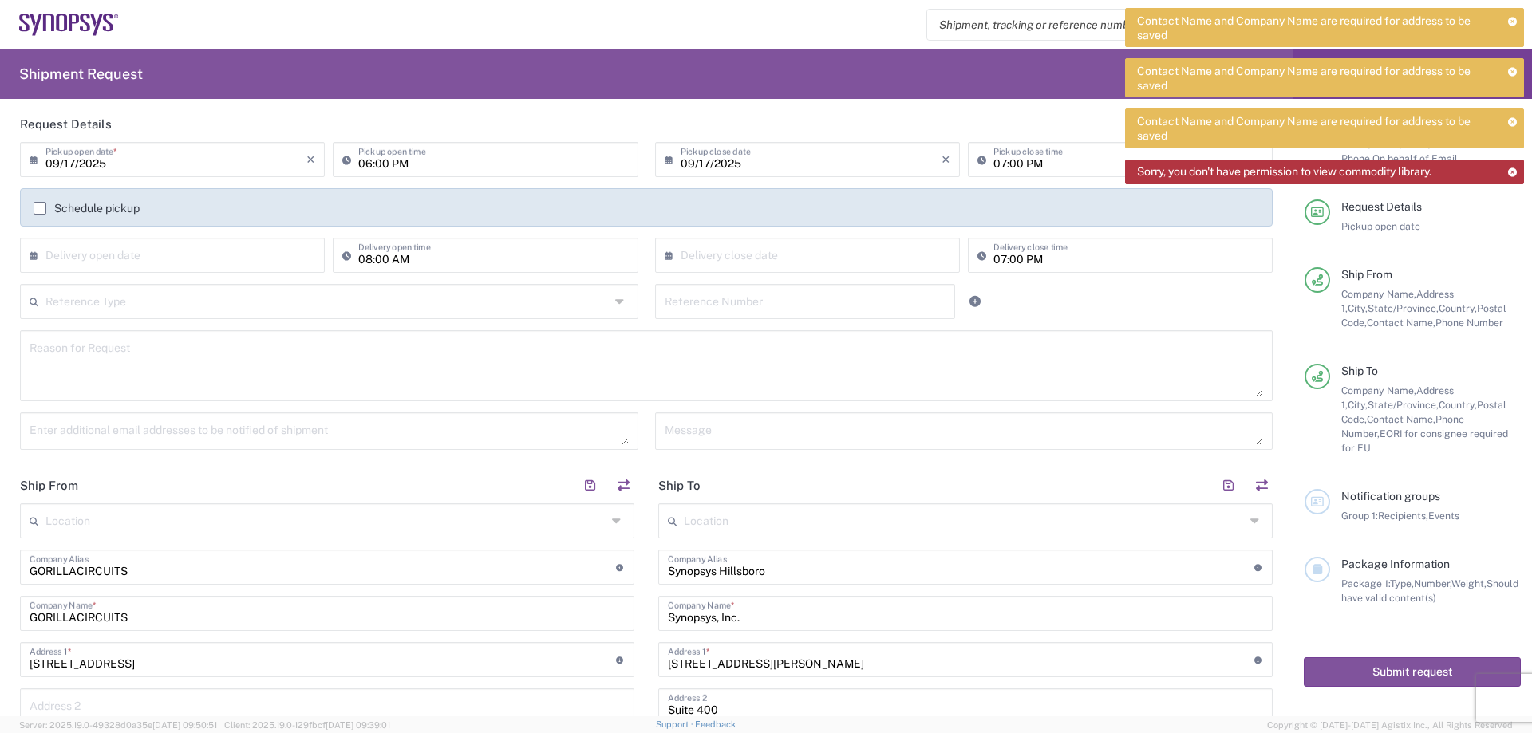
scroll to position [160, 0]
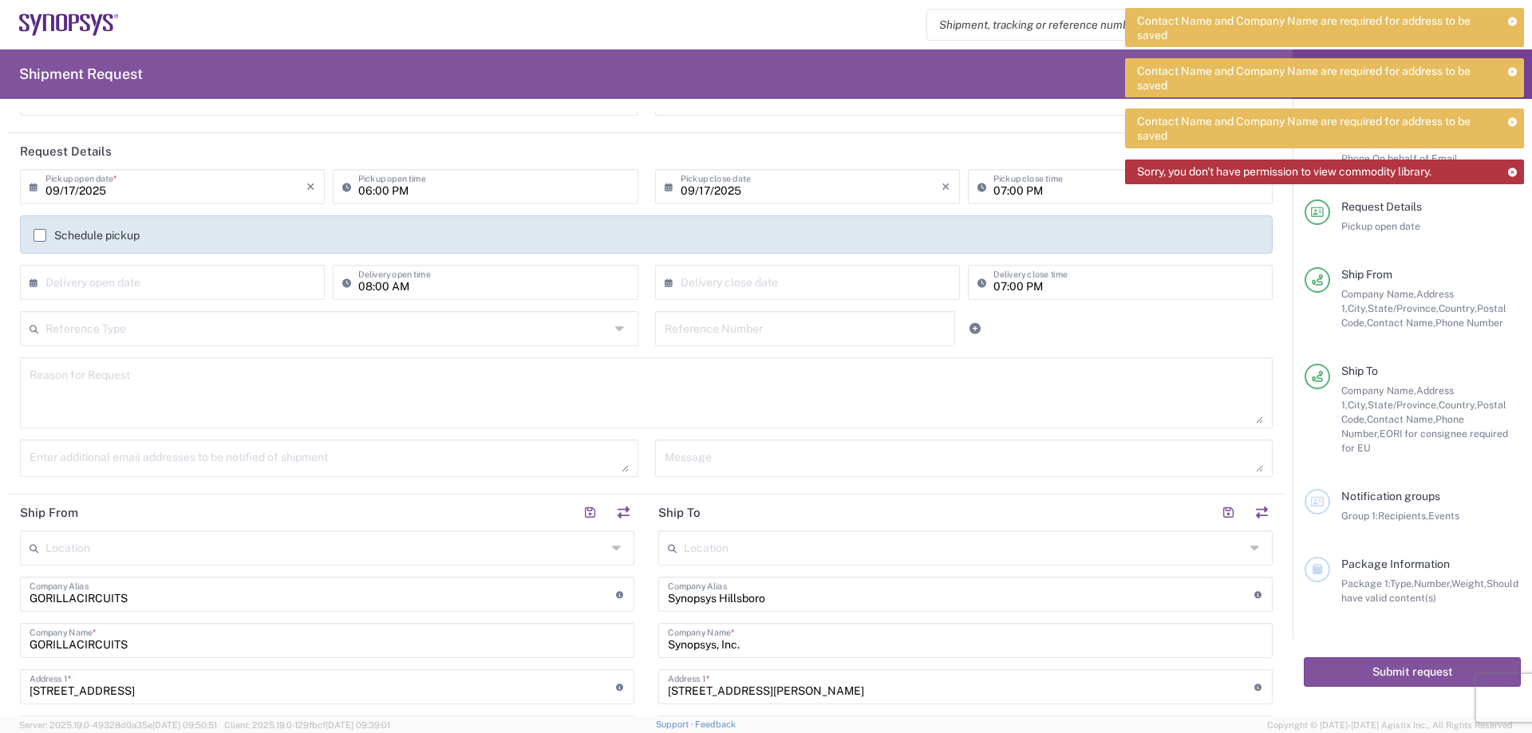
click at [39, 236] on label "Schedule pickup" at bounding box center [87, 235] width 106 height 13
click at [40, 235] on input "Schedule pickup" at bounding box center [40, 235] width 0 height 0
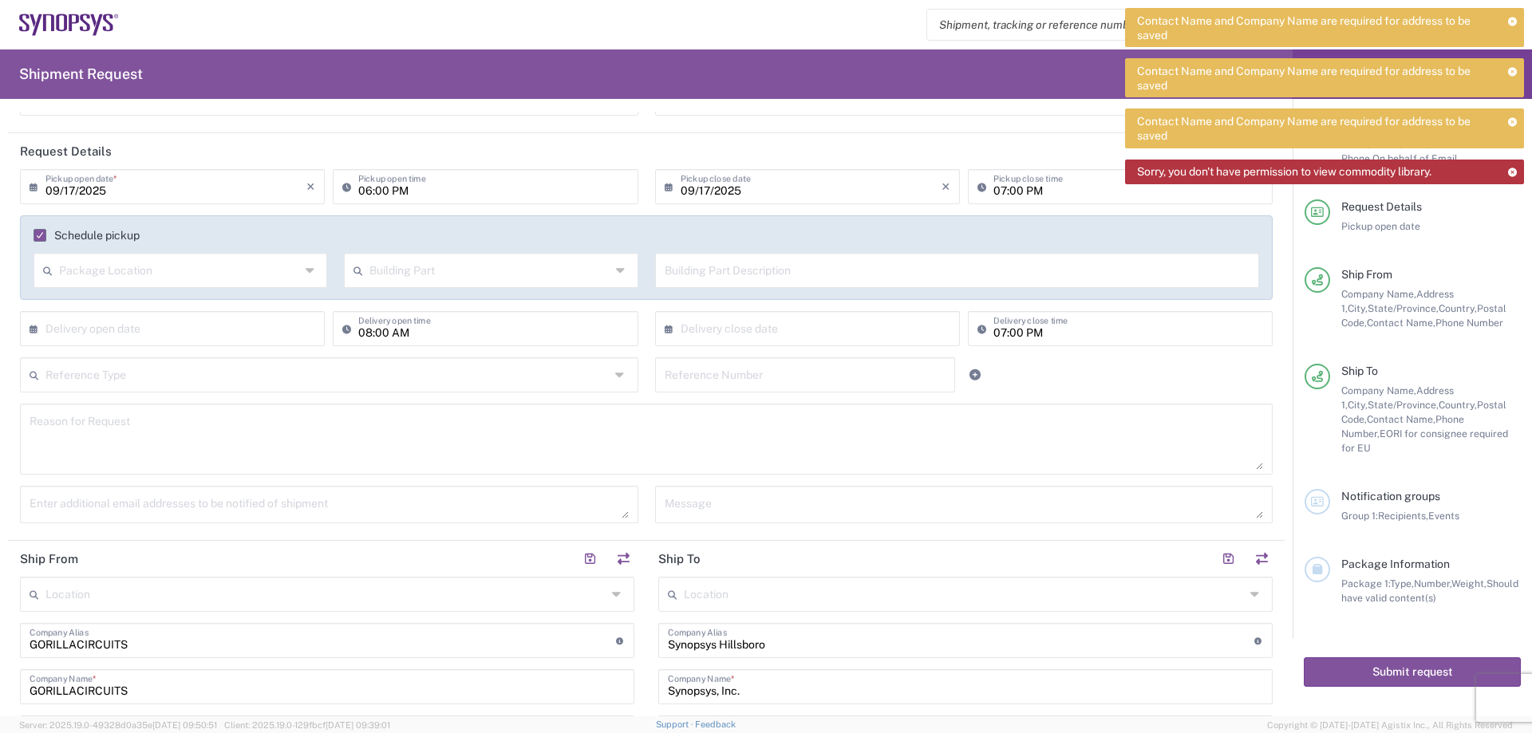
click at [32, 191] on icon at bounding box center [38, 187] width 16 height 26
click at [31, 185] on icon at bounding box center [38, 187] width 16 height 26
click at [77, 189] on input "09/17/2025" at bounding box center [175, 186] width 261 height 28
click at [195, 306] on span "18" at bounding box center [199, 309] width 24 height 22
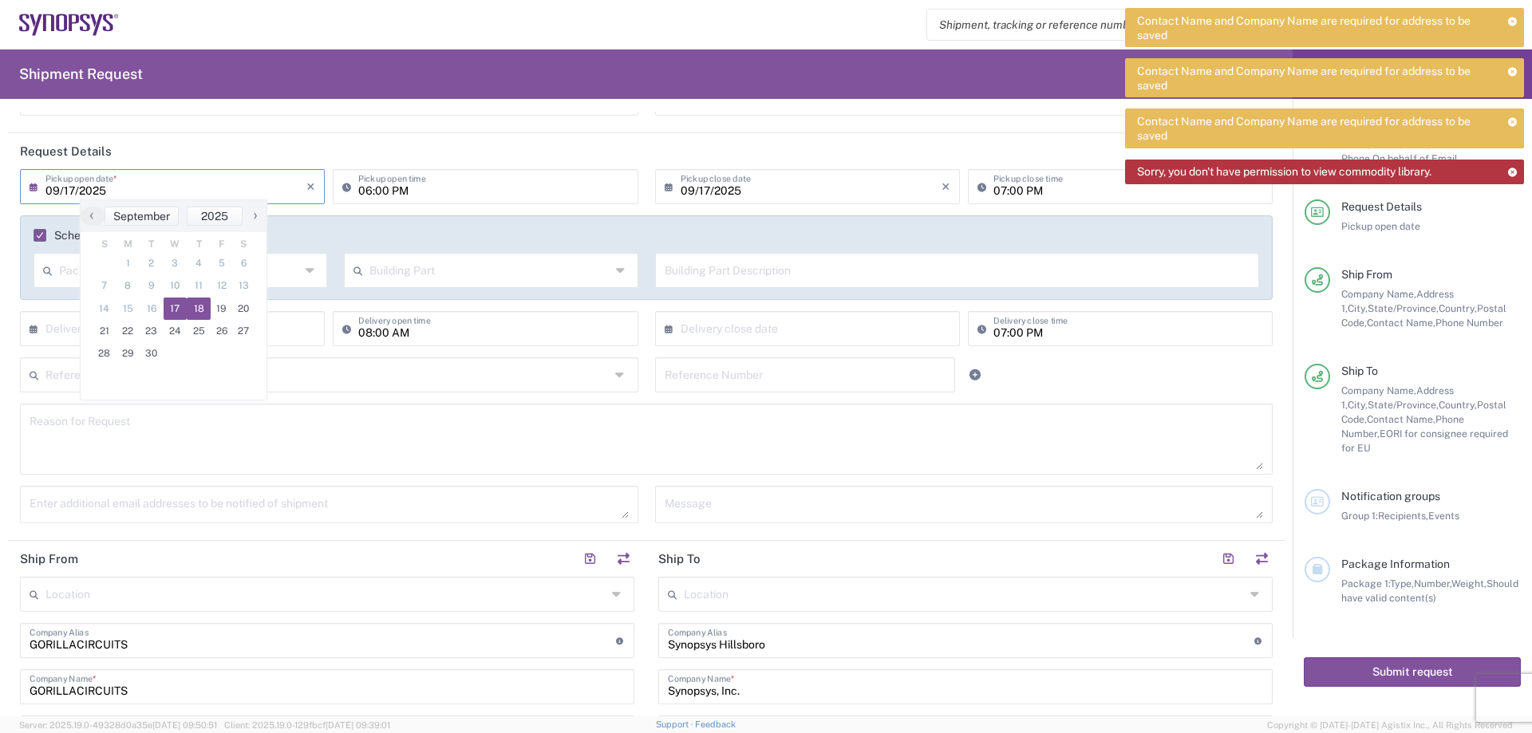
type input "[DATE]"
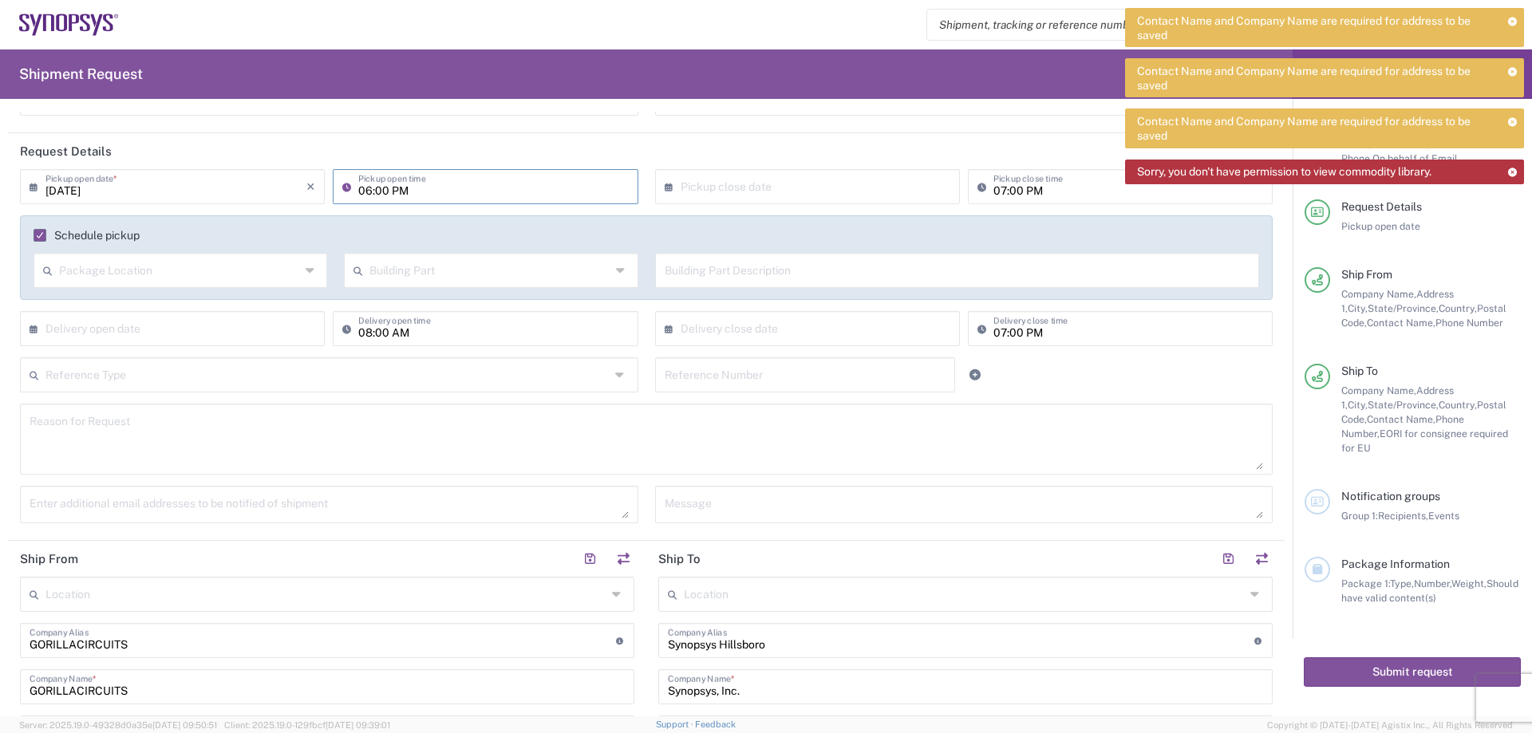
drag, startPoint x: 402, startPoint y: 191, endPoint x: 436, endPoint y: 223, distance: 45.7
click at [403, 191] on input "06:00 PM" at bounding box center [493, 186] width 270 height 28
click at [424, 187] on input "06:00 PM" at bounding box center [493, 186] width 270 height 28
type input "06:00 AM"
click at [1077, 188] on input "07:00 PM" at bounding box center [1128, 186] width 270 height 28
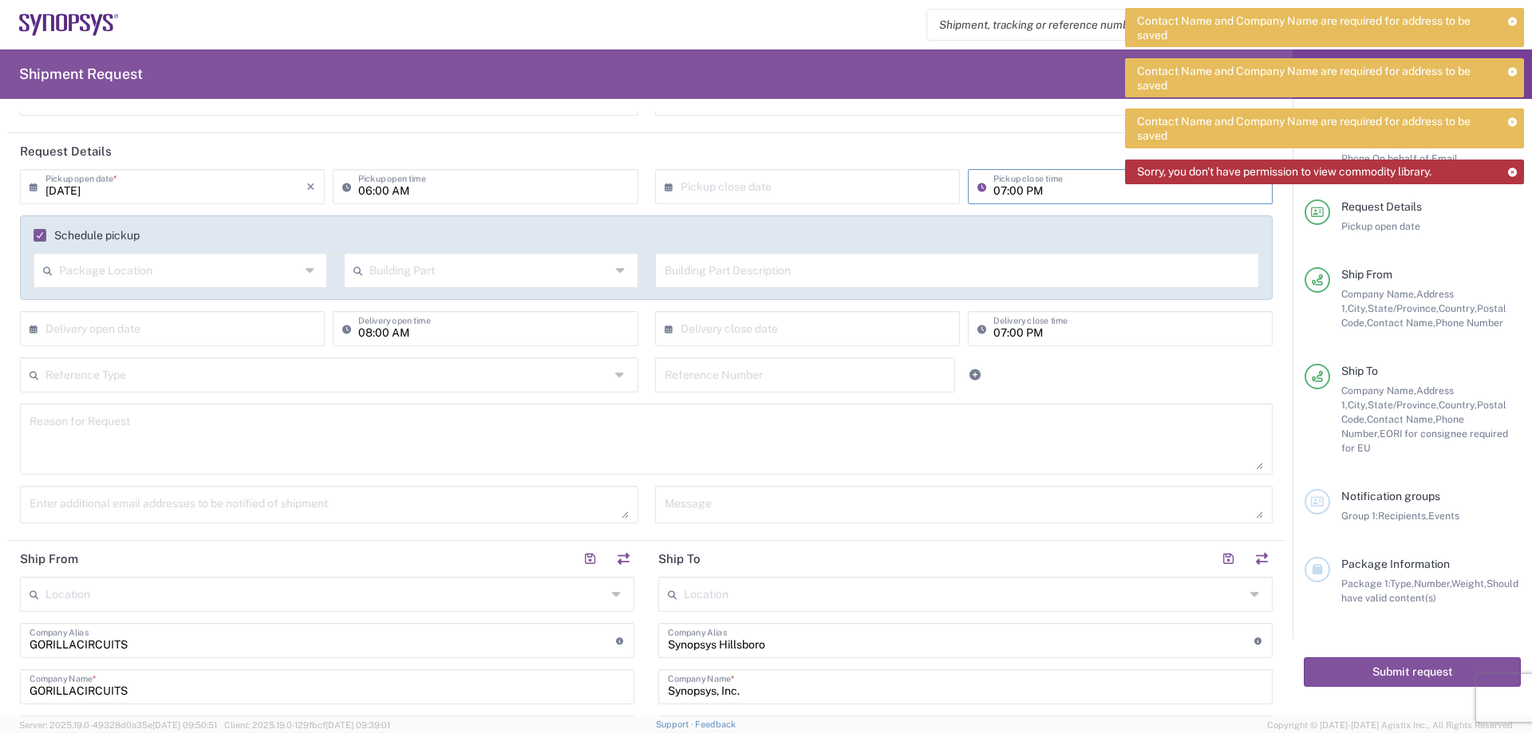
click at [1066, 187] on input "07:00 PM" at bounding box center [1128, 186] width 270 height 28
click at [995, 191] on input "07:00 PM" at bounding box center [1128, 186] width 270 height 28
click at [1053, 195] on input "05:00 PM" at bounding box center [1128, 186] width 270 height 28
click at [1059, 184] on input "05:00 PM" at bounding box center [1128, 186] width 270 height 28
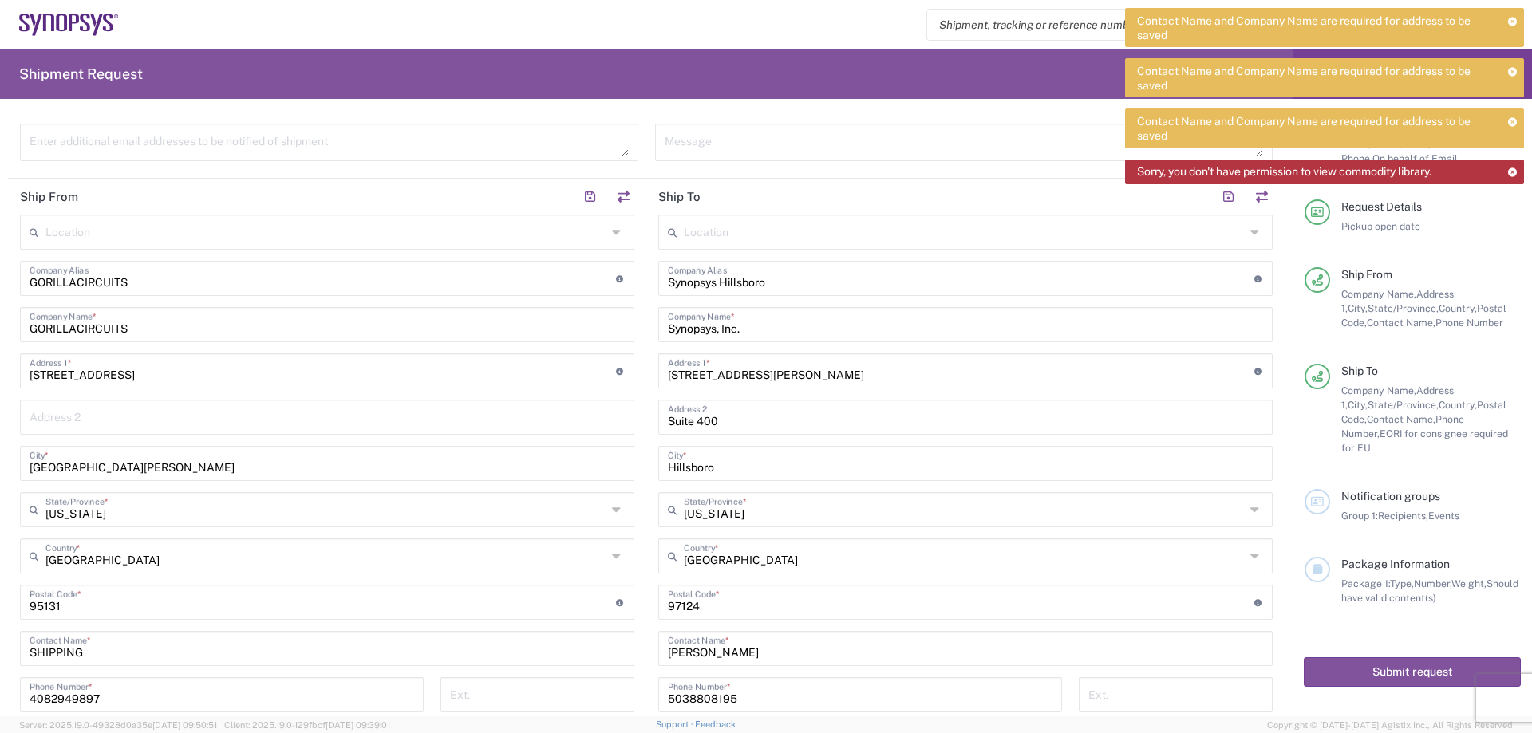
scroll to position [520, 0]
type input "05:00 PM"
click at [1409, 657] on button "Submit request" at bounding box center [1411, 672] width 217 height 30
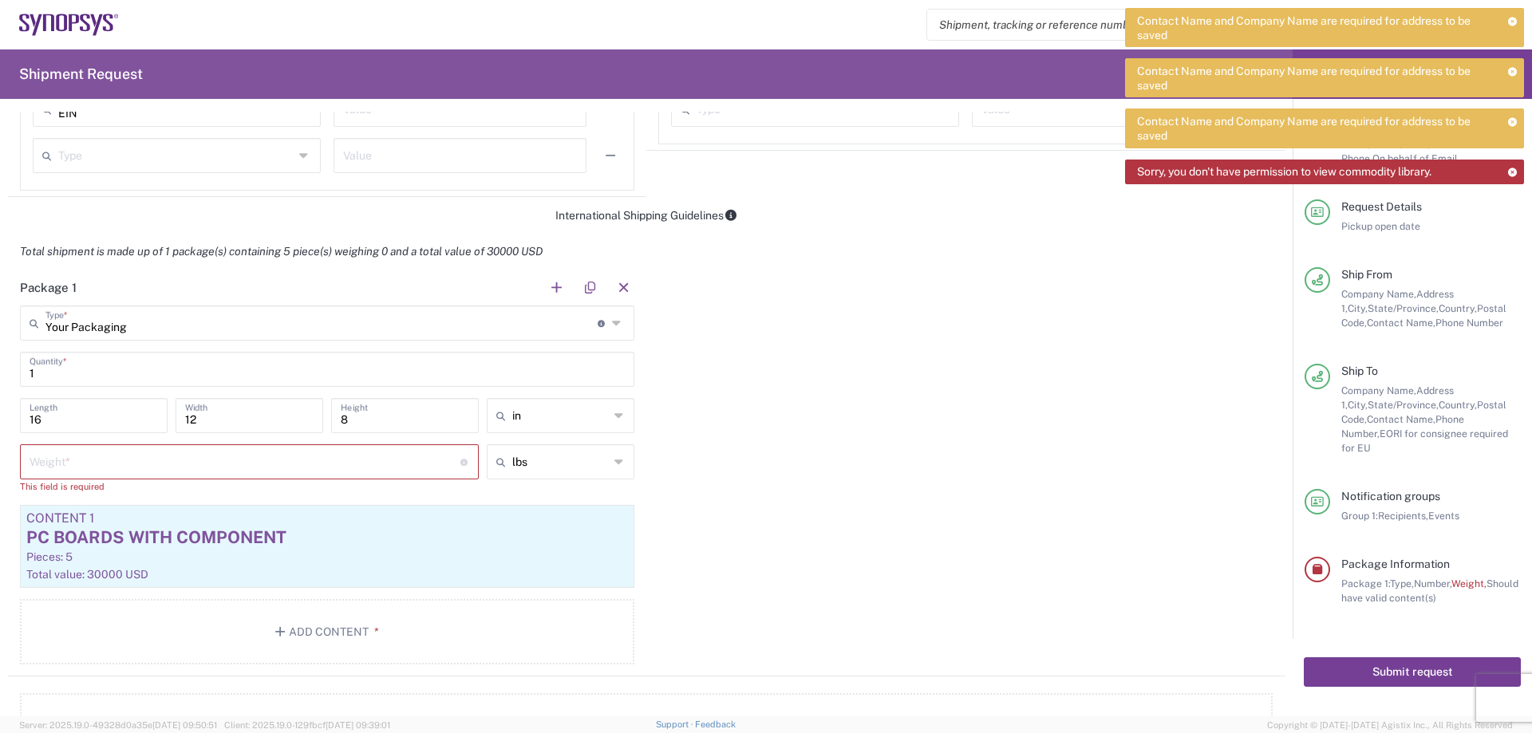
scroll to position [1238, 0]
click at [117, 467] on input "number" at bounding box center [245, 459] width 431 height 28
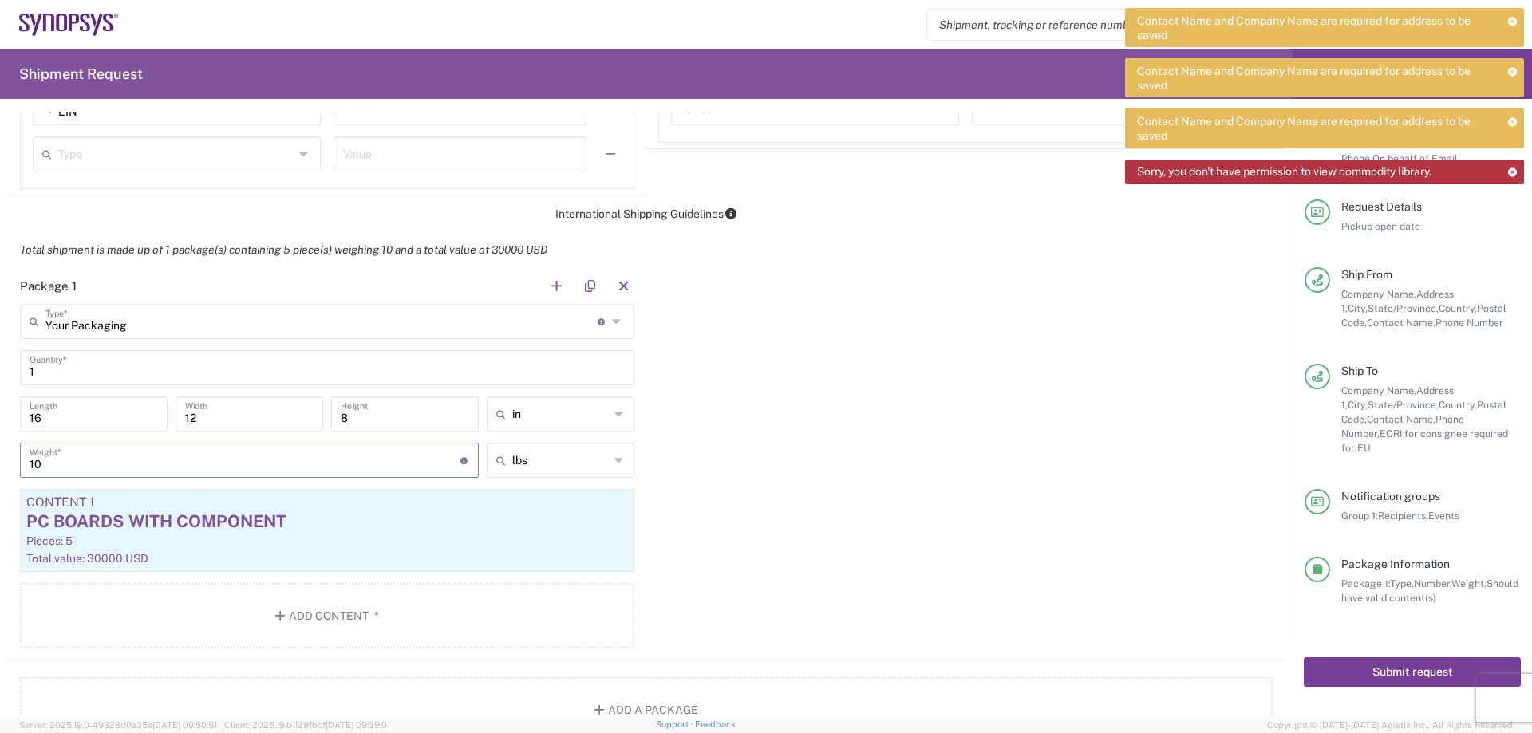
type input "10"
click at [1423, 657] on button "Submit request" at bounding box center [1411, 672] width 217 height 30
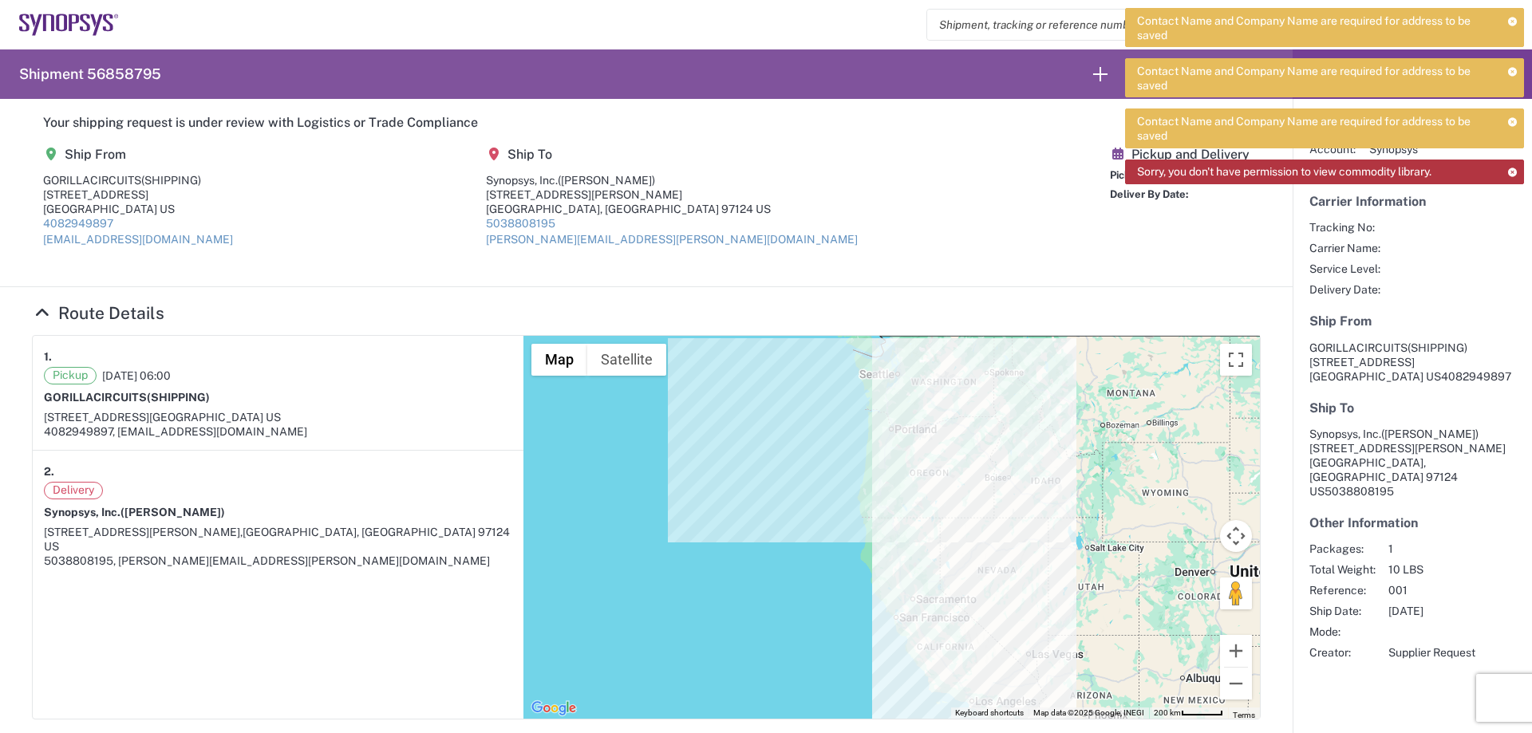
drag, startPoint x: 993, startPoint y: 209, endPoint x: 979, endPoint y: 290, distance: 81.8
click at [979, 290] on div "Your shipping request is under review with Logistics or Trade Compliance Ship F…" at bounding box center [646, 580] width 1292 height 963
click at [935, 238] on agx-shipment-main-routing-info "Ship From GORILLACIRCUITS (SHIPPING) [STREET_ADDRESS] US 4082949897 [EMAIL_ADDR…" at bounding box center [646, 203] width 1228 height 134
